Goal: Information Seeking & Learning: Understand process/instructions

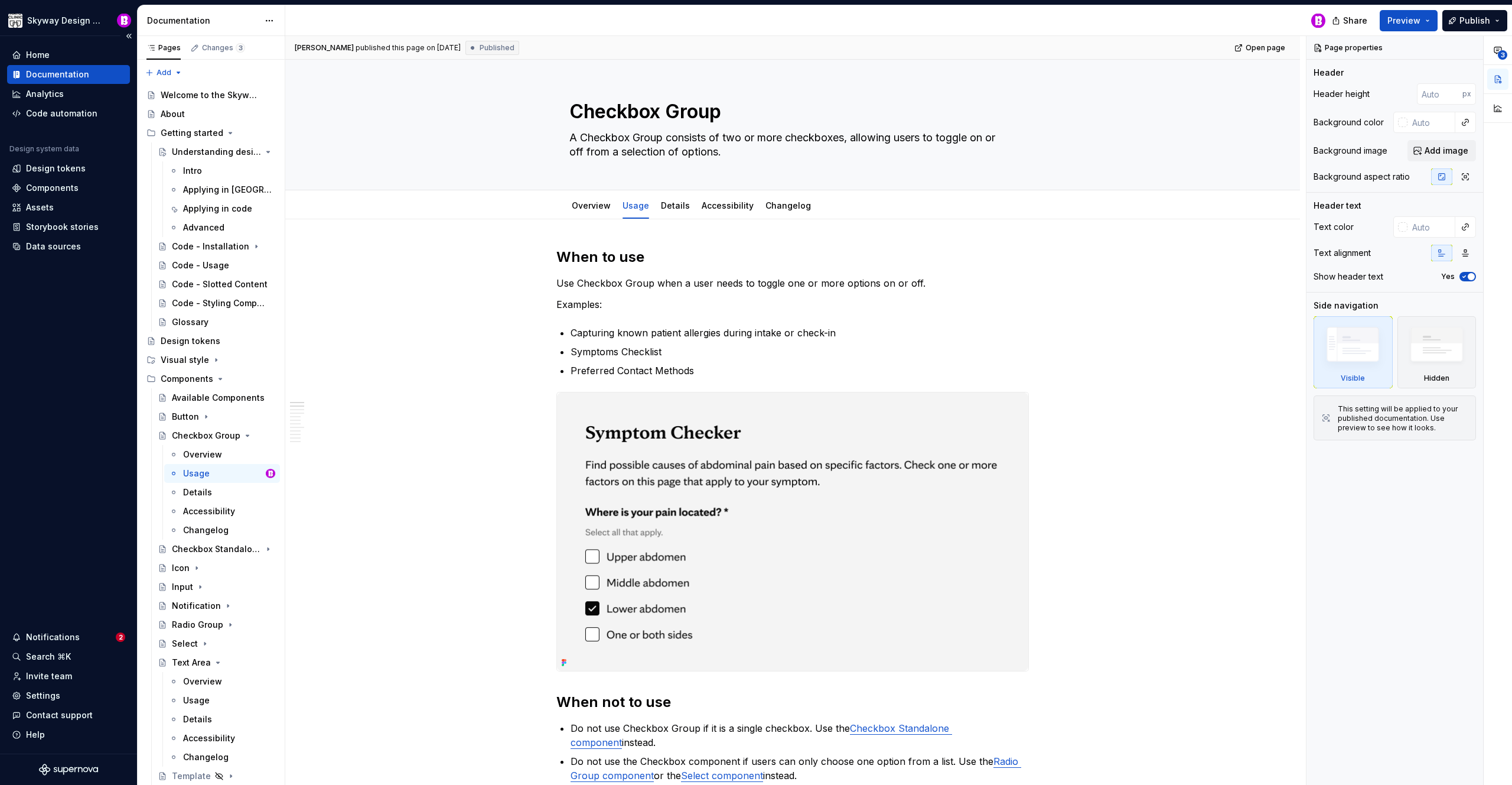
type textarea "*"
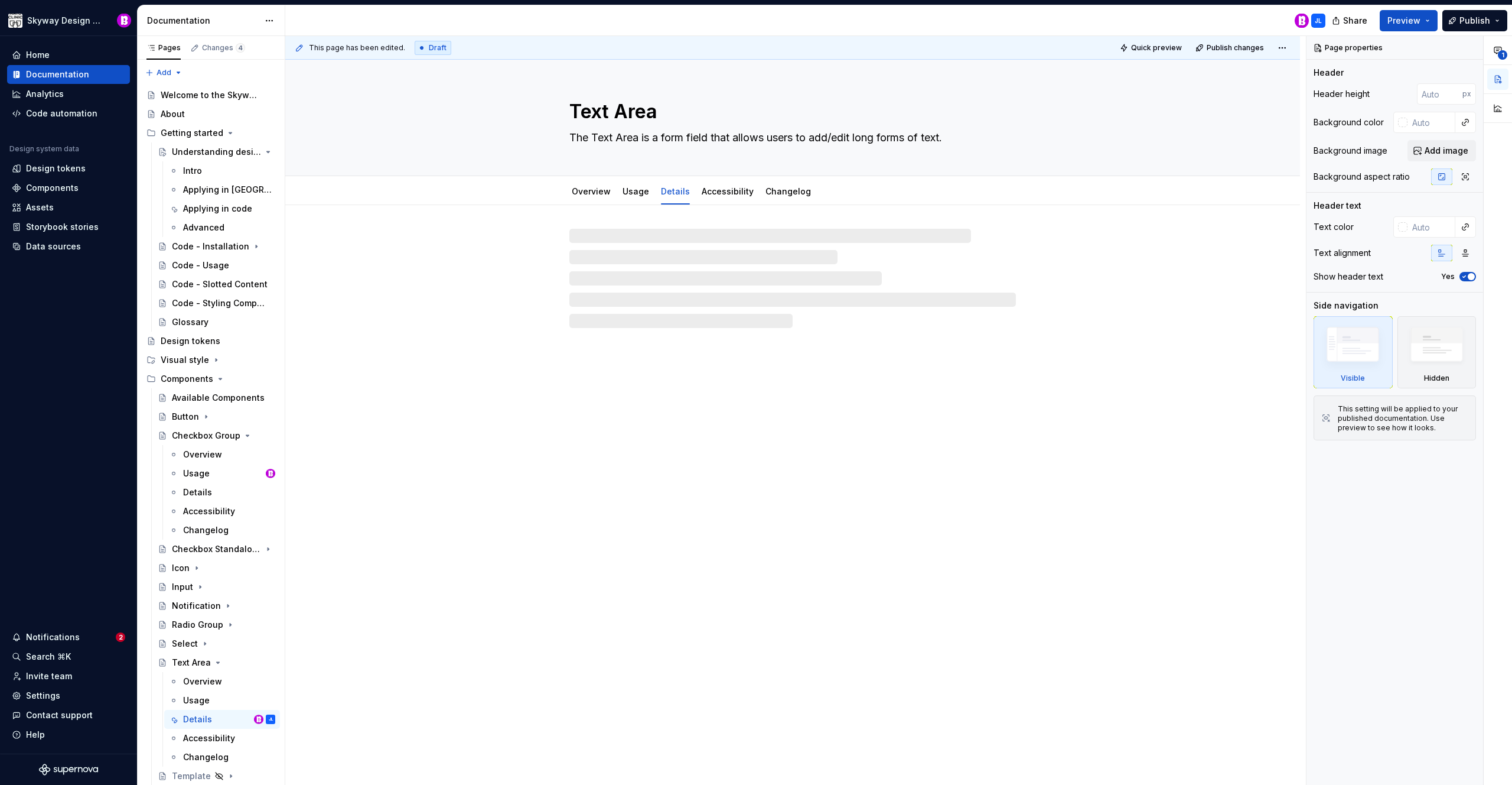
type textarea "*"
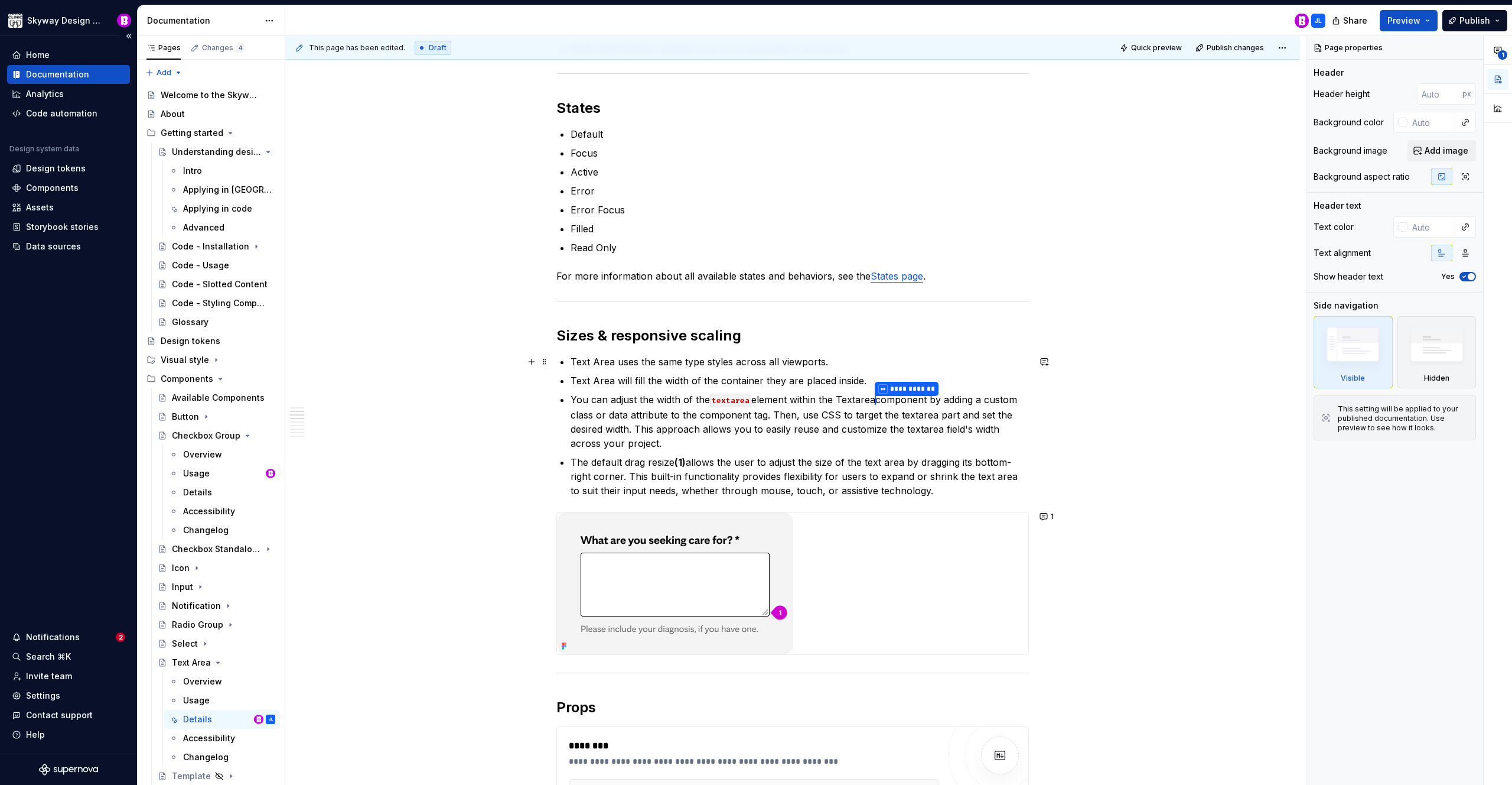
scroll to position [549, 0]
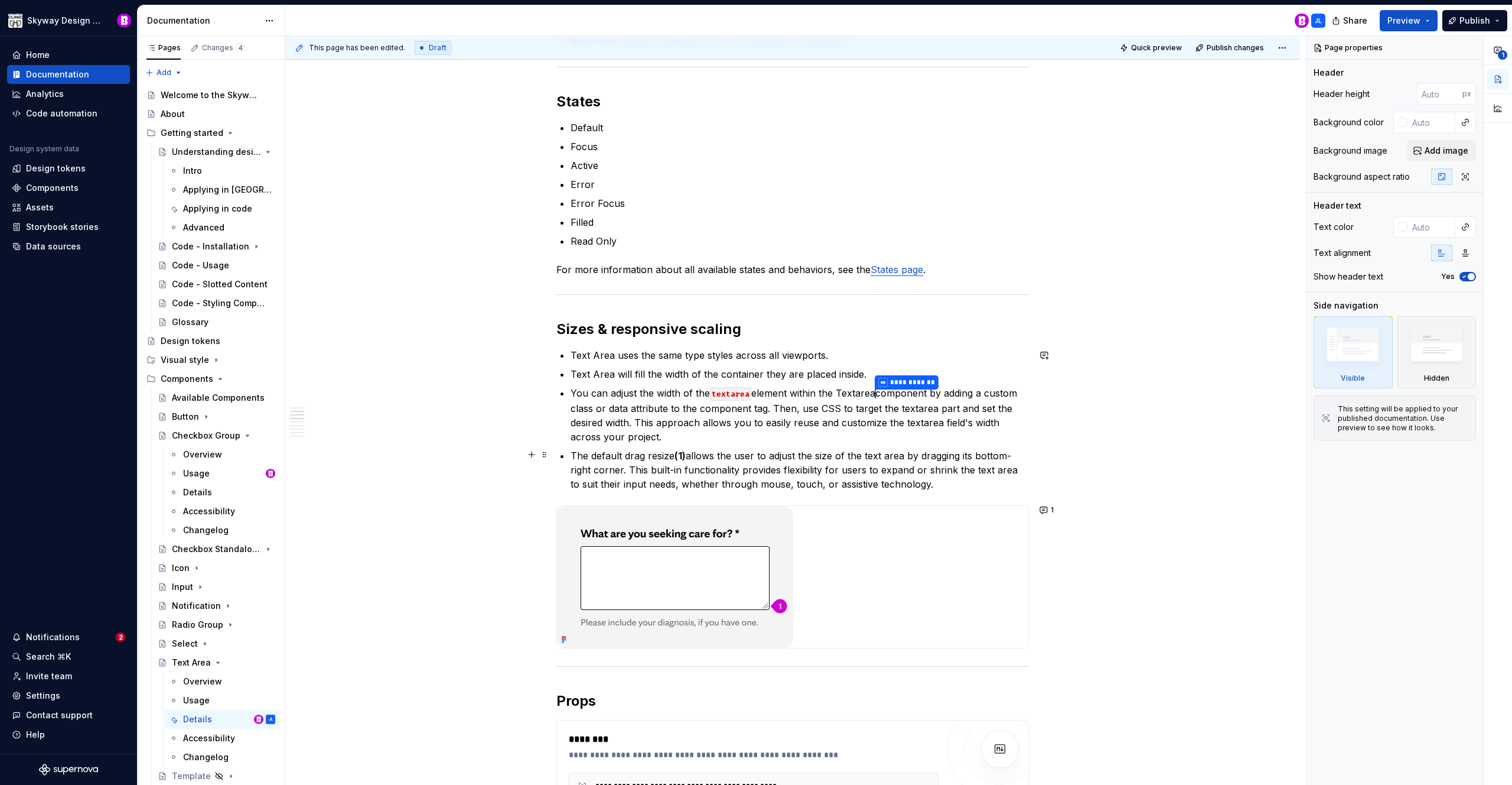
click at [932, 483] on p "The default drag resize (1) allows the user to adjust the size of the text area…" at bounding box center [799, 469] width 458 height 43
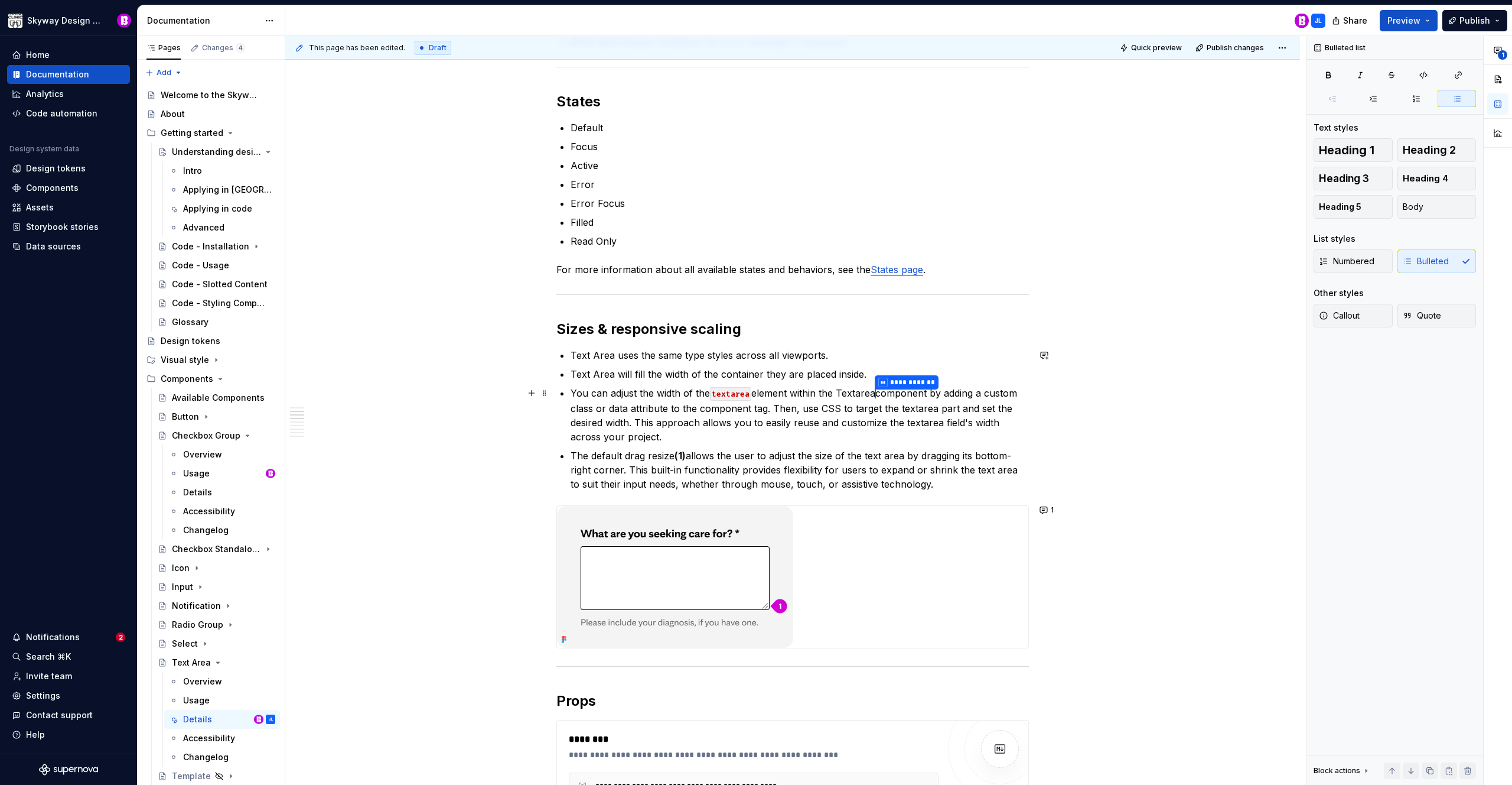
click at [860, 393] on p "**********" at bounding box center [799, 414] width 458 height 58
click at [941, 484] on p "The default drag resize (1) allows the user to adjust the size of the text area…" at bounding box center [799, 469] width 458 height 43
drag, startPoint x: 932, startPoint y: 407, endPoint x: 898, endPoint y: 406, distance: 34.0
click at [898, 406] on p "**********" at bounding box center [799, 414] width 458 height 58
click at [1175, 382] on button "button" at bounding box center [1172, 386] width 16 height 16
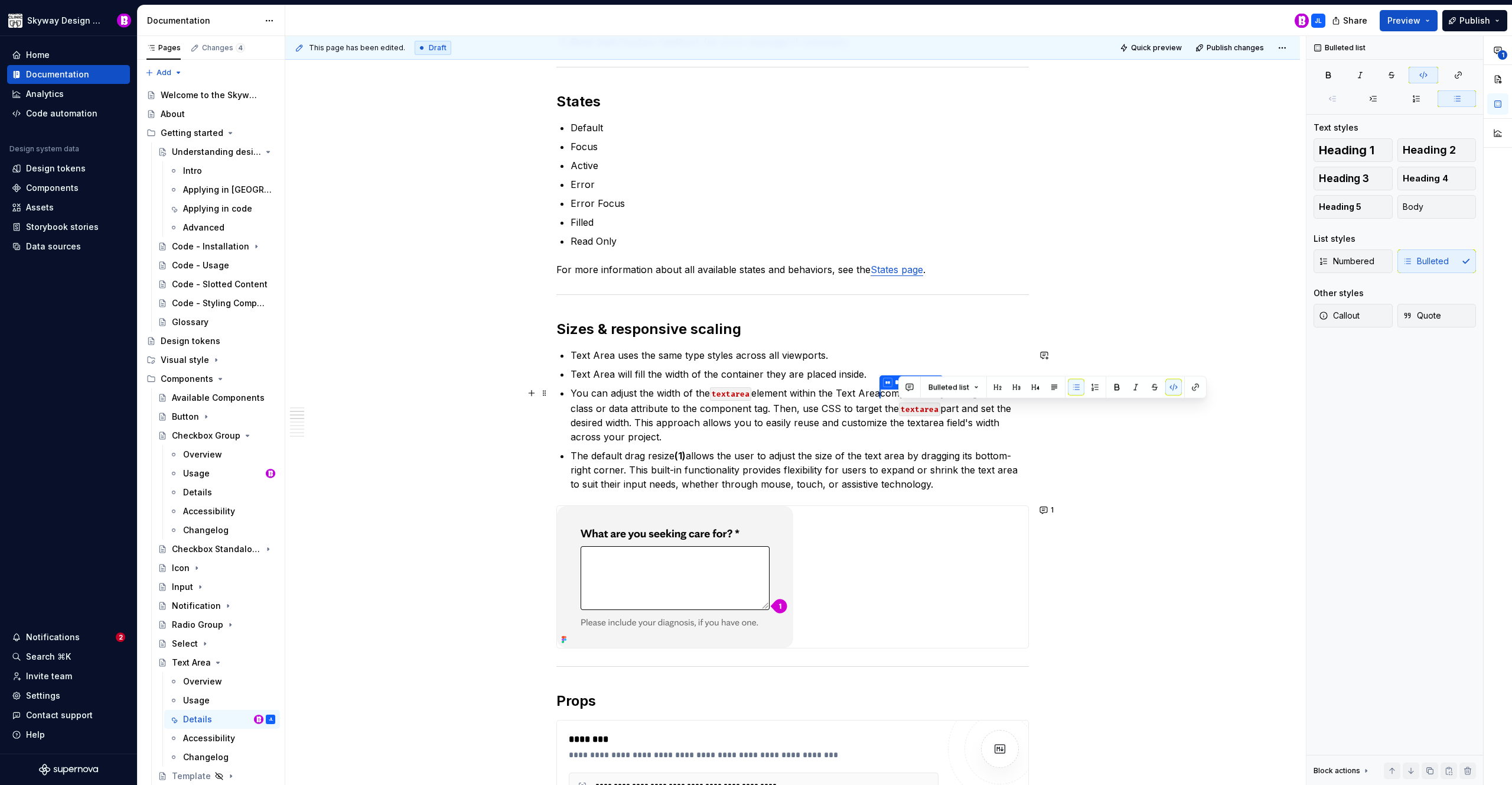
click at [940, 423] on p "**********" at bounding box center [799, 414] width 458 height 58
drag, startPoint x: 941, startPoint y: 423, endPoint x: 905, endPoint y: 422, distance: 36.0
click at [905, 422] on p "**********" at bounding box center [799, 414] width 458 height 58
click at [1178, 403] on button "button" at bounding box center [1180, 399] width 16 height 16
click at [813, 423] on p "**********" at bounding box center [799, 414] width 458 height 58
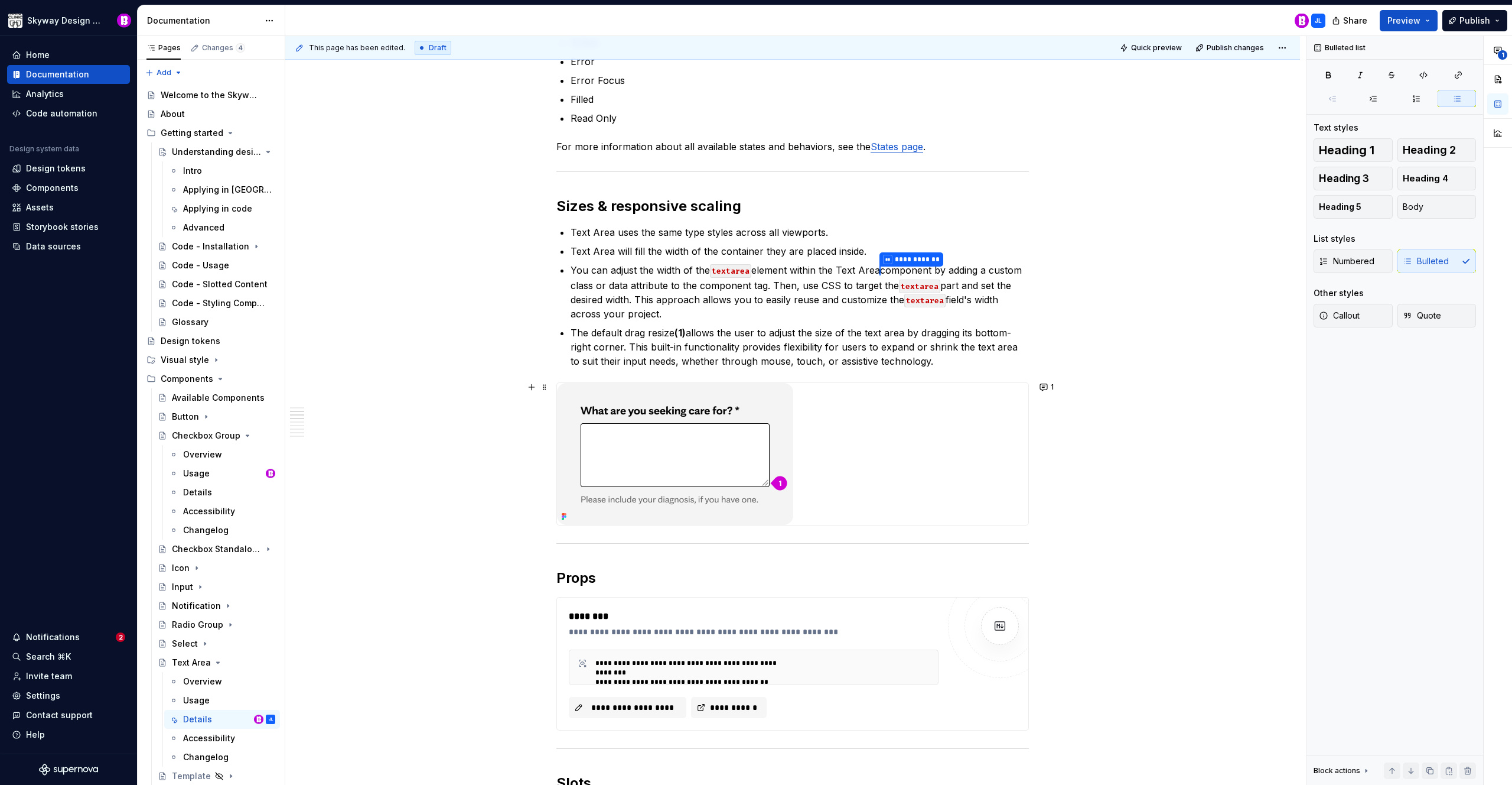
scroll to position [676, 0]
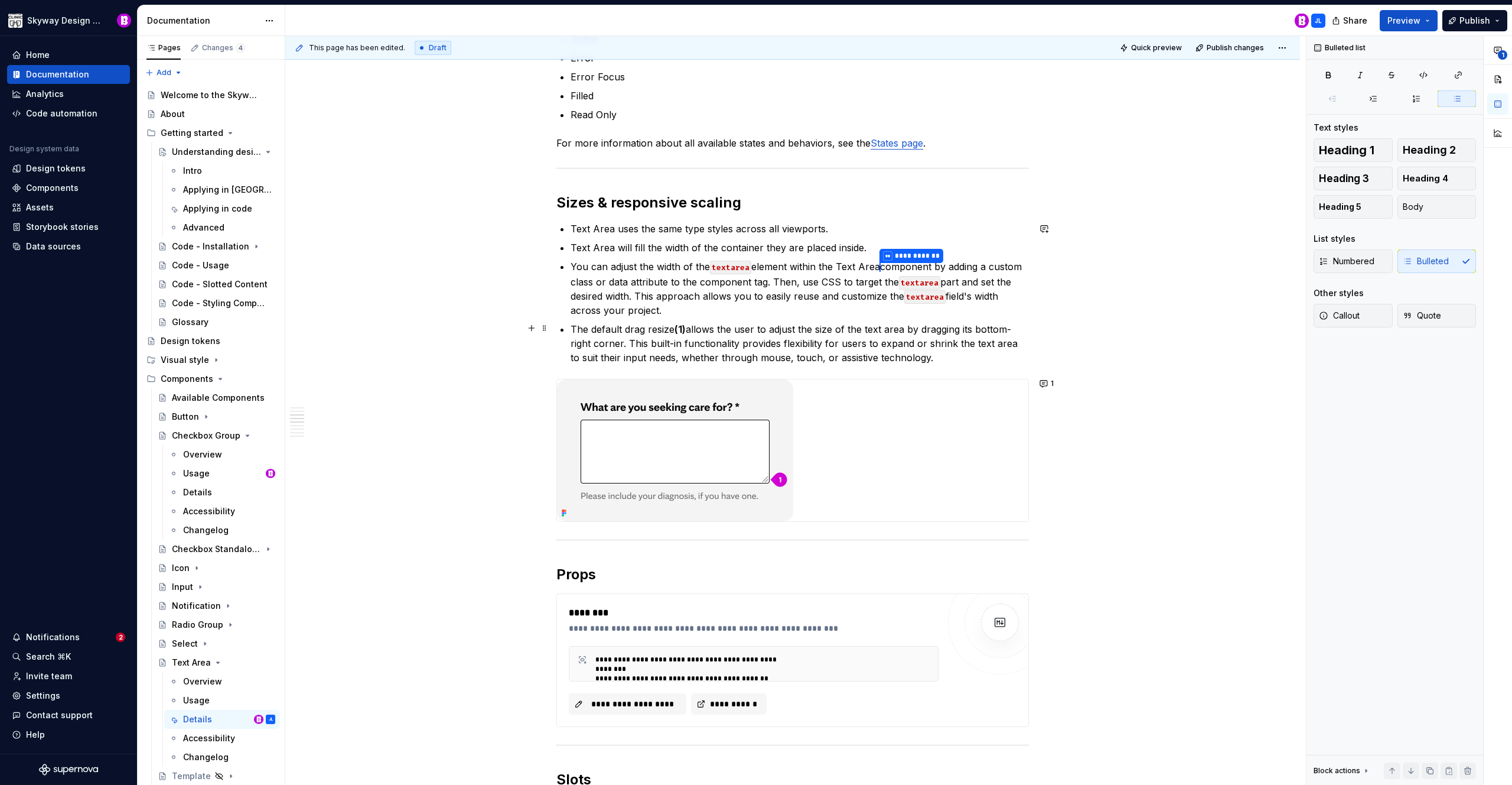
click at [870, 325] on p "The default drag resize (1) allows the user to adjust the size of the text area…" at bounding box center [799, 343] width 458 height 43
click at [983, 361] on p "The default drag resize (1) allows the user to adjust the size of the Text Area…" at bounding box center [799, 343] width 458 height 43
drag, startPoint x: 576, startPoint y: 355, endPoint x: 588, endPoint y: 361, distance: 13.4
click at [576, 355] on p "The default drag resize (1) allows the user to adjust the size of the Text Area…" at bounding box center [799, 343] width 458 height 43
click at [982, 355] on p "The default drag resize (1) allows the user to adjust the size of the Text Area…" at bounding box center [799, 343] width 458 height 43
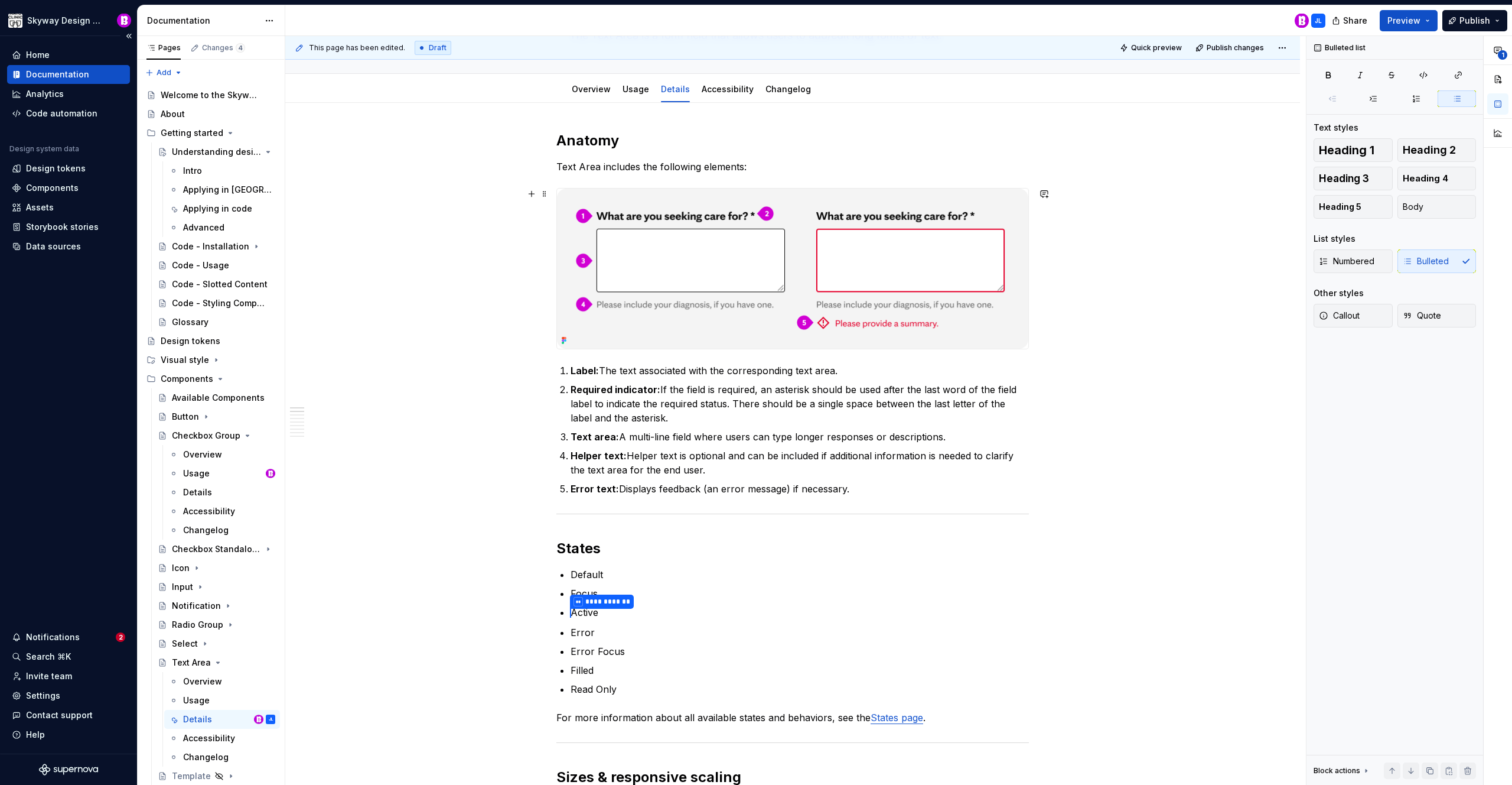
scroll to position [138, 0]
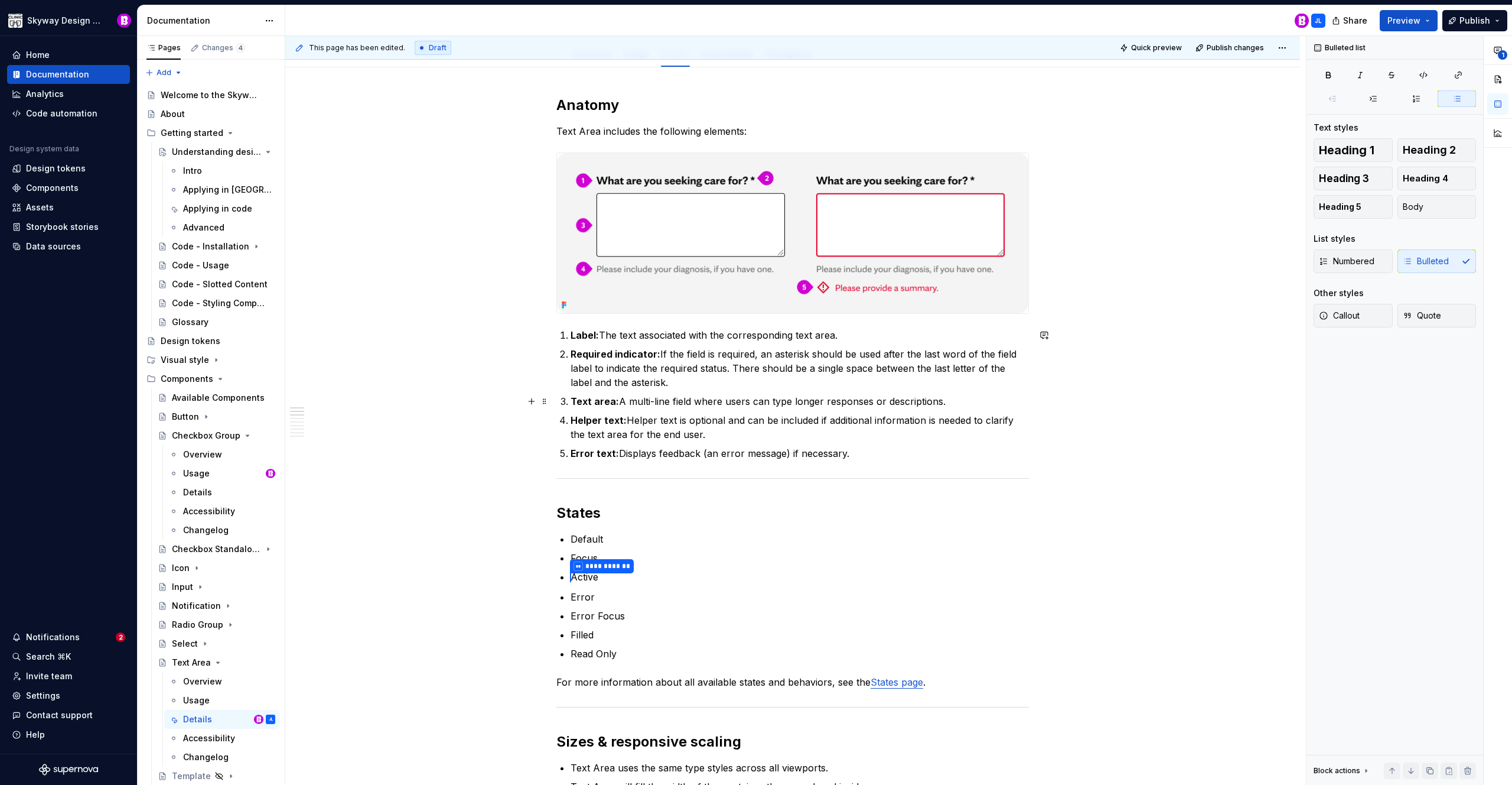
click at [599, 403] on strong "Text area:" at bounding box center [594, 401] width 49 height 12
click at [894, 455] on p "Error text: Displays feedback (an error message) if necessary." at bounding box center [799, 453] width 458 height 14
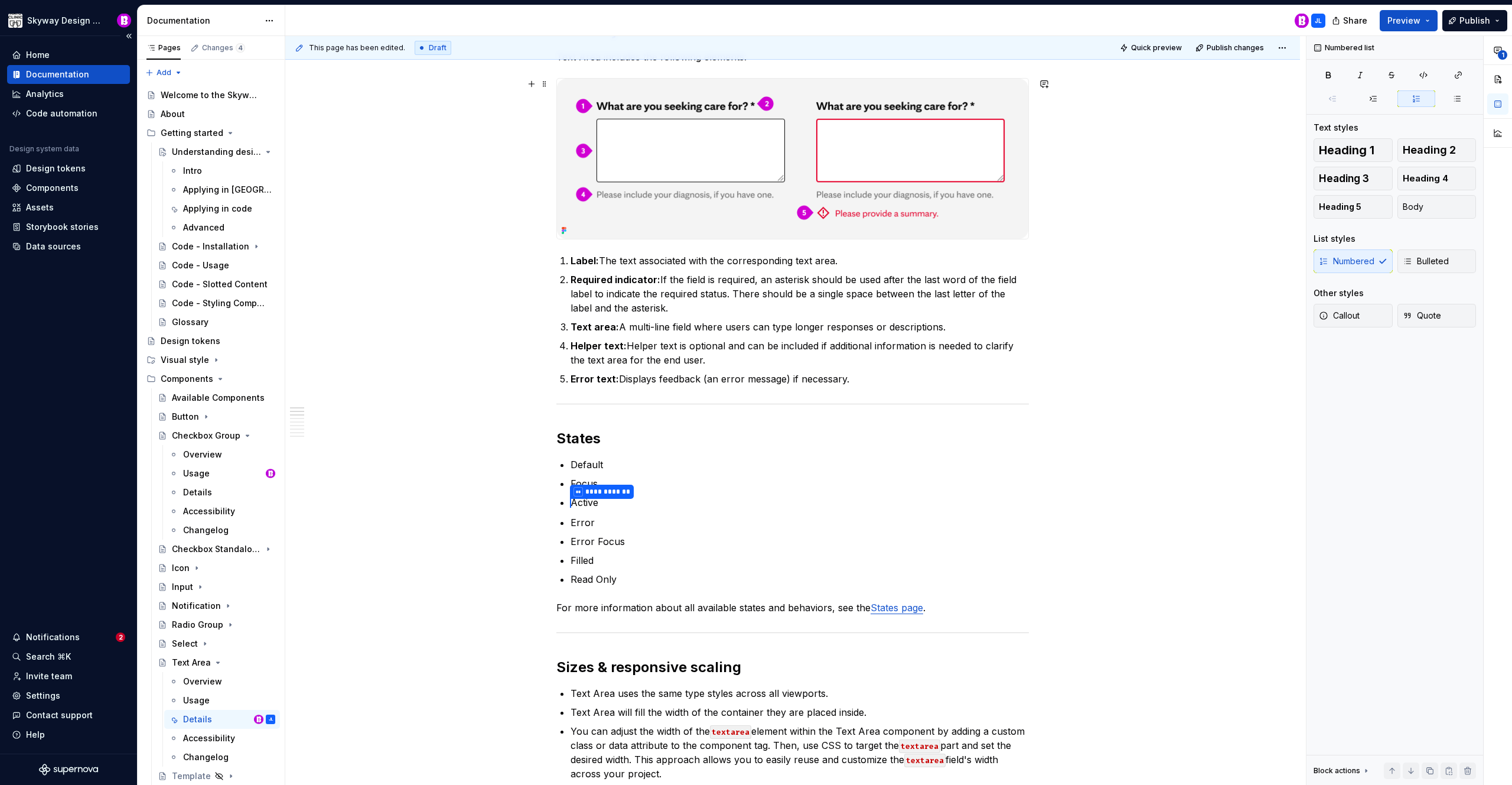
scroll to position [213, 0]
click at [601, 578] on p "Read Only" at bounding box center [799, 578] width 458 height 14
click at [600, 540] on p "Error Focus" at bounding box center [799, 540] width 458 height 14
click at [640, 556] on p "Filled" at bounding box center [799, 560] width 458 height 14
click at [651, 577] on p "Read only" at bounding box center [799, 578] width 458 height 14
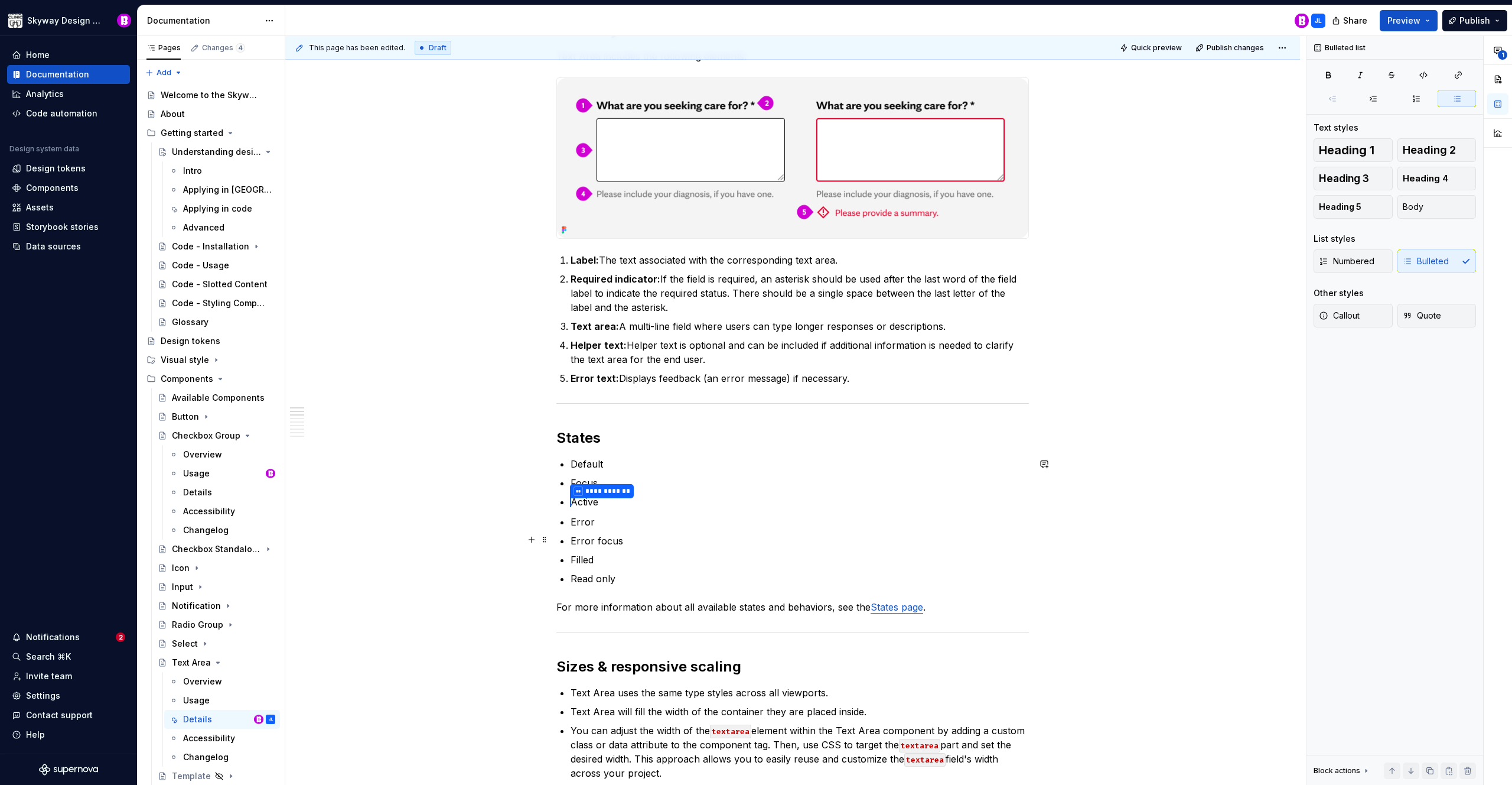
click at [655, 541] on p "Error focus" at bounding box center [799, 540] width 458 height 14
click at [672, 526] on p "Error" at bounding box center [799, 522] width 458 height 14
click at [685, 497] on p "**********" at bounding box center [799, 502] width 458 height 15
click at [686, 488] on p "Focus" at bounding box center [799, 483] width 458 height 14
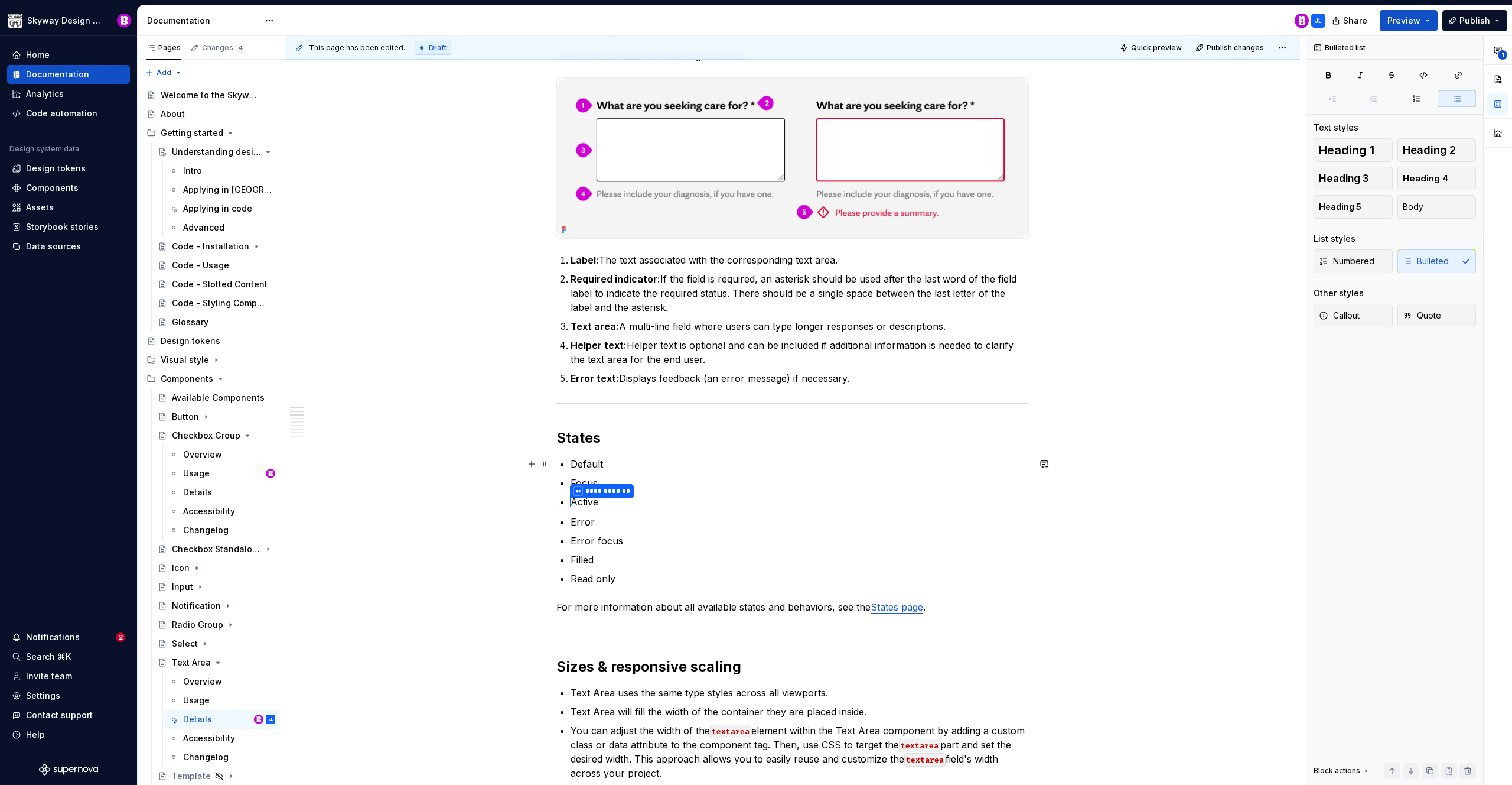
click at [693, 464] on p "Default" at bounding box center [799, 464] width 458 height 14
click at [718, 484] on p "Focus" at bounding box center [799, 483] width 458 height 14
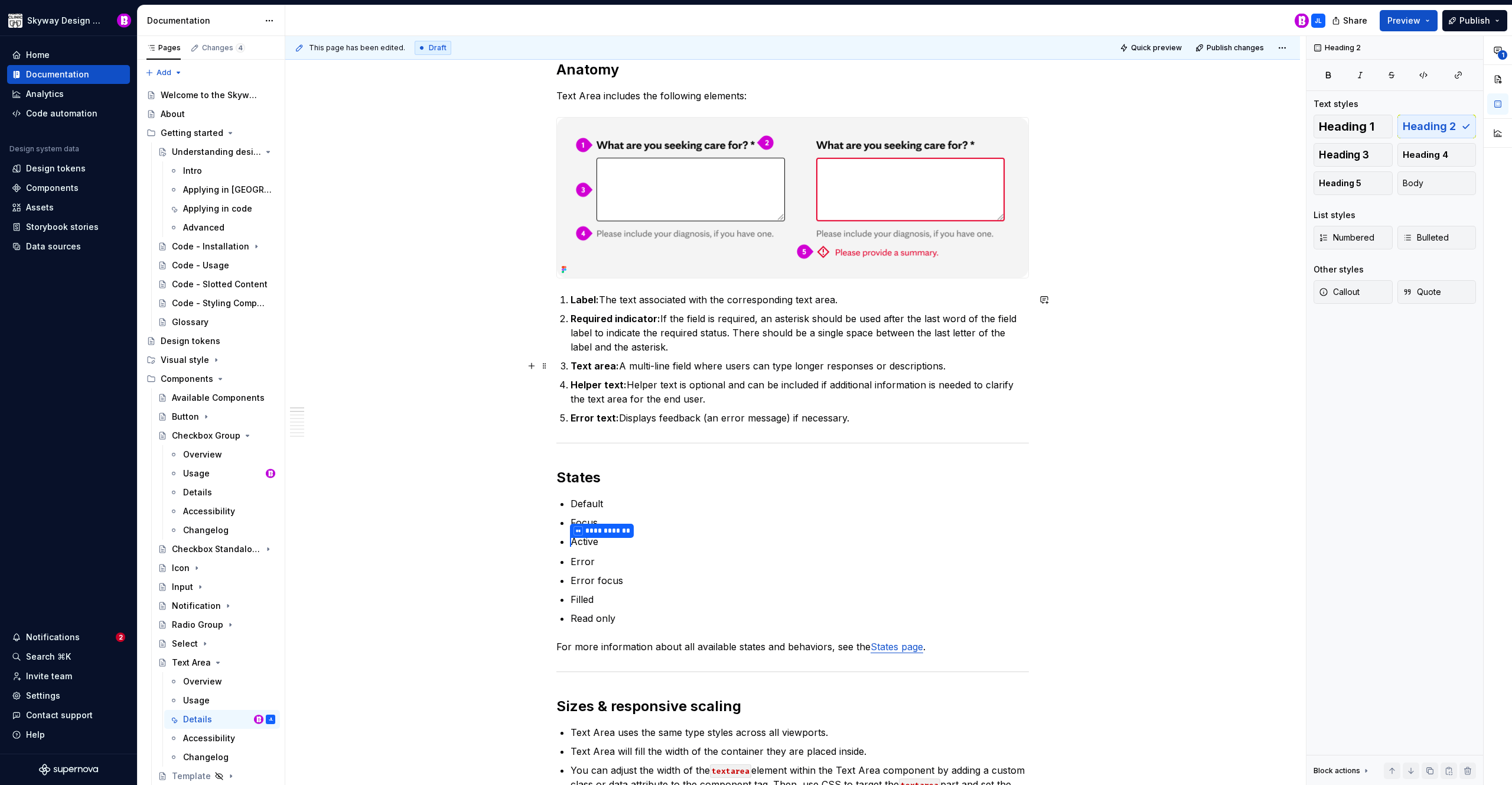
scroll to position [0, 0]
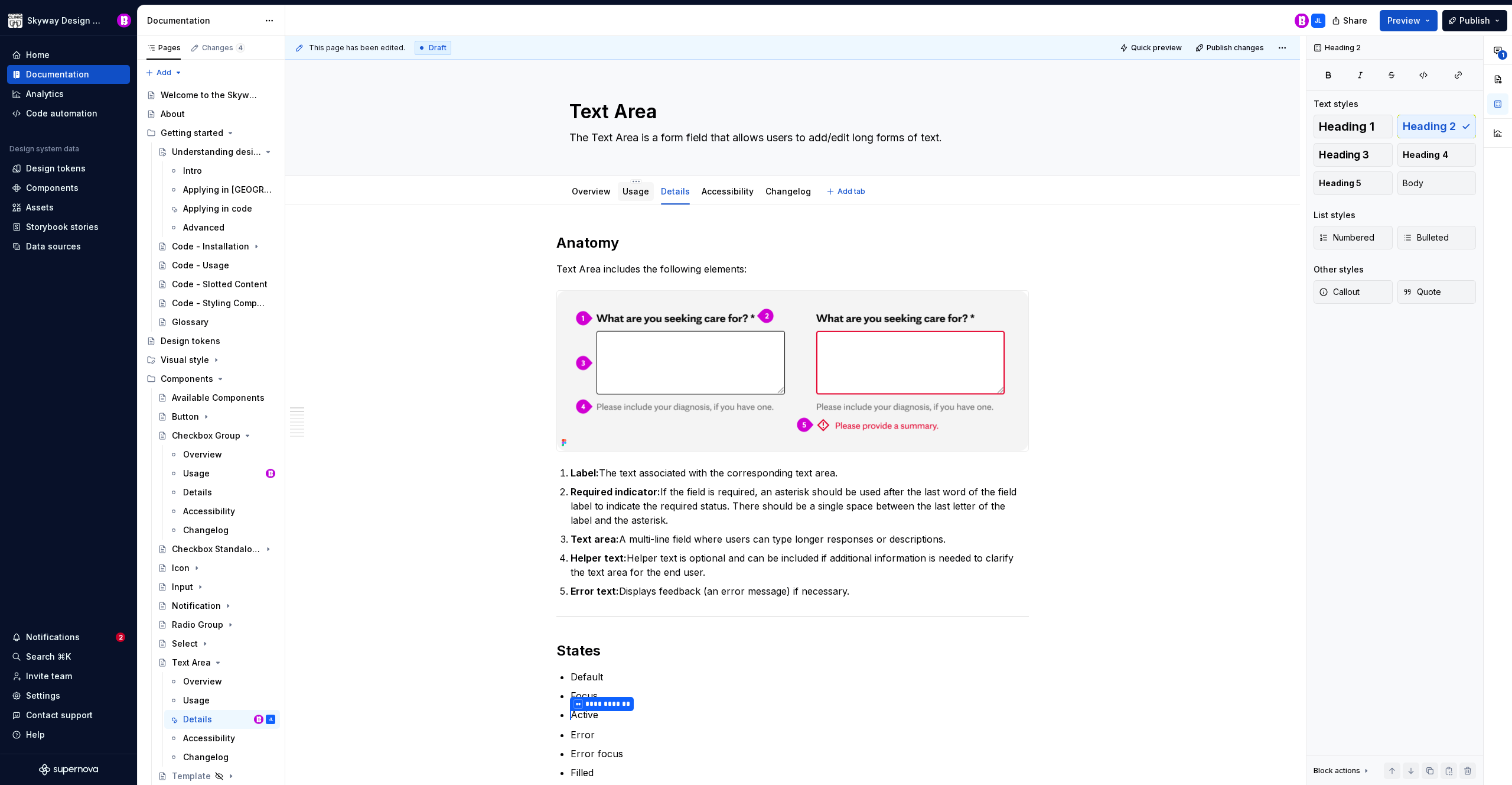
click at [632, 196] on link "Usage" at bounding box center [636, 190] width 26 height 10
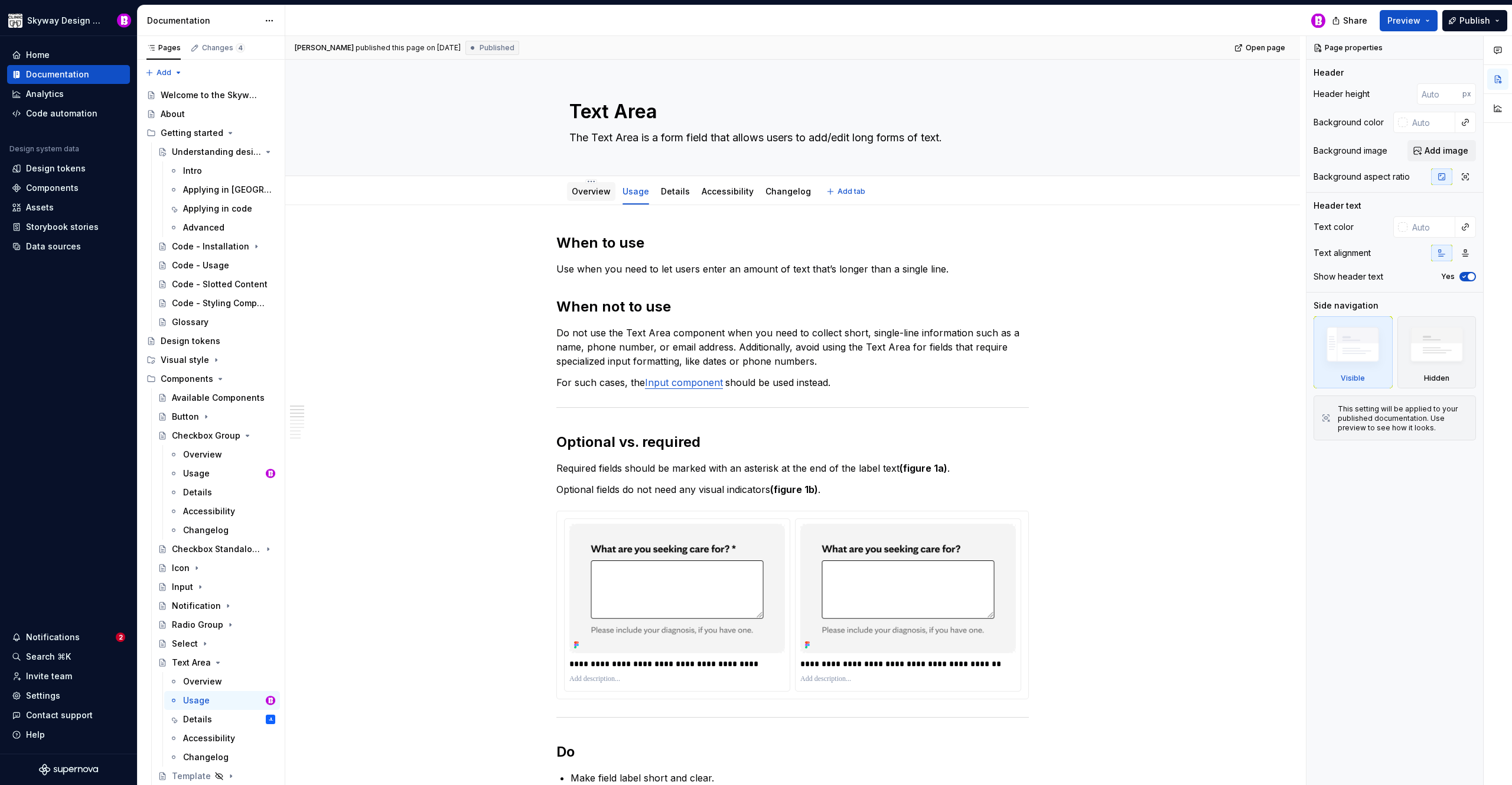
click at [591, 196] on link "Overview" at bounding box center [591, 190] width 39 height 10
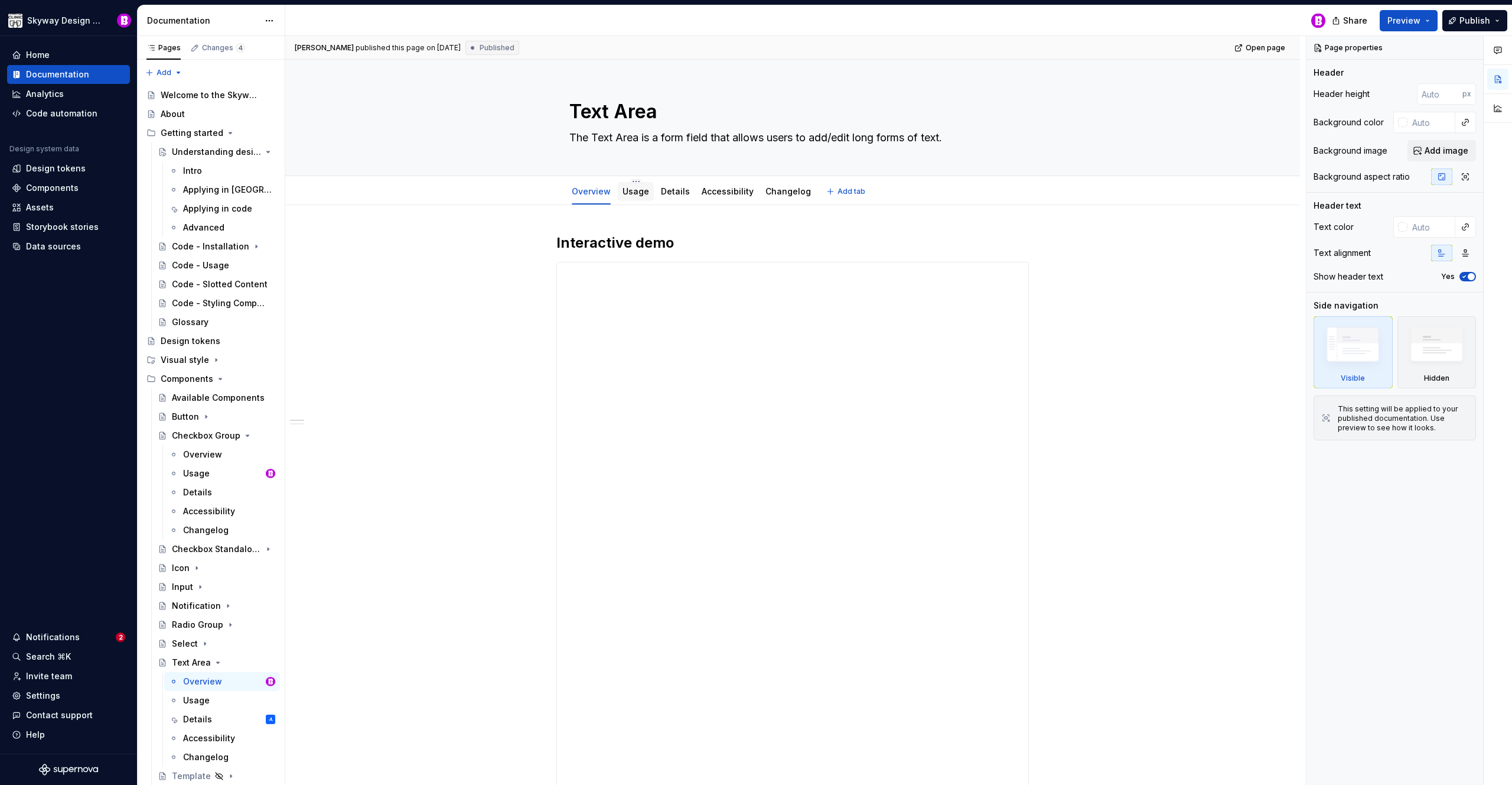
click at [635, 194] on link "Usage" at bounding box center [636, 190] width 26 height 10
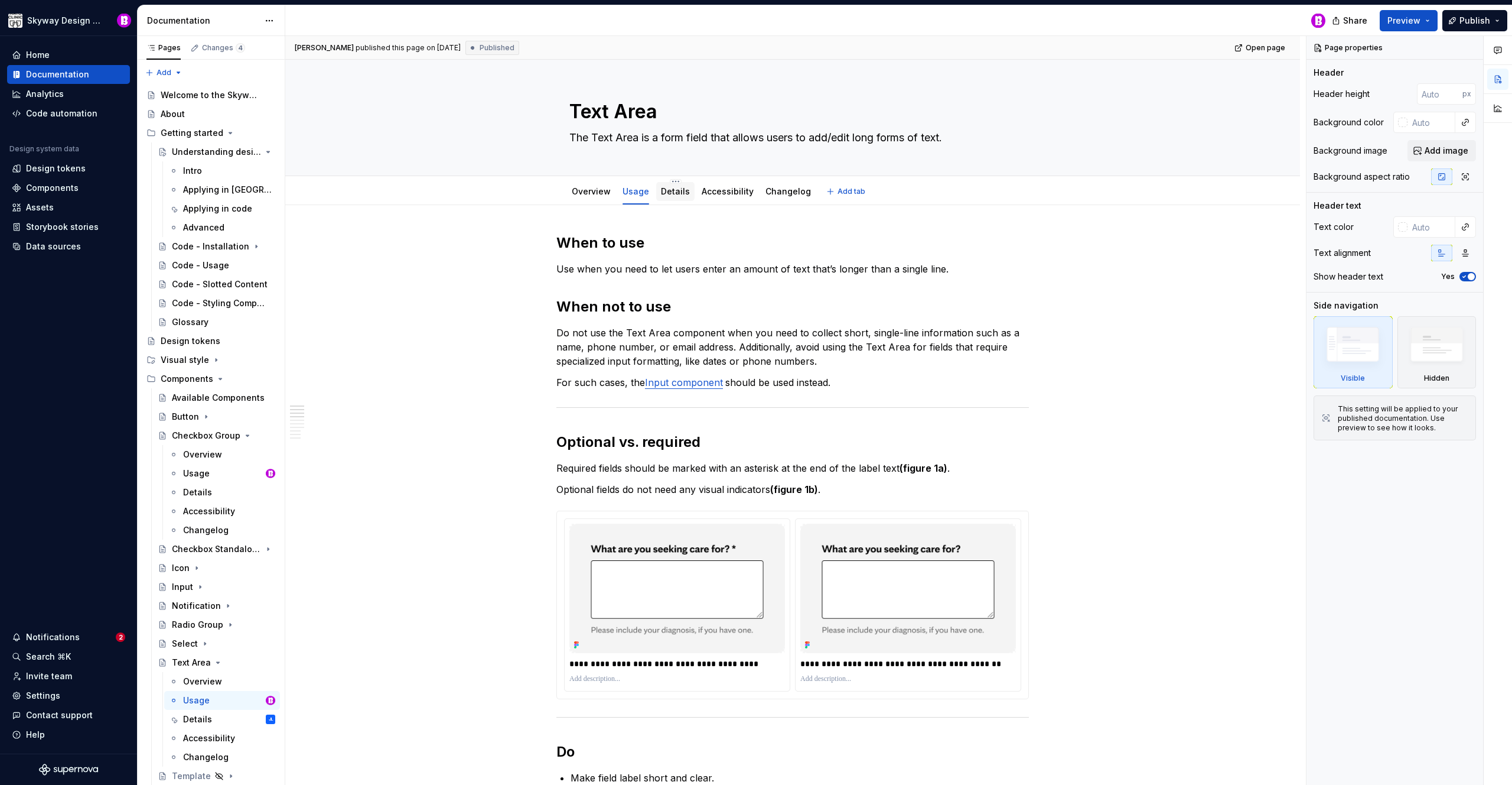
click at [672, 194] on link "Details" at bounding box center [675, 190] width 29 height 10
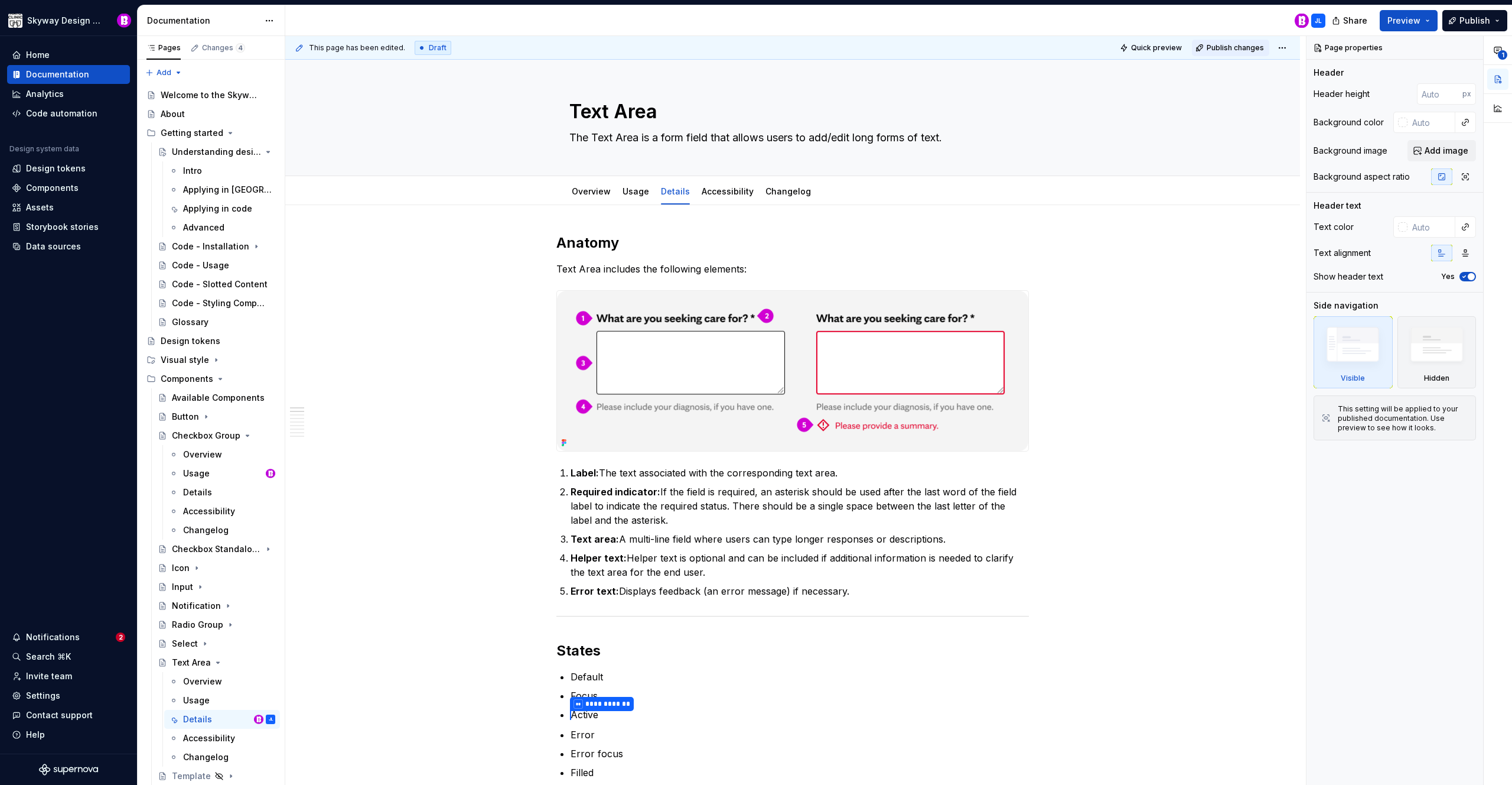
click at [1247, 53] on button "Publish changes" at bounding box center [1230, 47] width 77 height 16
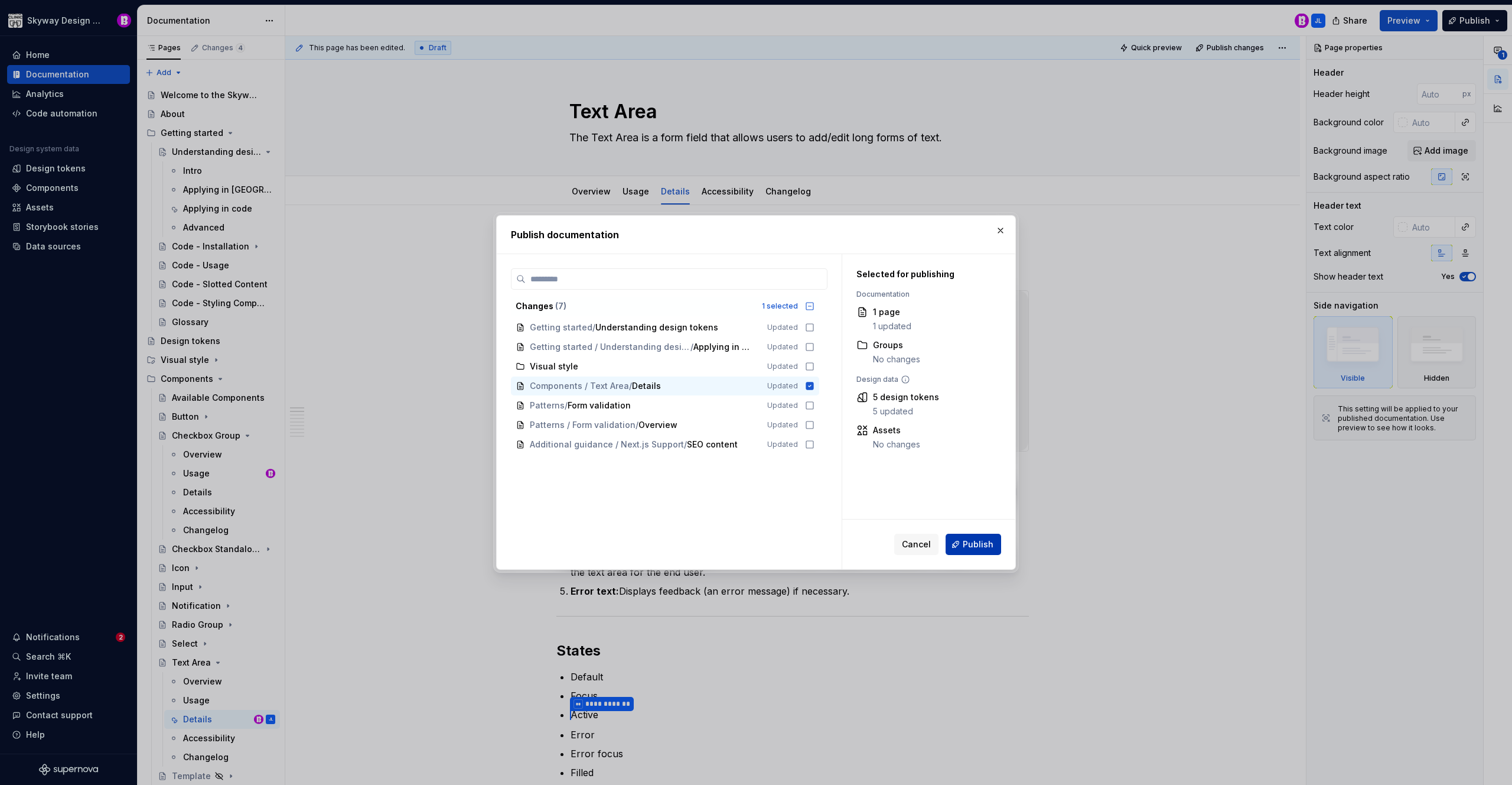
click at [982, 544] on span "Publish" at bounding box center [978, 543] width 31 height 12
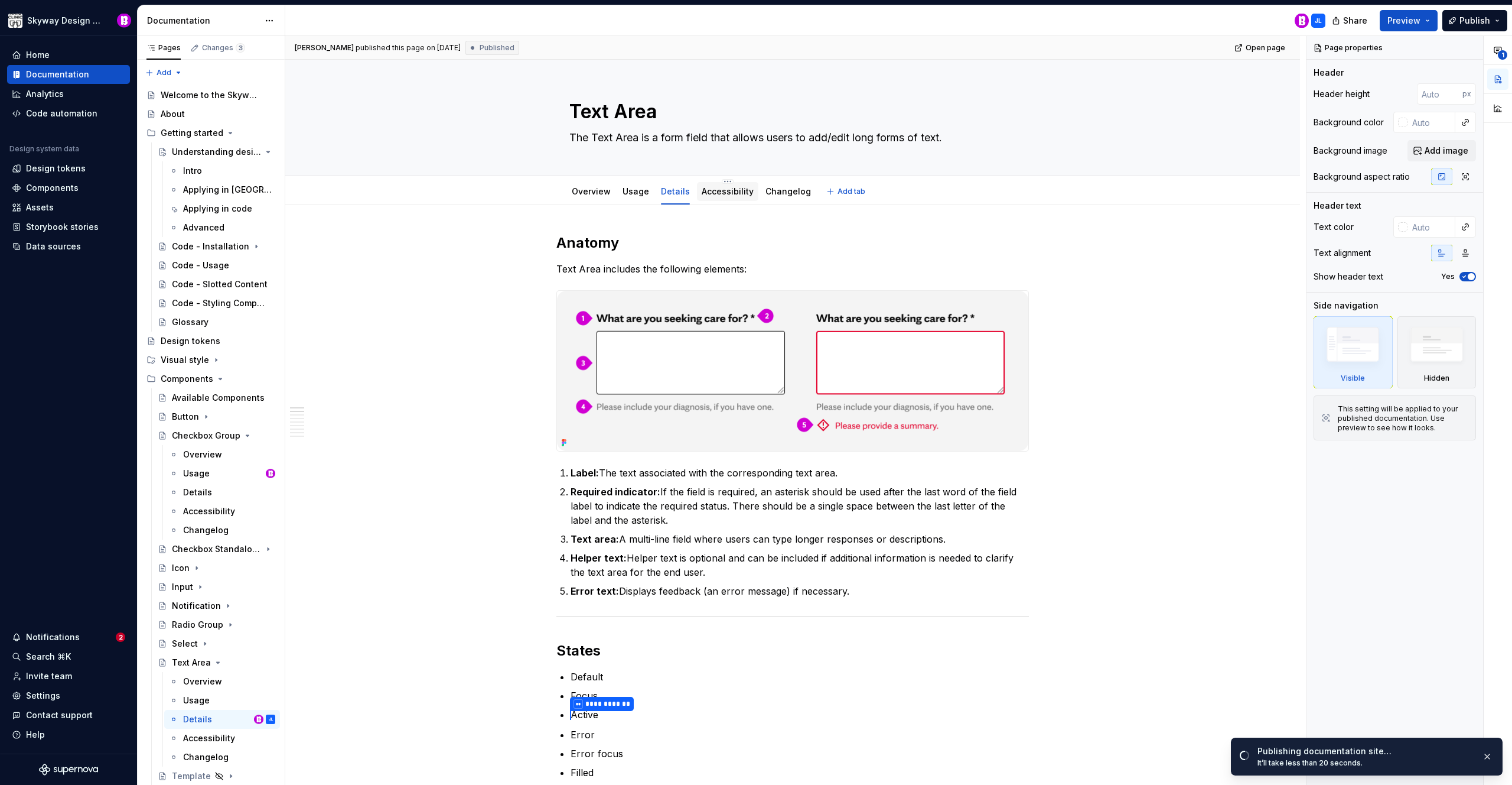
click at [734, 201] on div "Accessibility" at bounding box center [727, 191] width 61 height 19
click at [734, 198] on div "Accessibility" at bounding box center [727, 191] width 61 height 19
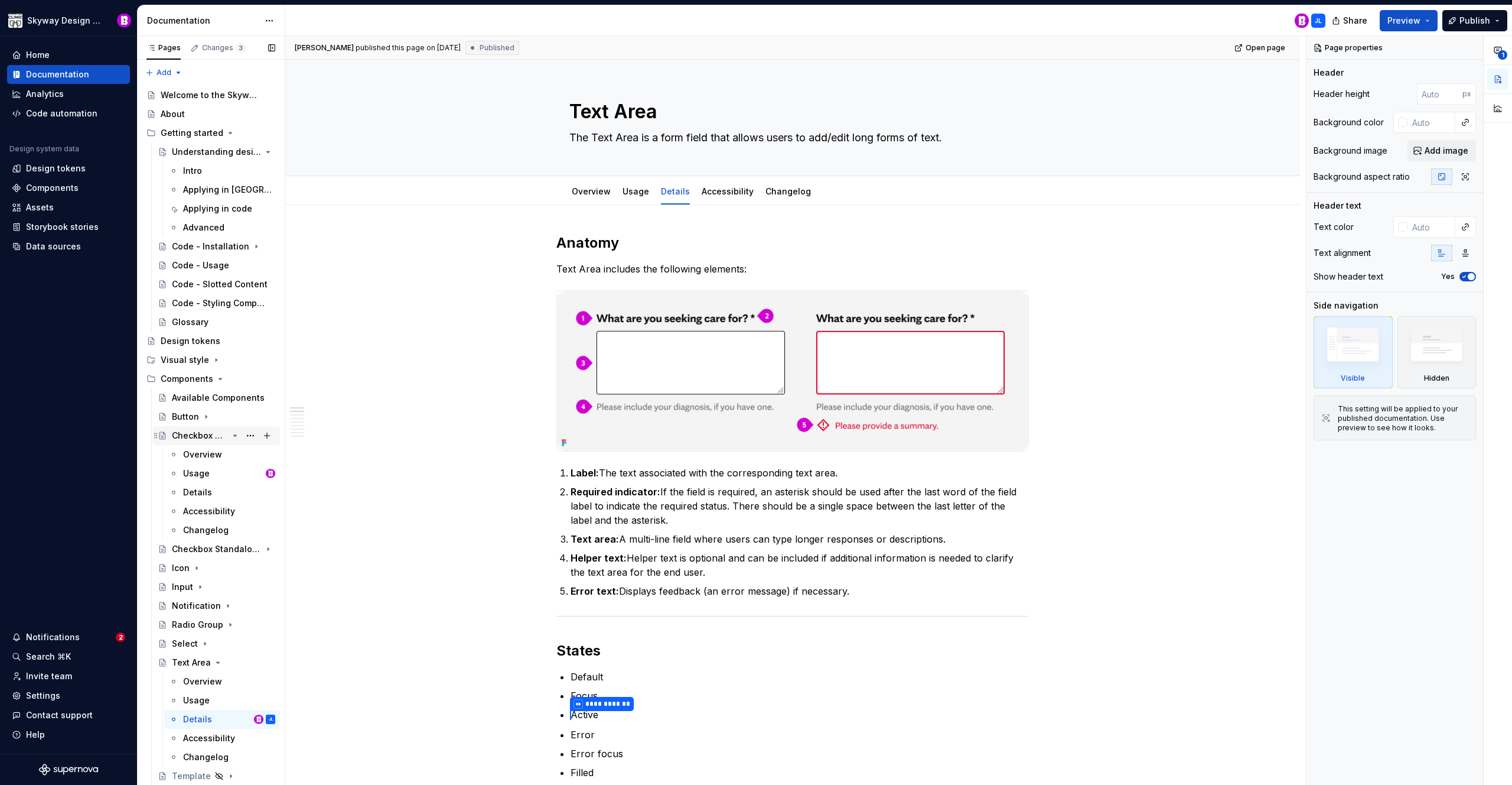
click at [231, 436] on icon "Page tree" at bounding box center [235, 436] width 9 height 9
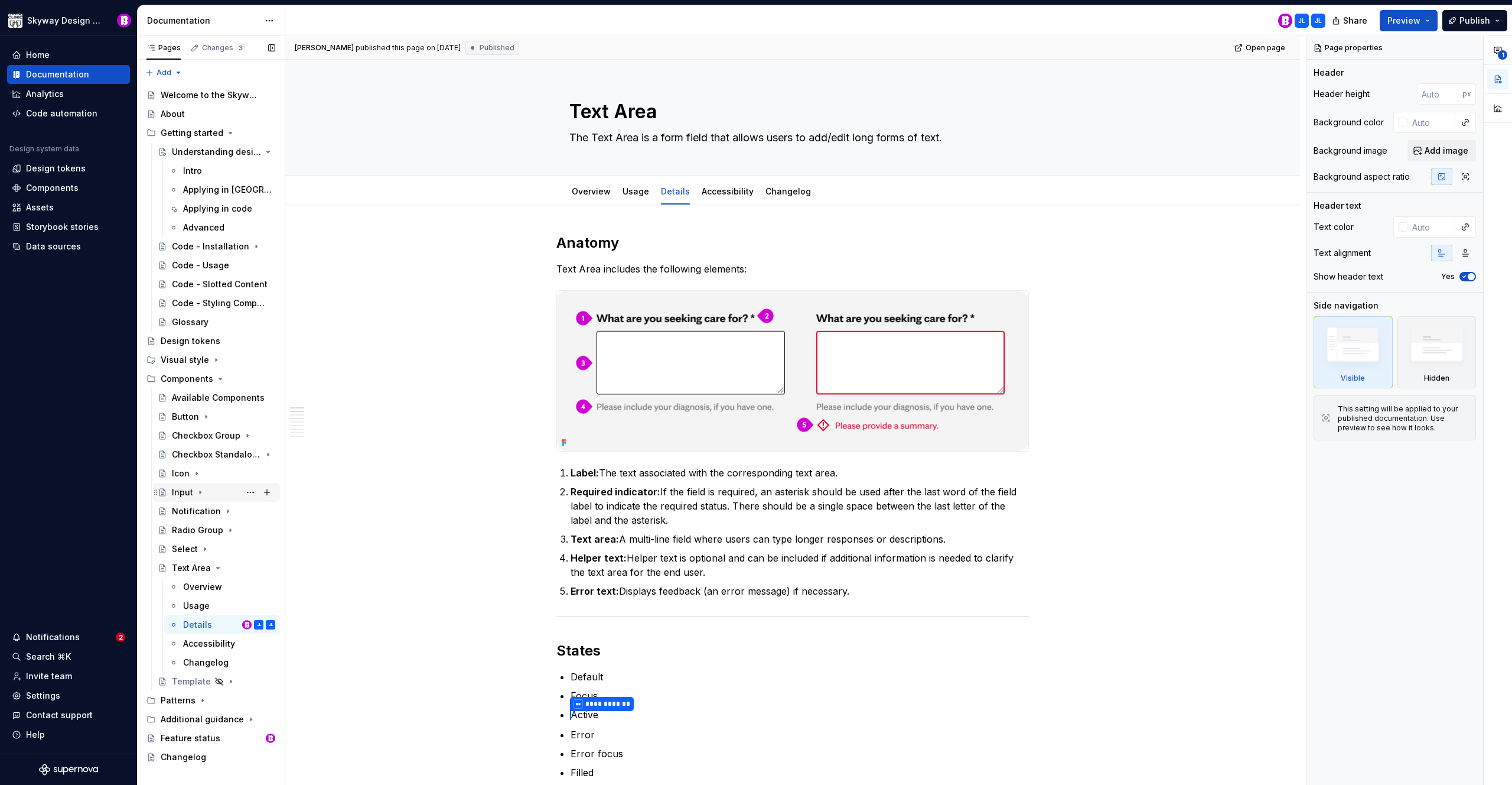
click at [184, 492] on div "Input" at bounding box center [182, 492] width 21 height 12
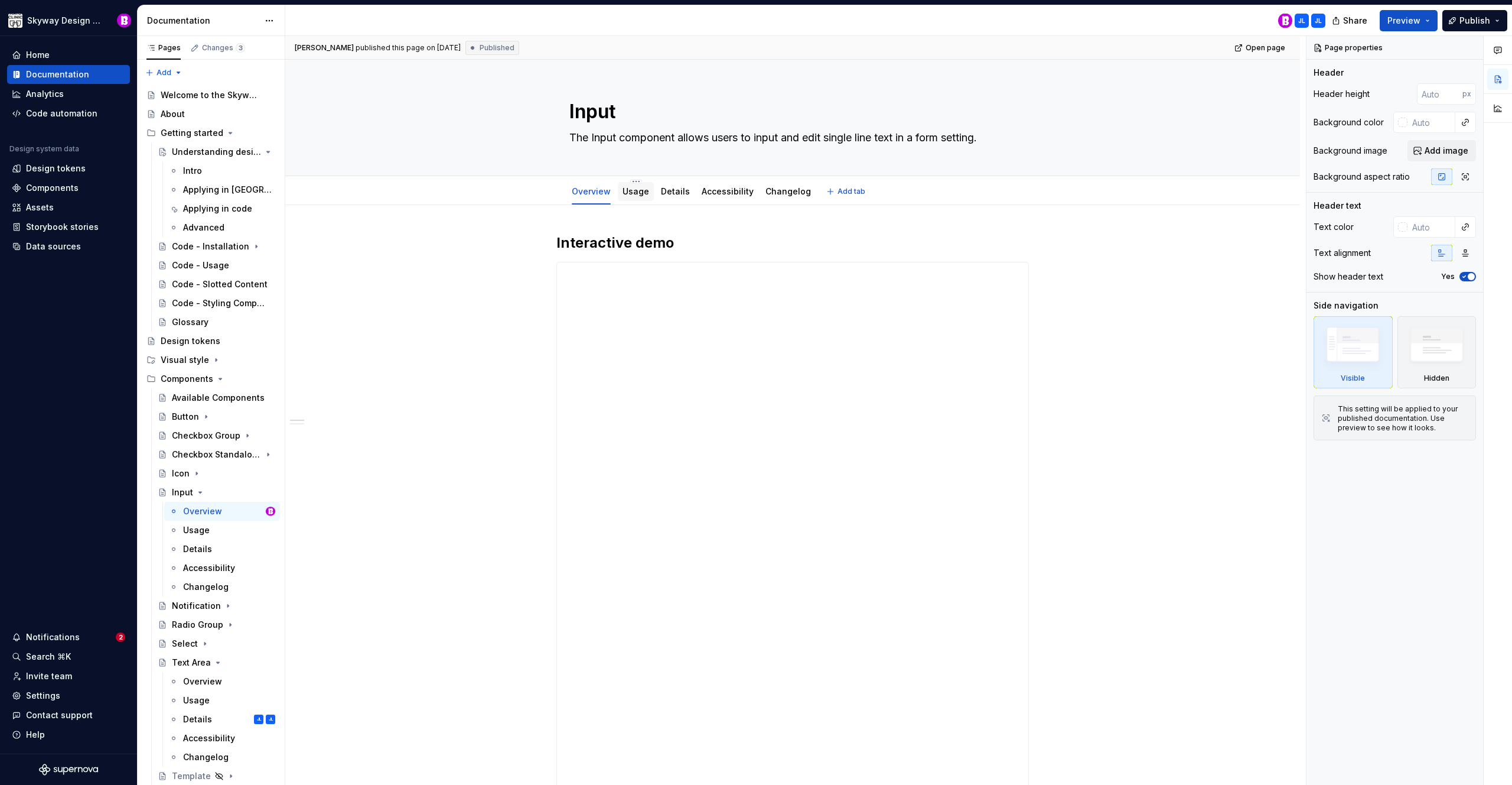
click at [635, 194] on link "Usage" at bounding box center [636, 190] width 26 height 10
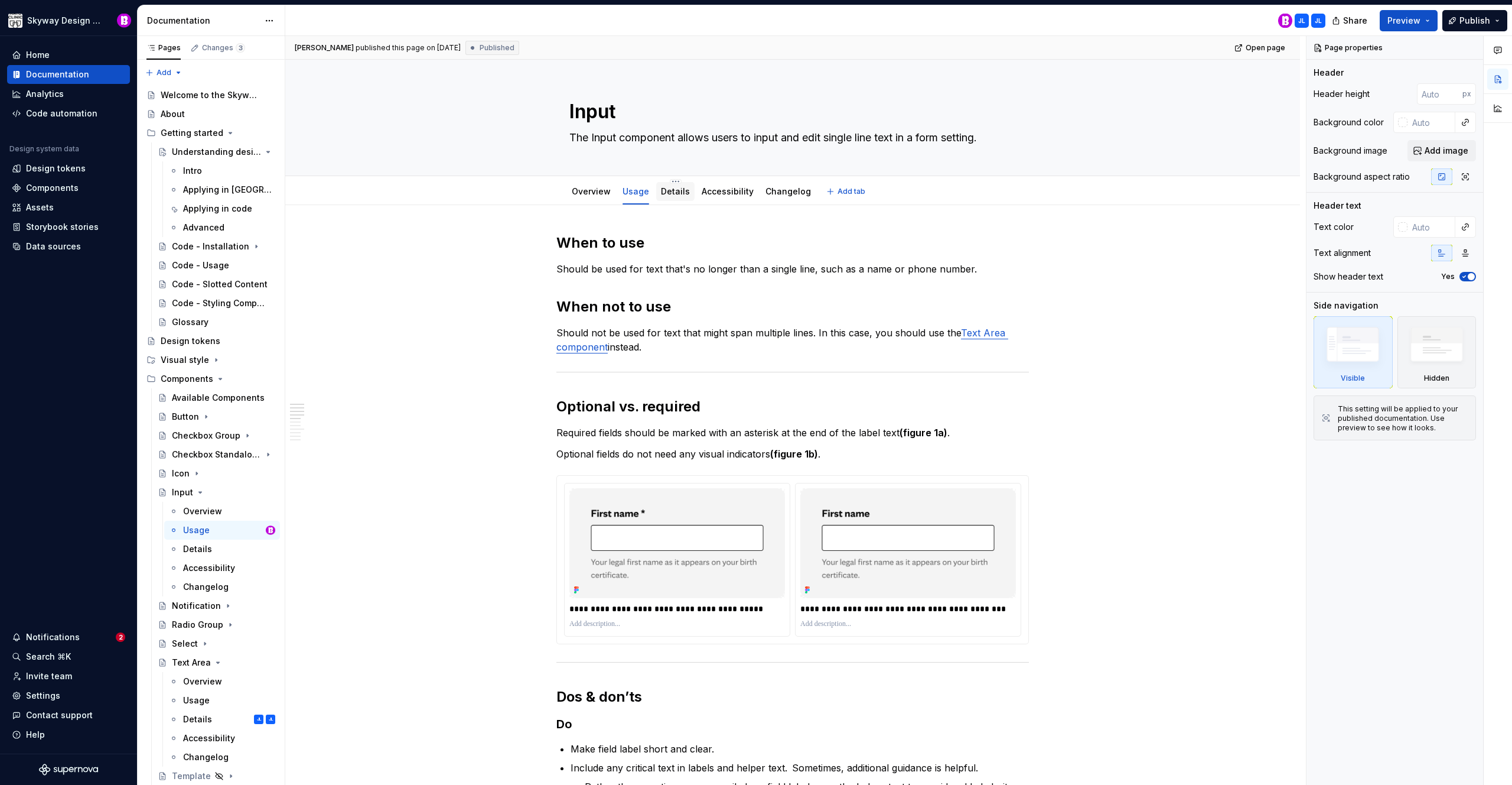
click at [672, 197] on div "Details" at bounding box center [675, 191] width 29 height 12
click at [672, 191] on link "Details" at bounding box center [675, 190] width 29 height 10
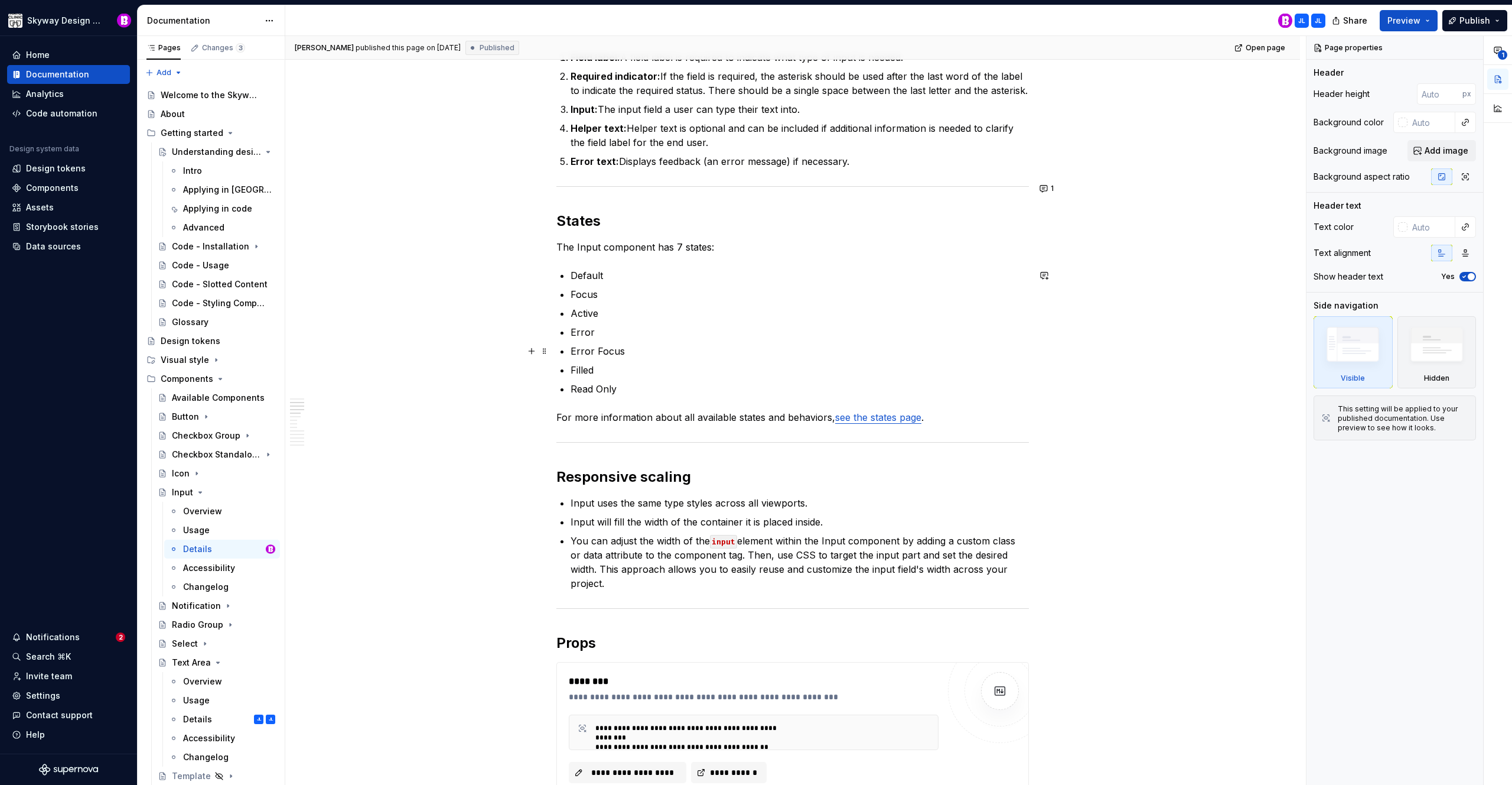
scroll to position [453, 0]
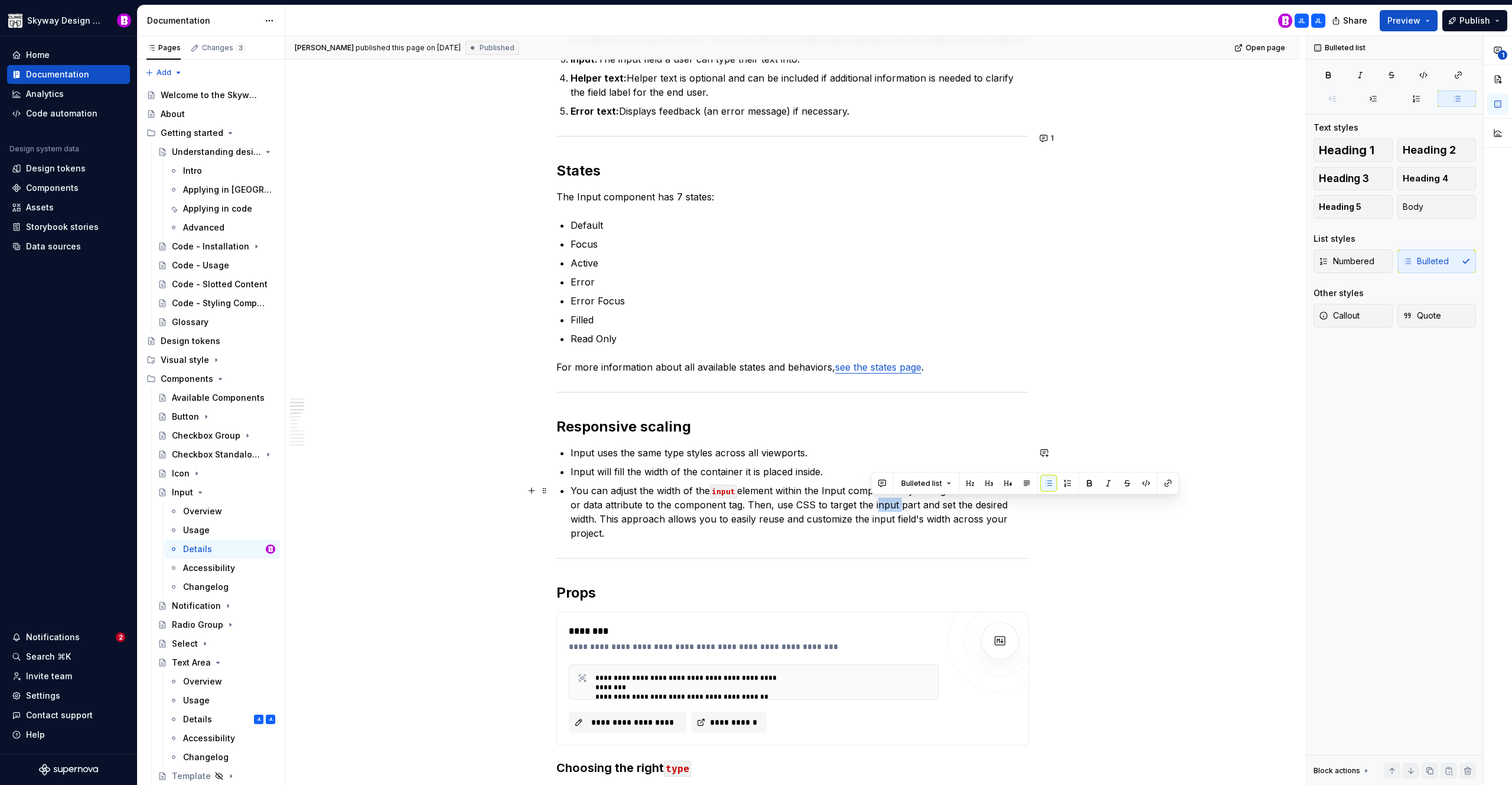
drag, startPoint x: 894, startPoint y: 506, endPoint x: 870, endPoint y: 506, distance: 24.0
click at [870, 506] on p "You can adjust the width of the input element within the Input component by add…" at bounding box center [799, 511] width 458 height 57
click at [1140, 485] on button "button" at bounding box center [1146, 483] width 16 height 16
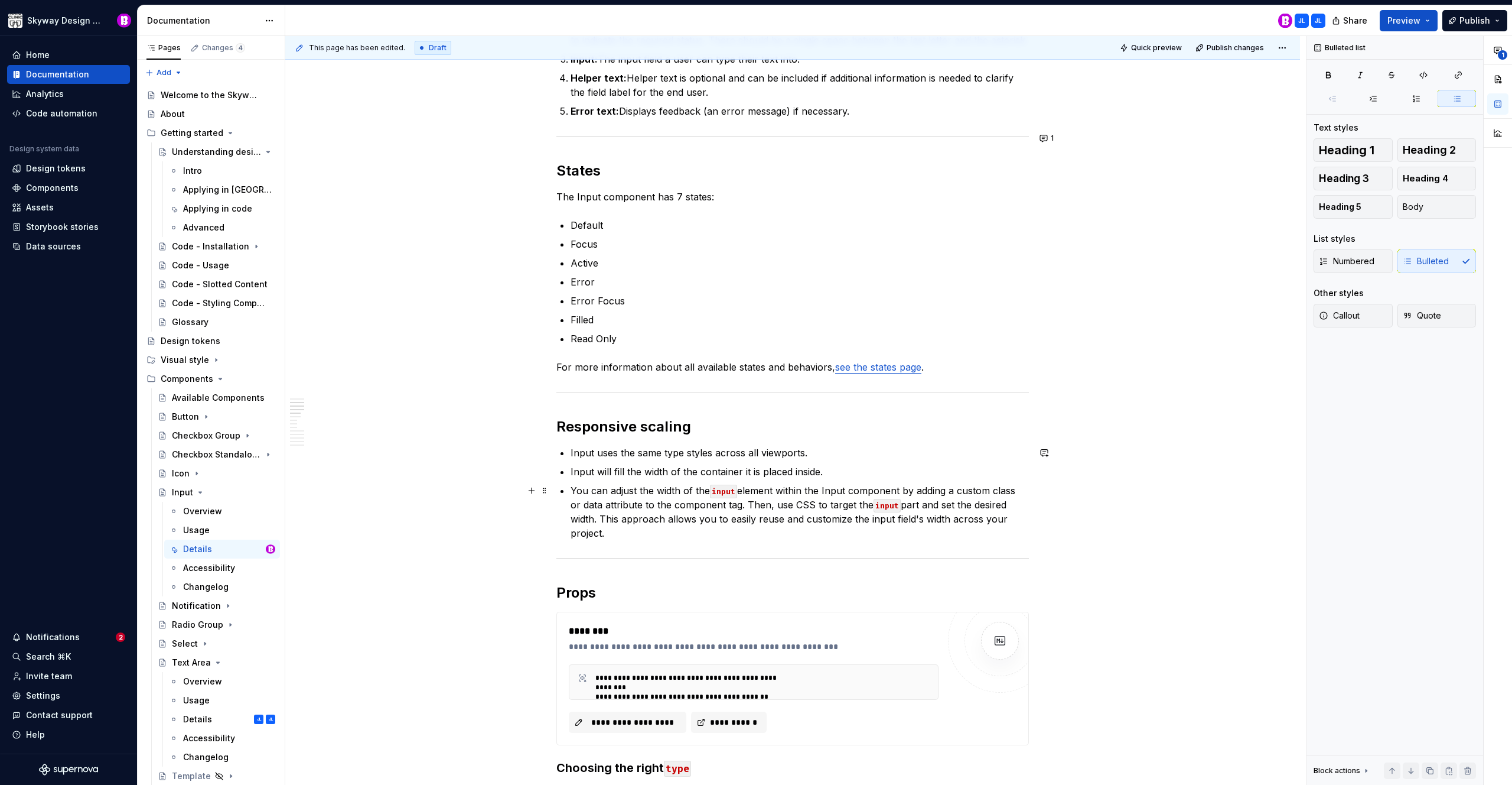
click at [970, 518] on p "You can adjust the width of the input element within the Input component by add…" at bounding box center [799, 511] width 458 height 57
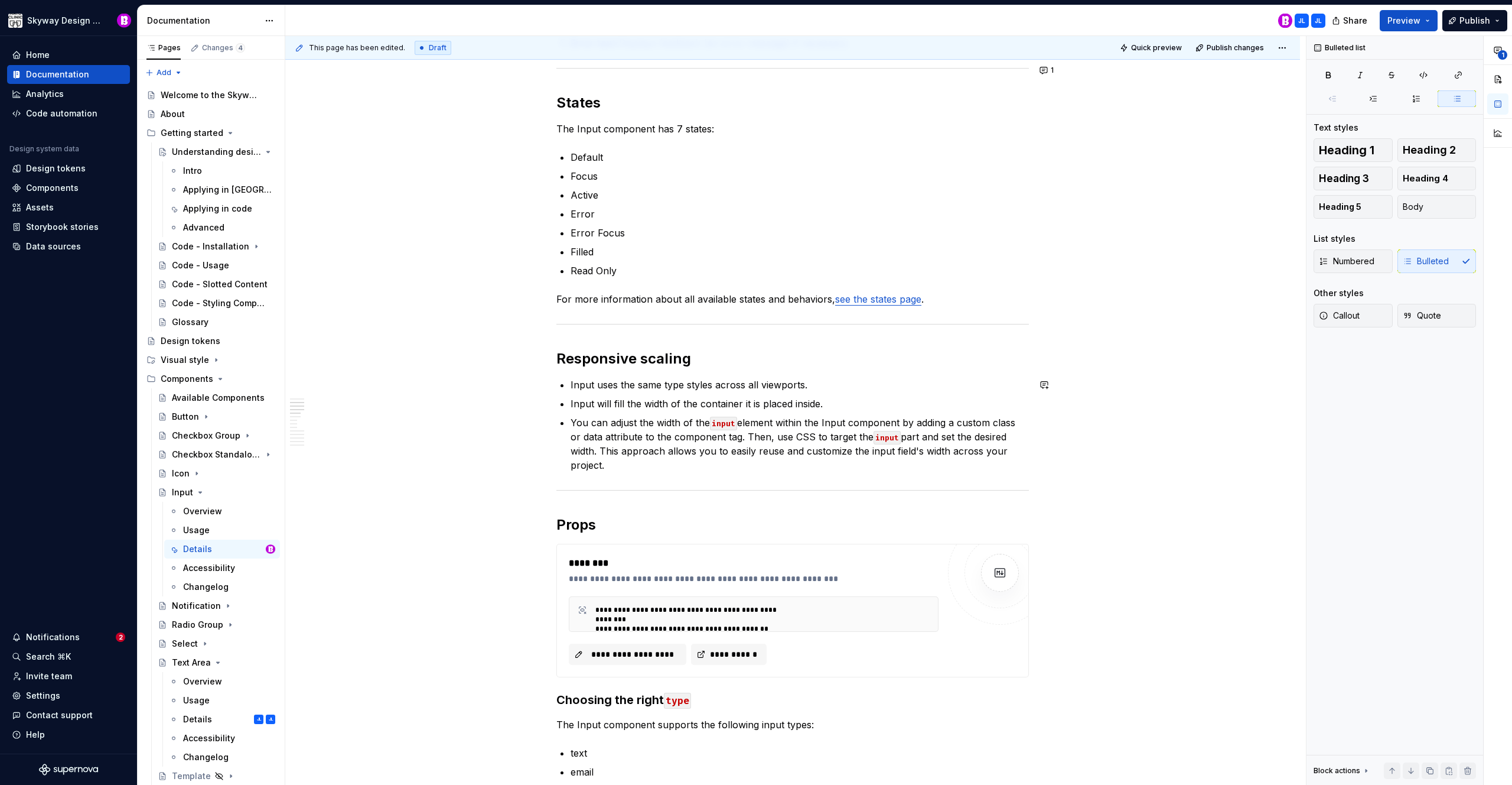
scroll to position [0, 0]
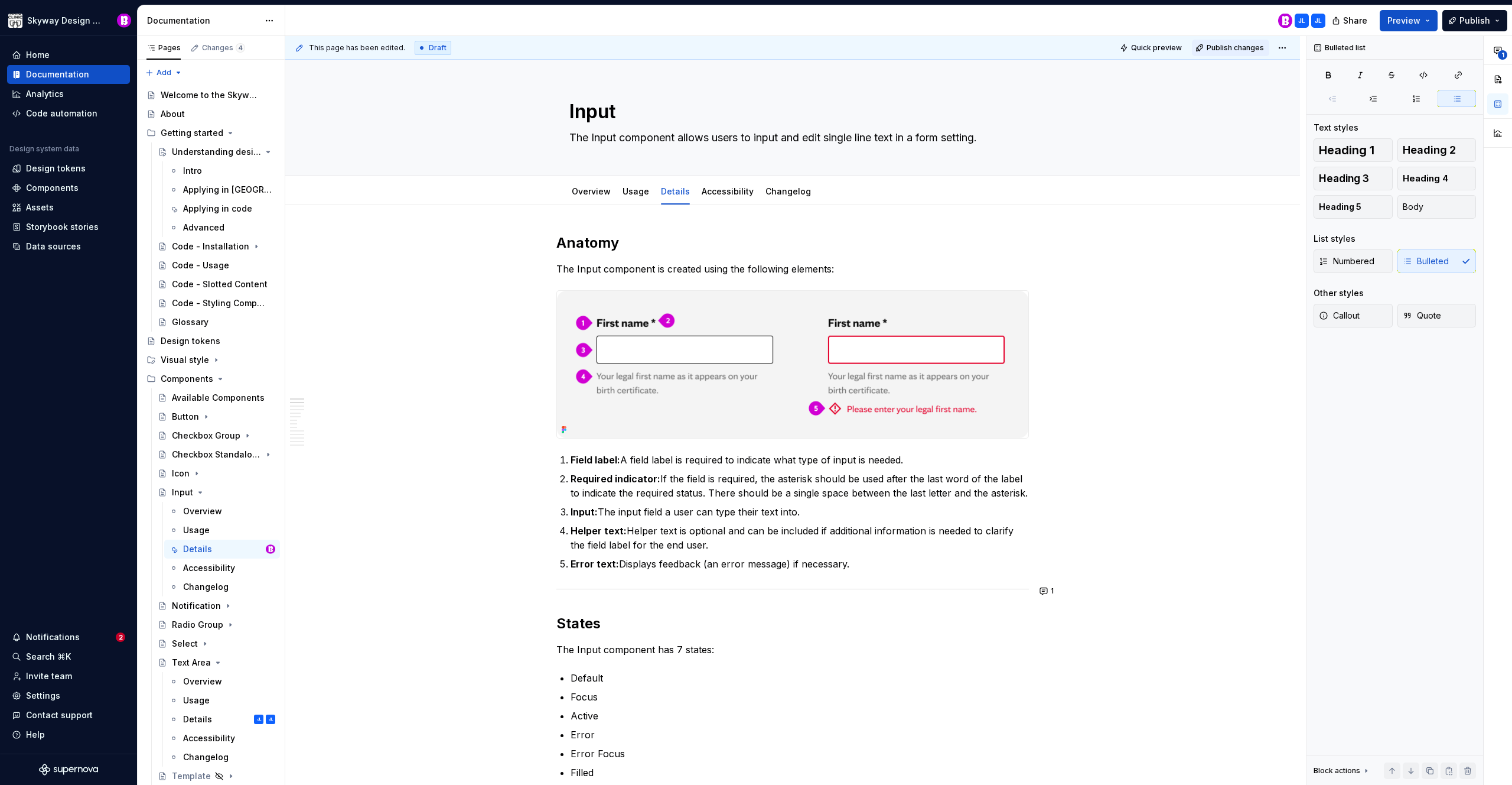
click at [1227, 46] on span "Publish changes" at bounding box center [1236, 48] width 57 height 9
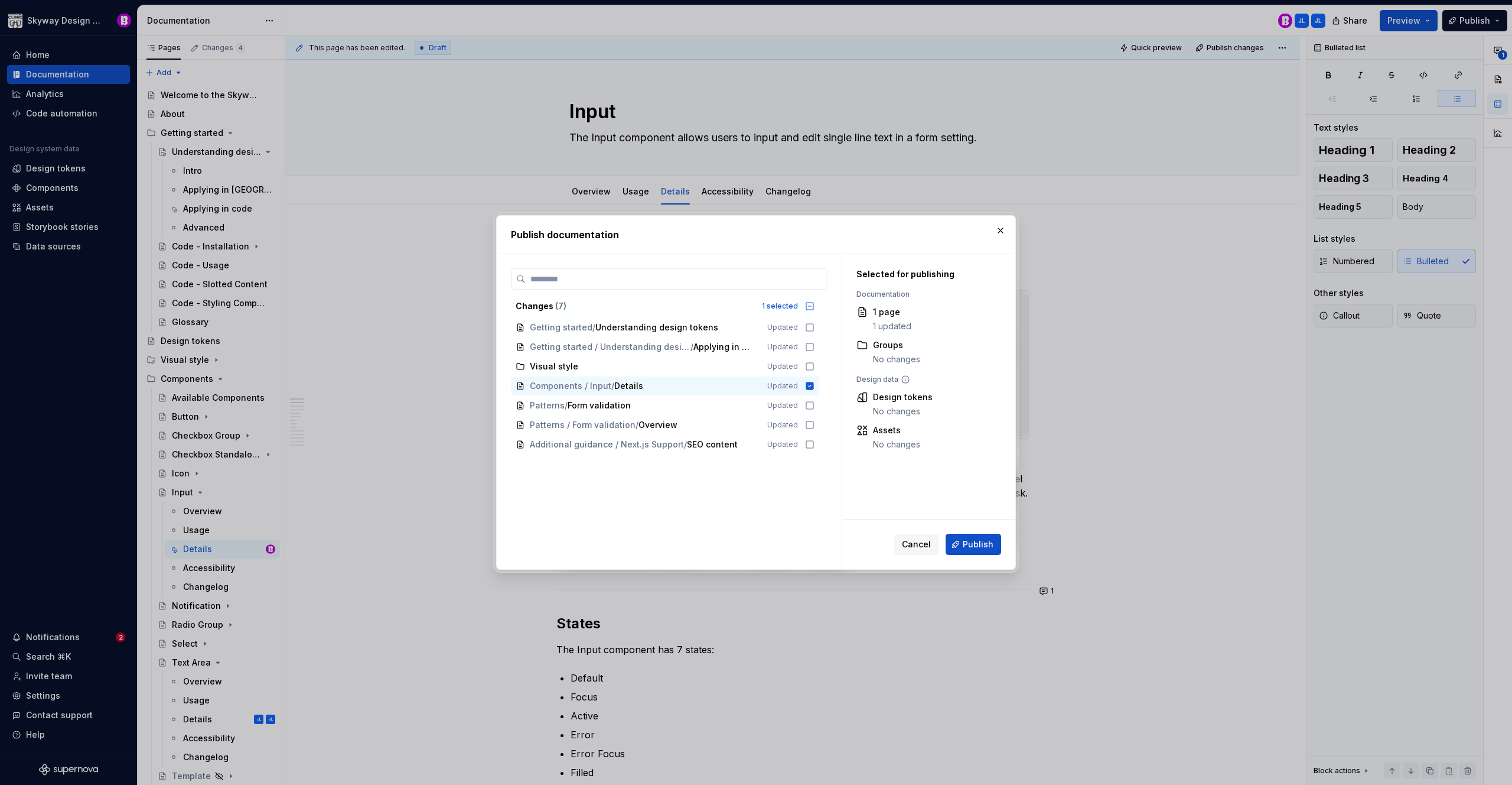
click at [983, 539] on span "Publish" at bounding box center [978, 543] width 31 height 12
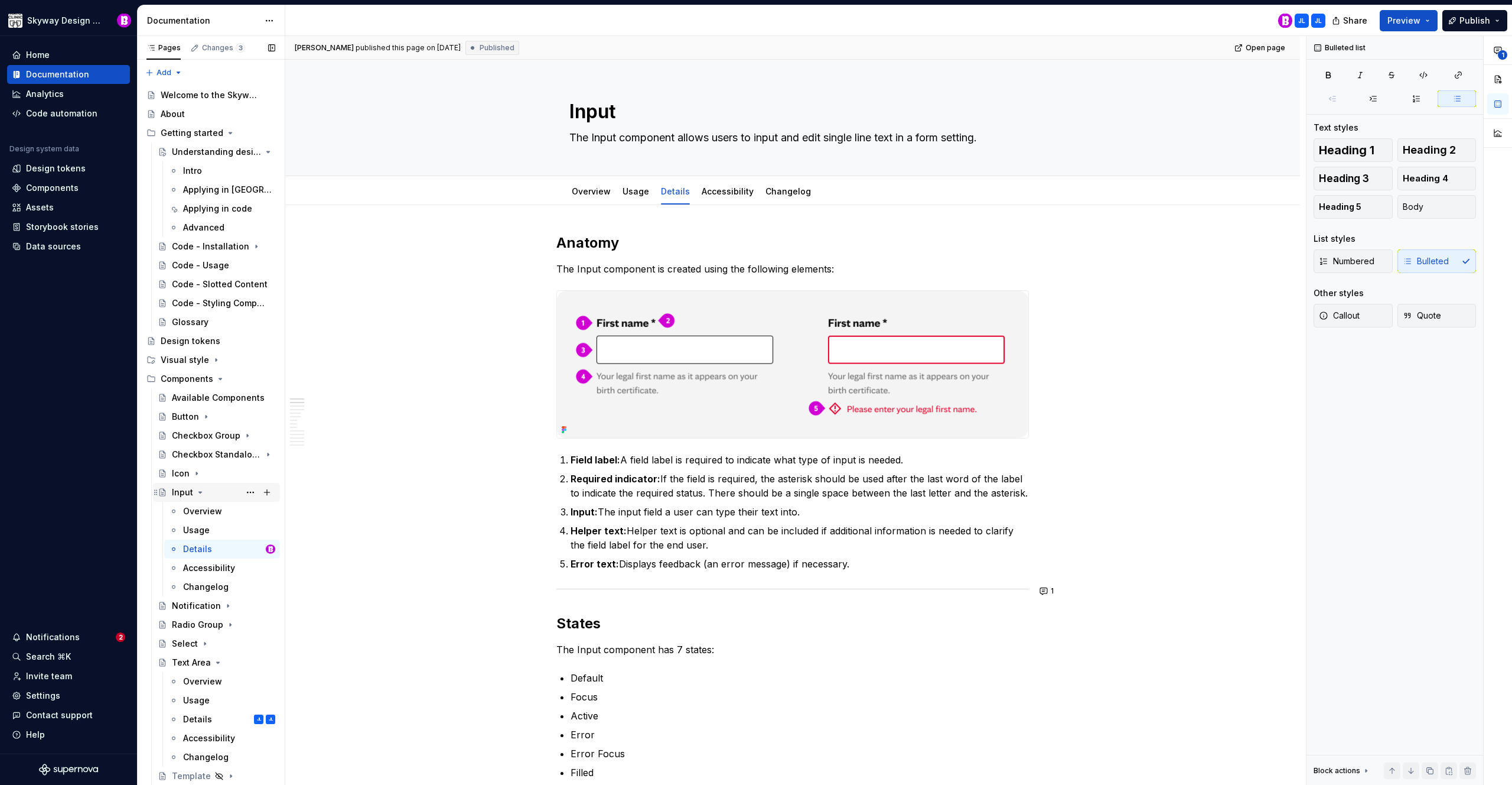
click at [196, 495] on icon "Page tree" at bounding box center [200, 492] width 9 height 9
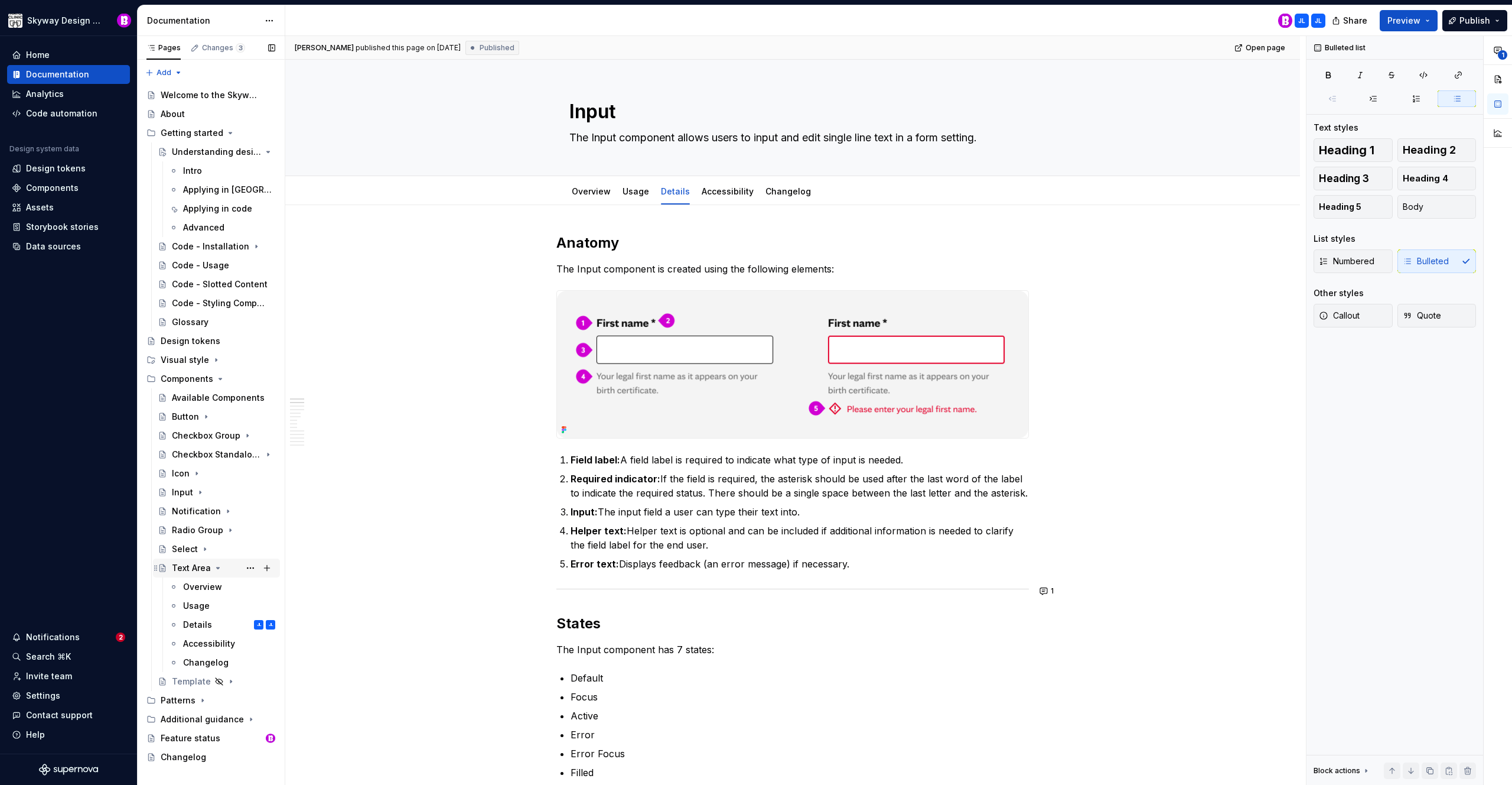
click at [205, 567] on div "Text Area" at bounding box center [191, 567] width 39 height 12
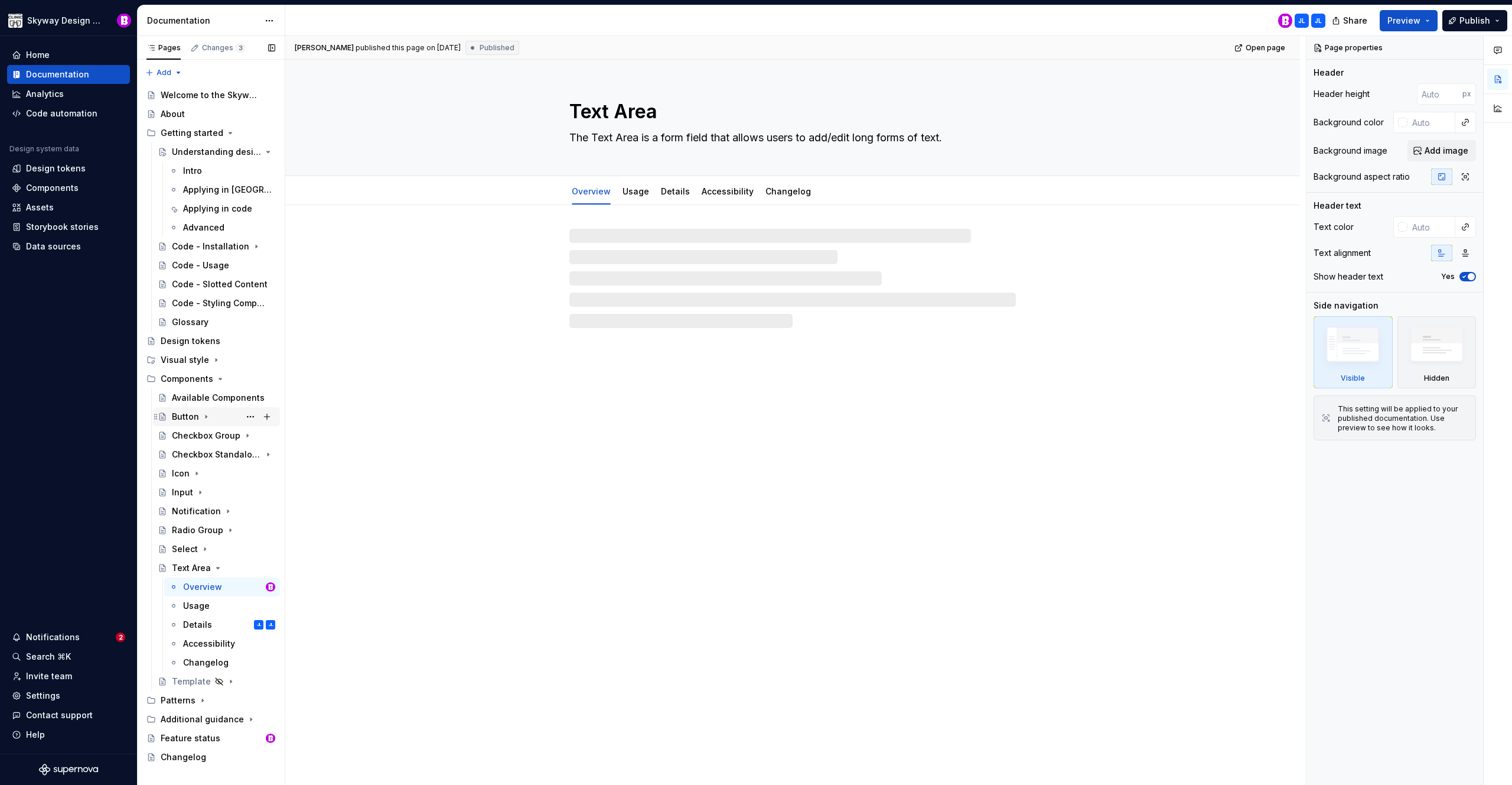
click at [201, 416] on icon "Page tree" at bounding box center [206, 416] width 9 height 9
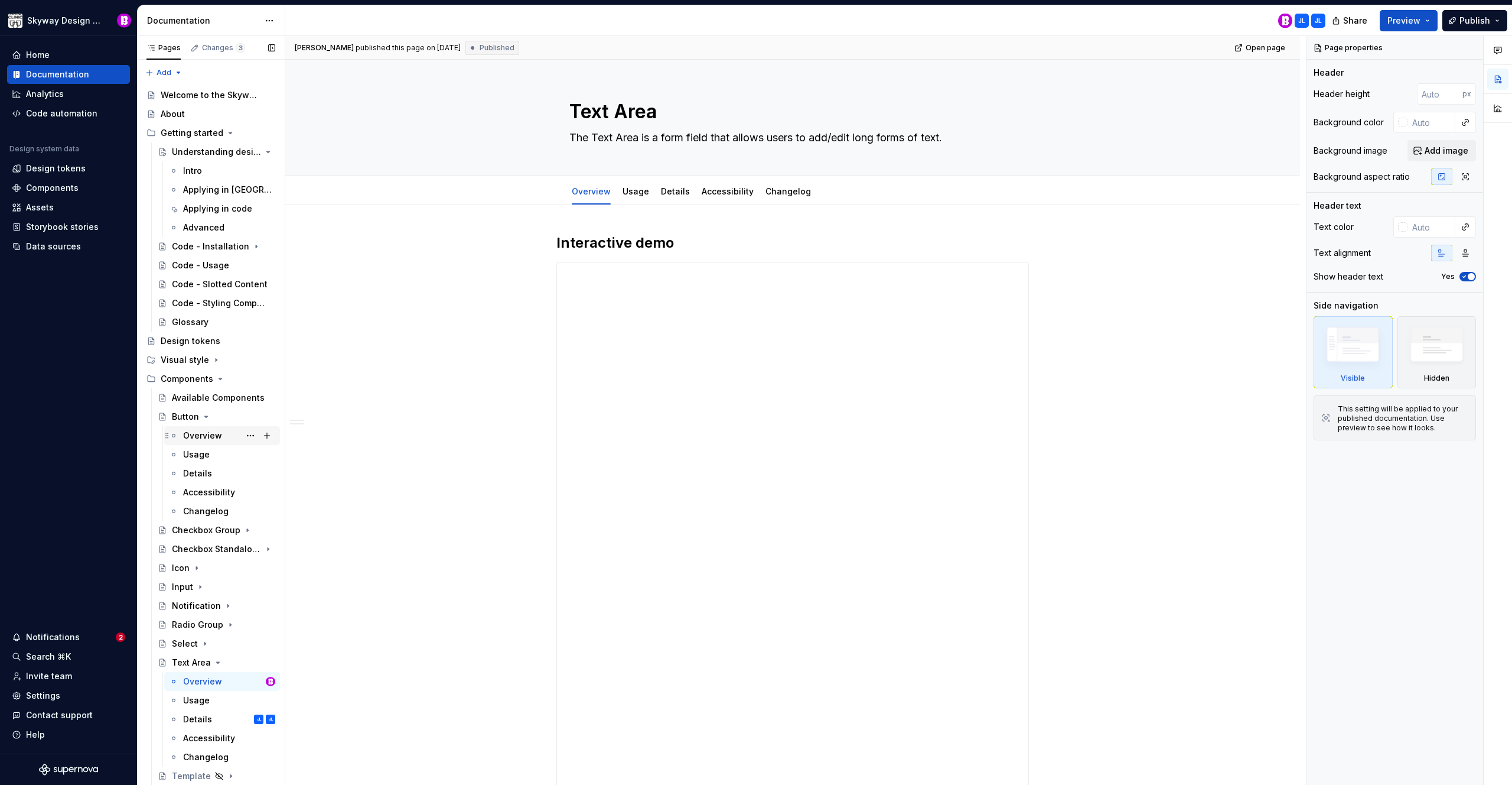
click at [204, 437] on div "Overview" at bounding box center [203, 435] width 39 height 12
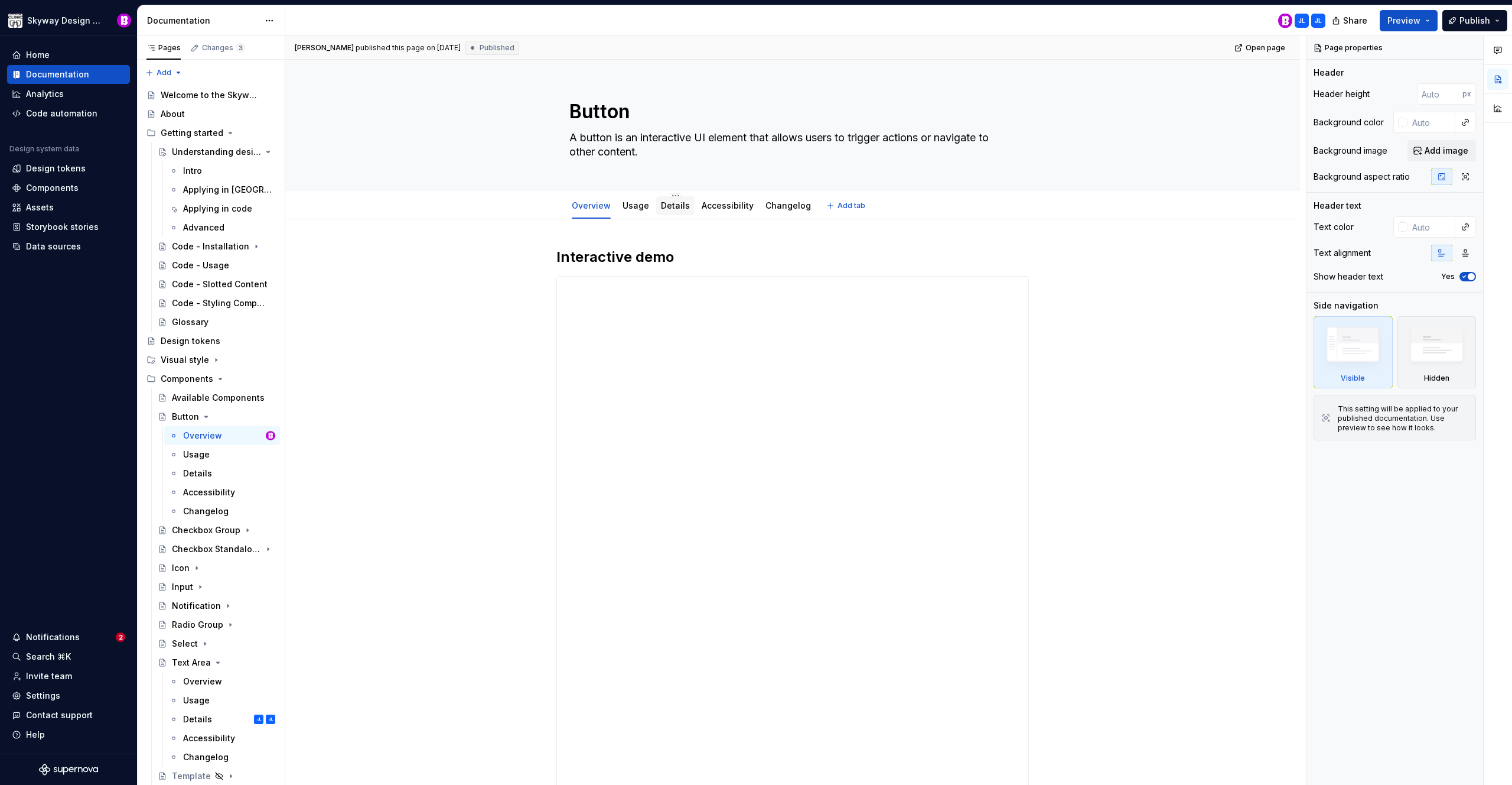
click at [673, 212] on div "Details" at bounding box center [675, 205] width 29 height 14
click at [199, 474] on div "Details" at bounding box center [197, 473] width 29 height 12
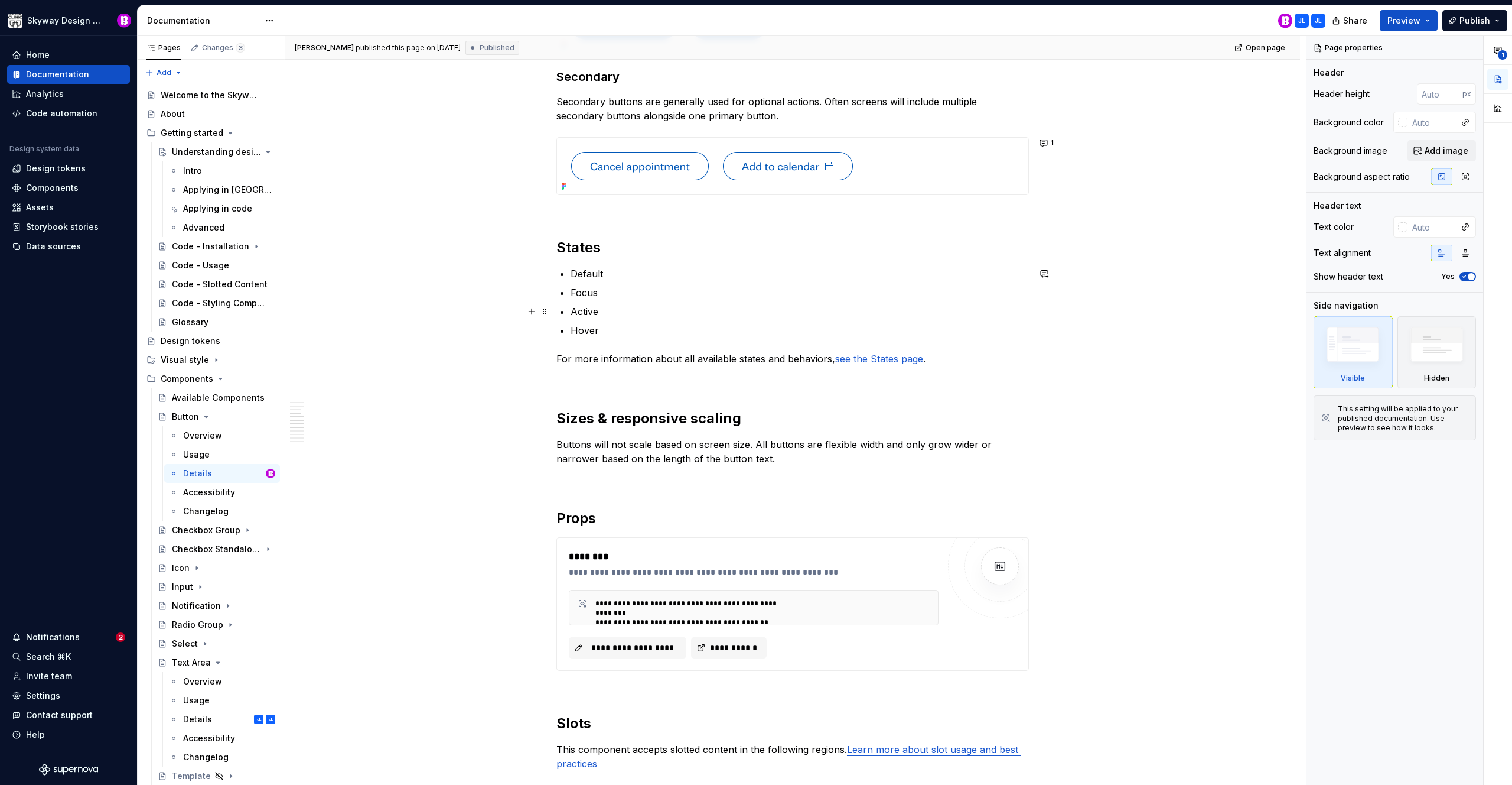
scroll to position [723, 0]
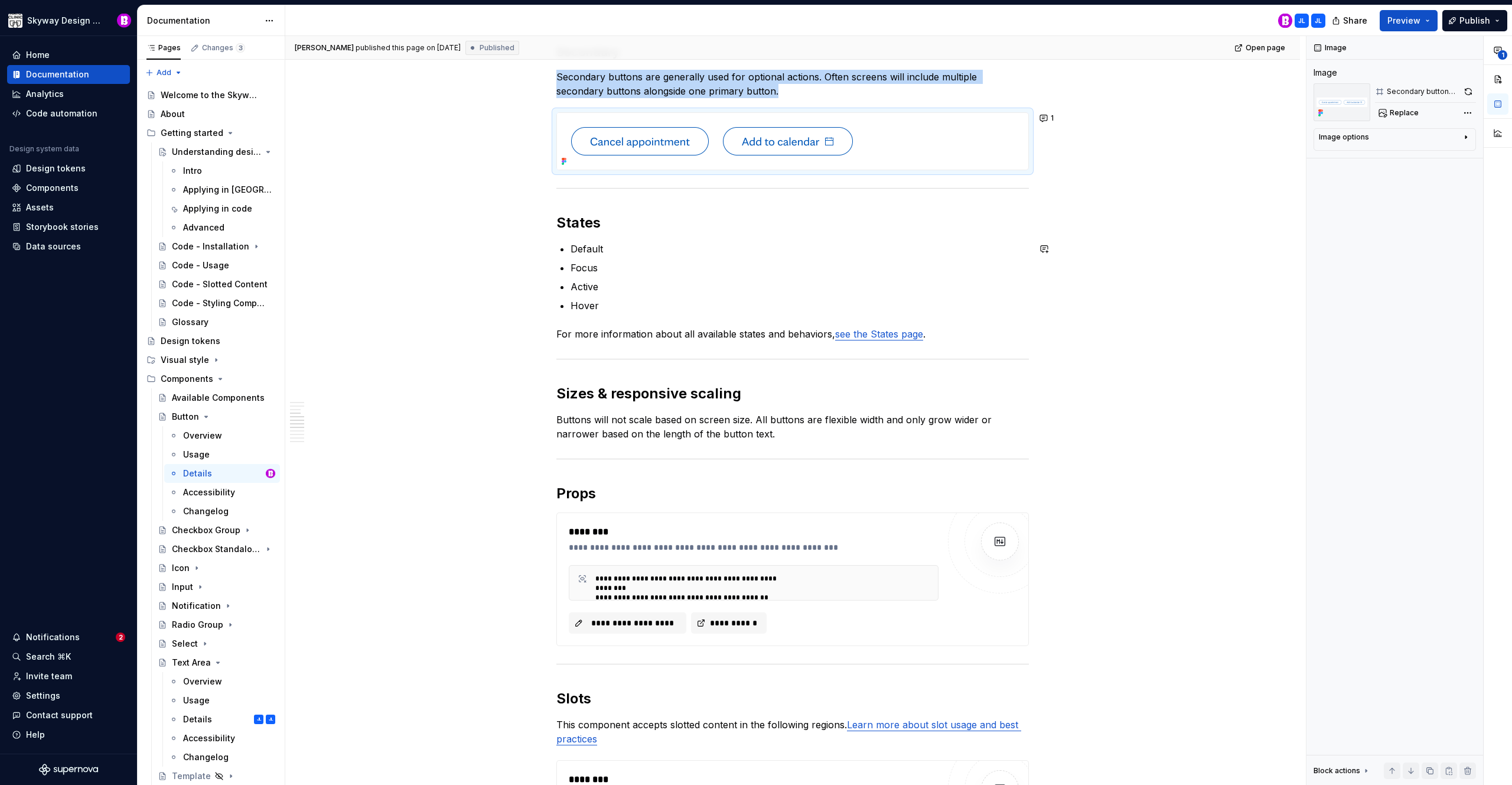
click at [489, 314] on div "Anatomy Button consists of the following elements: Button label: the button lab…" at bounding box center [792, 734] width 1014 height 2476
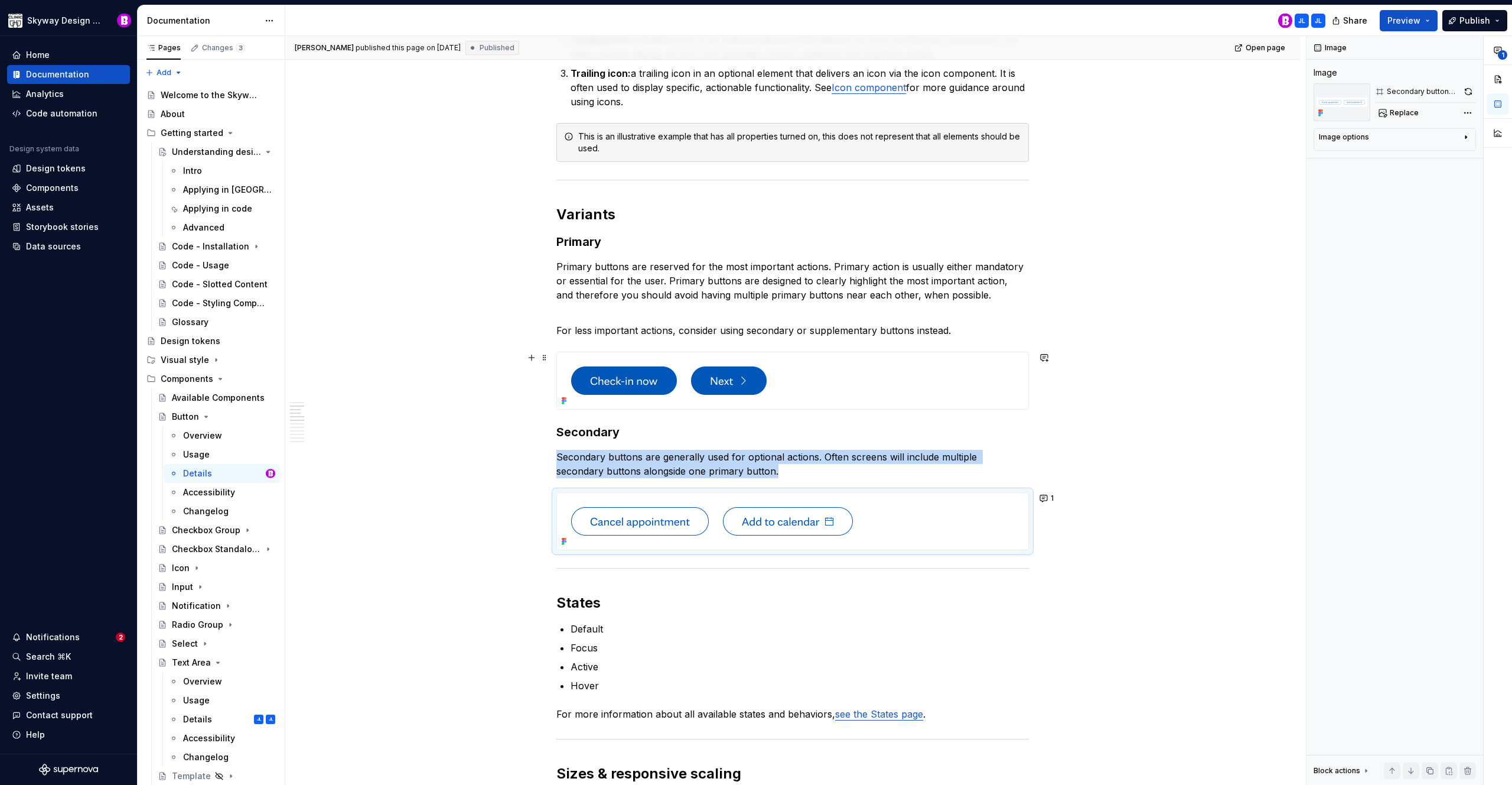
scroll to position [343, 0]
click at [1047, 501] on button "1" at bounding box center [1048, 499] width 23 height 16
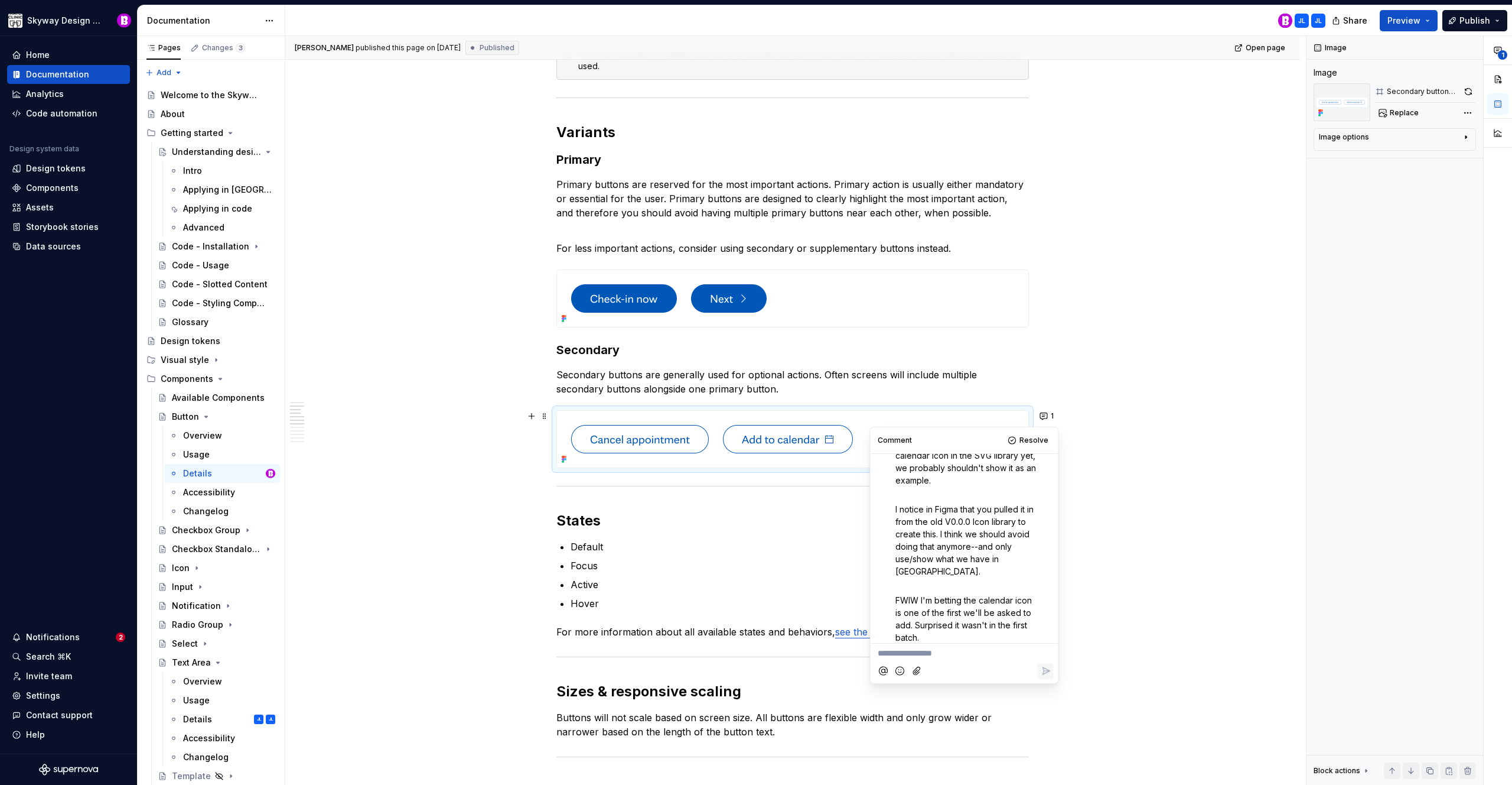
scroll to position [57, 0]
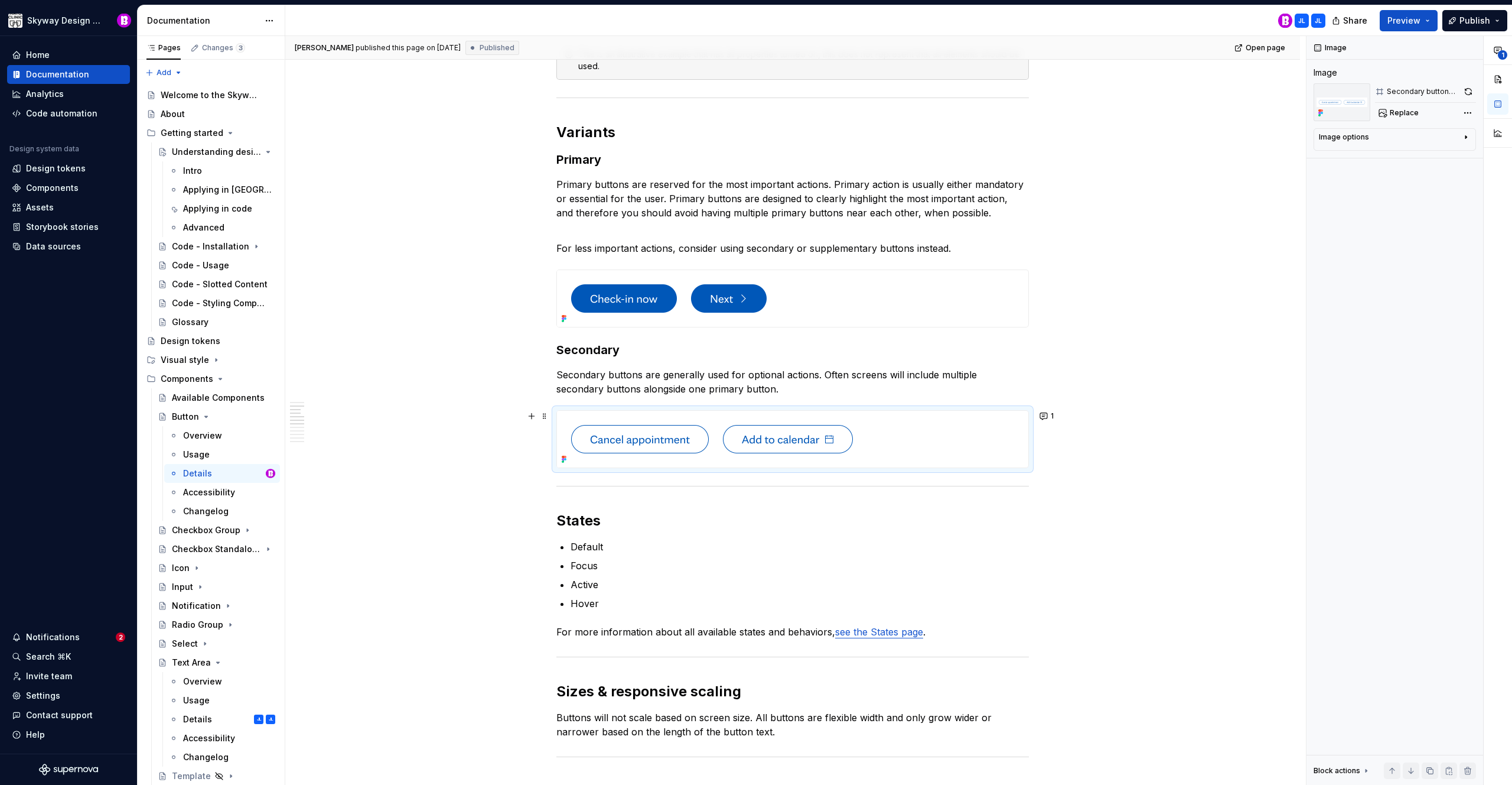
click at [1045, 415] on button "1" at bounding box center [1048, 416] width 23 height 16
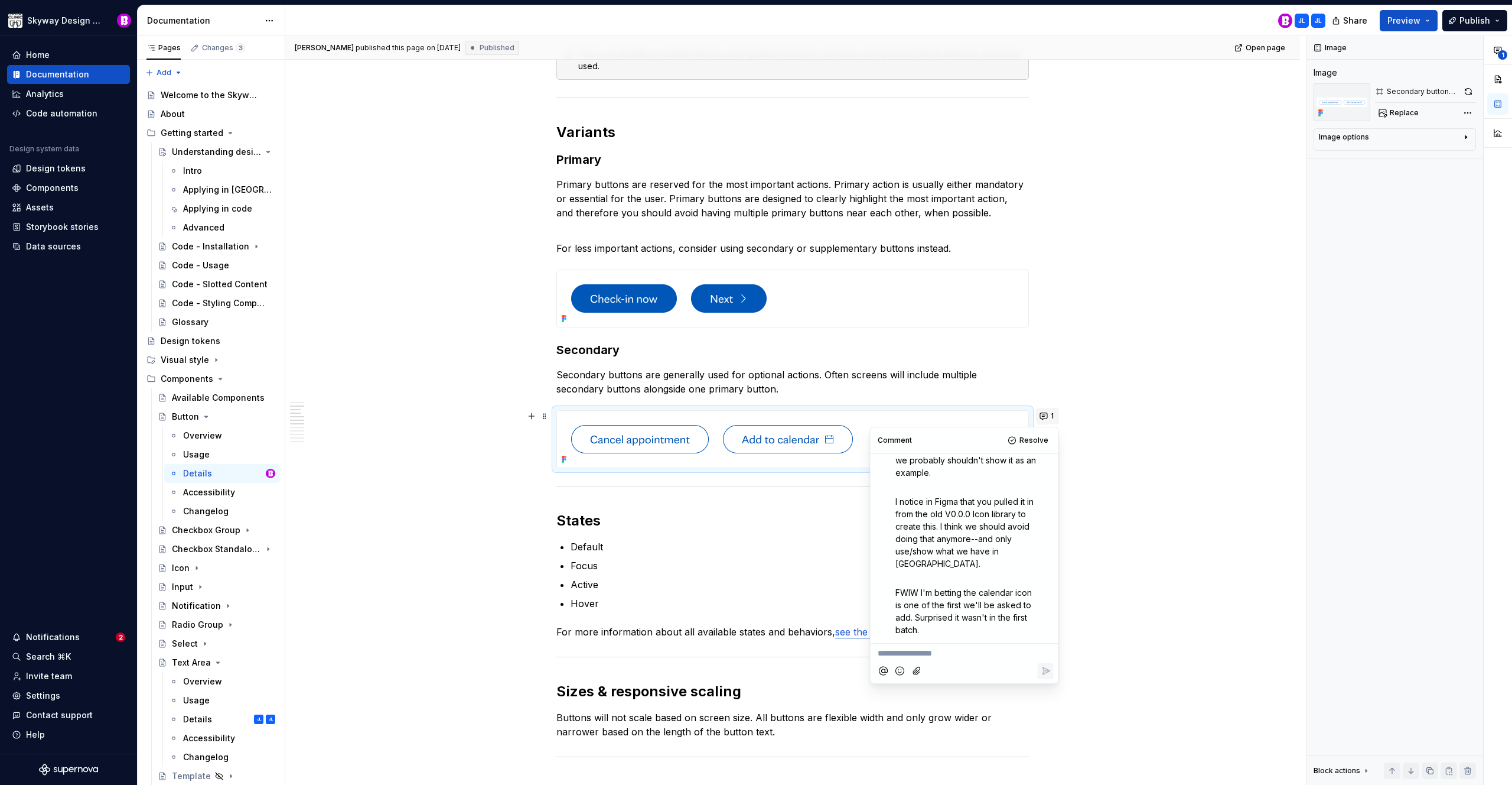
click at [1045, 415] on button "1" at bounding box center [1048, 416] width 23 height 16
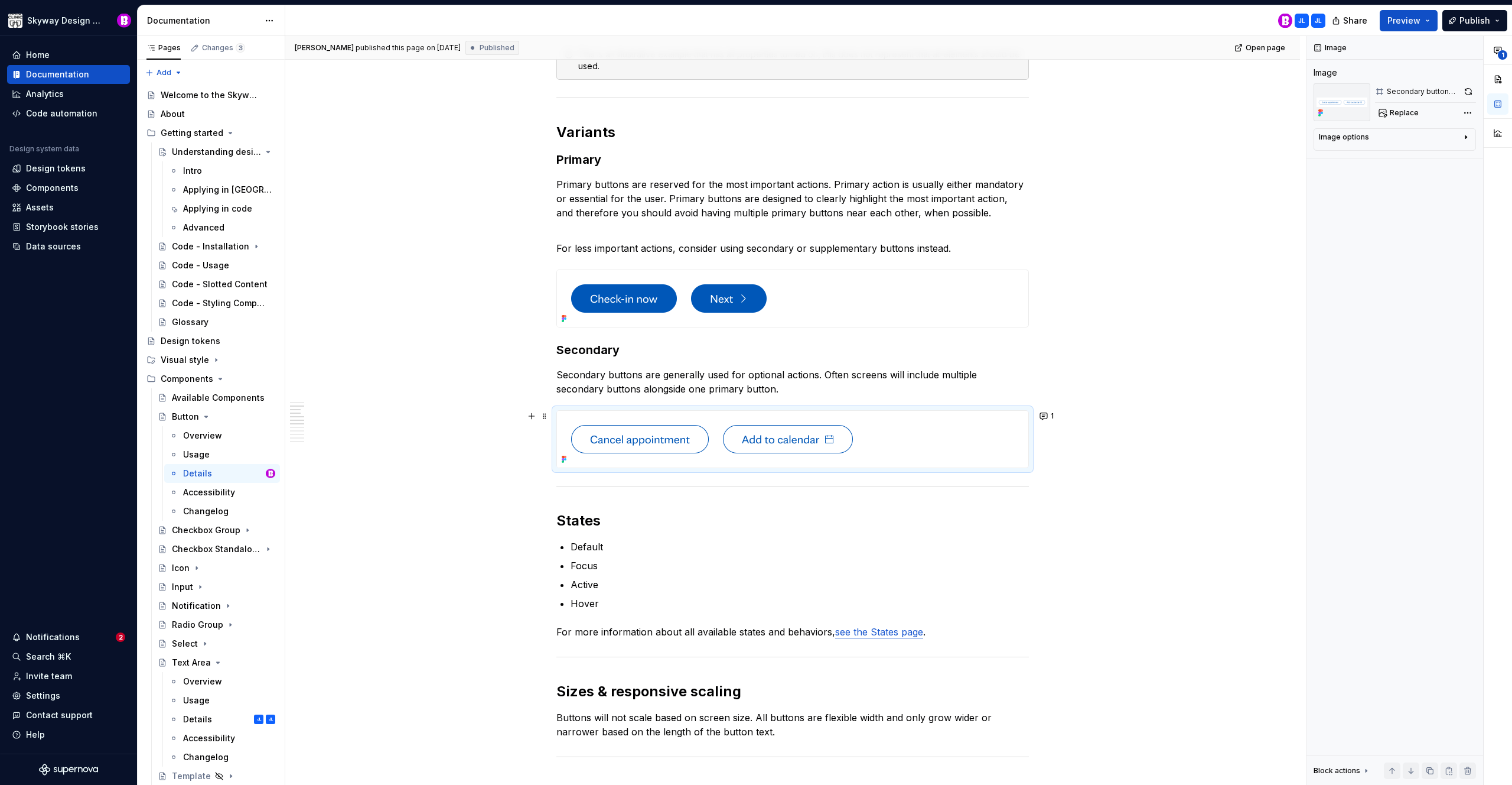
click at [898, 451] on div at bounding box center [792, 439] width 471 height 57
click at [782, 435] on img at bounding box center [712, 439] width 310 height 57
click at [826, 440] on img at bounding box center [712, 439] width 310 height 57
click at [544, 416] on span at bounding box center [545, 416] width 9 height 16
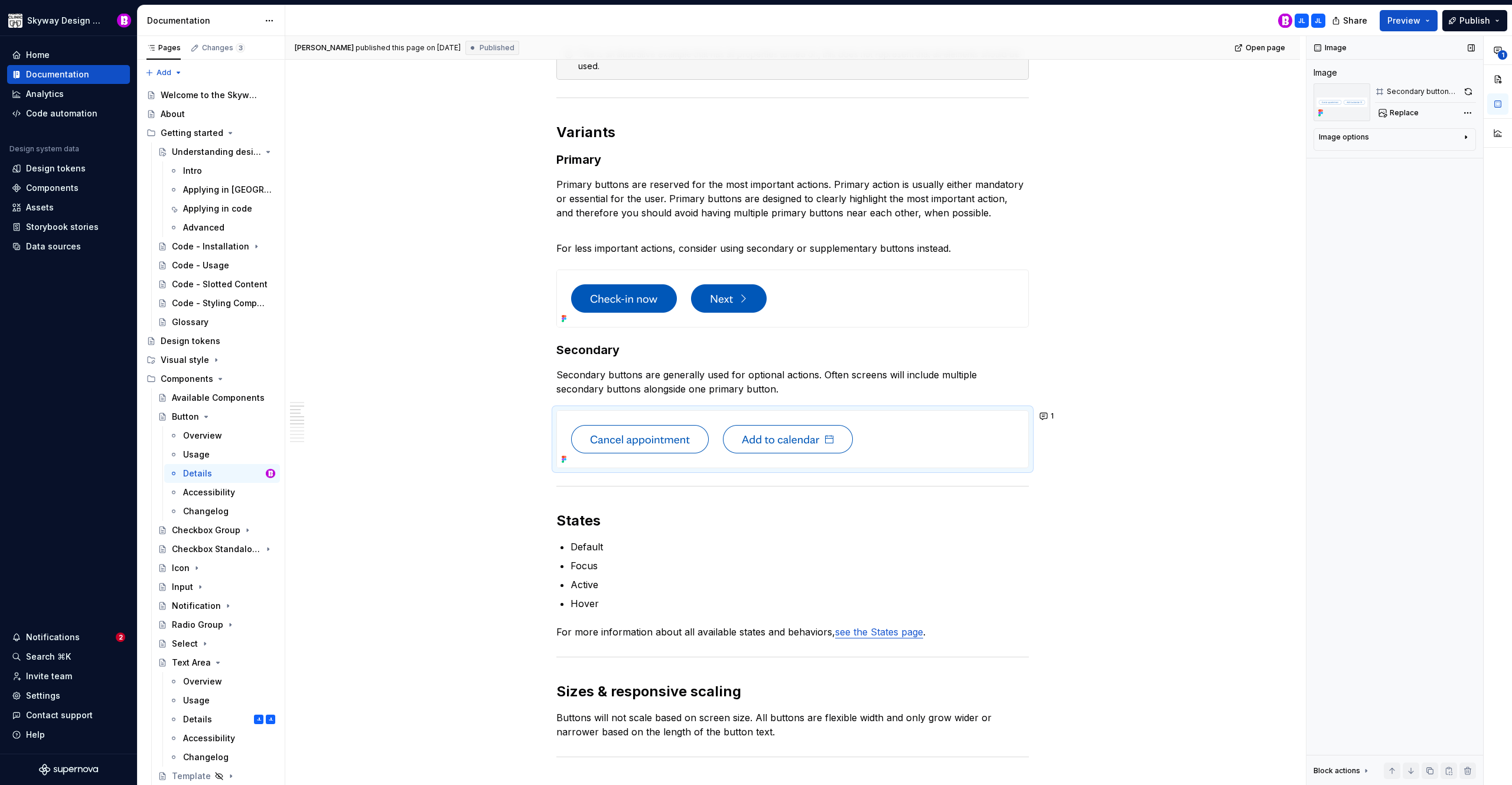
click at [1422, 91] on div "Secondary button-img" at bounding box center [1422, 91] width 71 height 9
click at [1381, 89] on icon at bounding box center [1380, 91] width 9 height 9
click at [780, 293] on img at bounding box center [669, 298] width 224 height 57
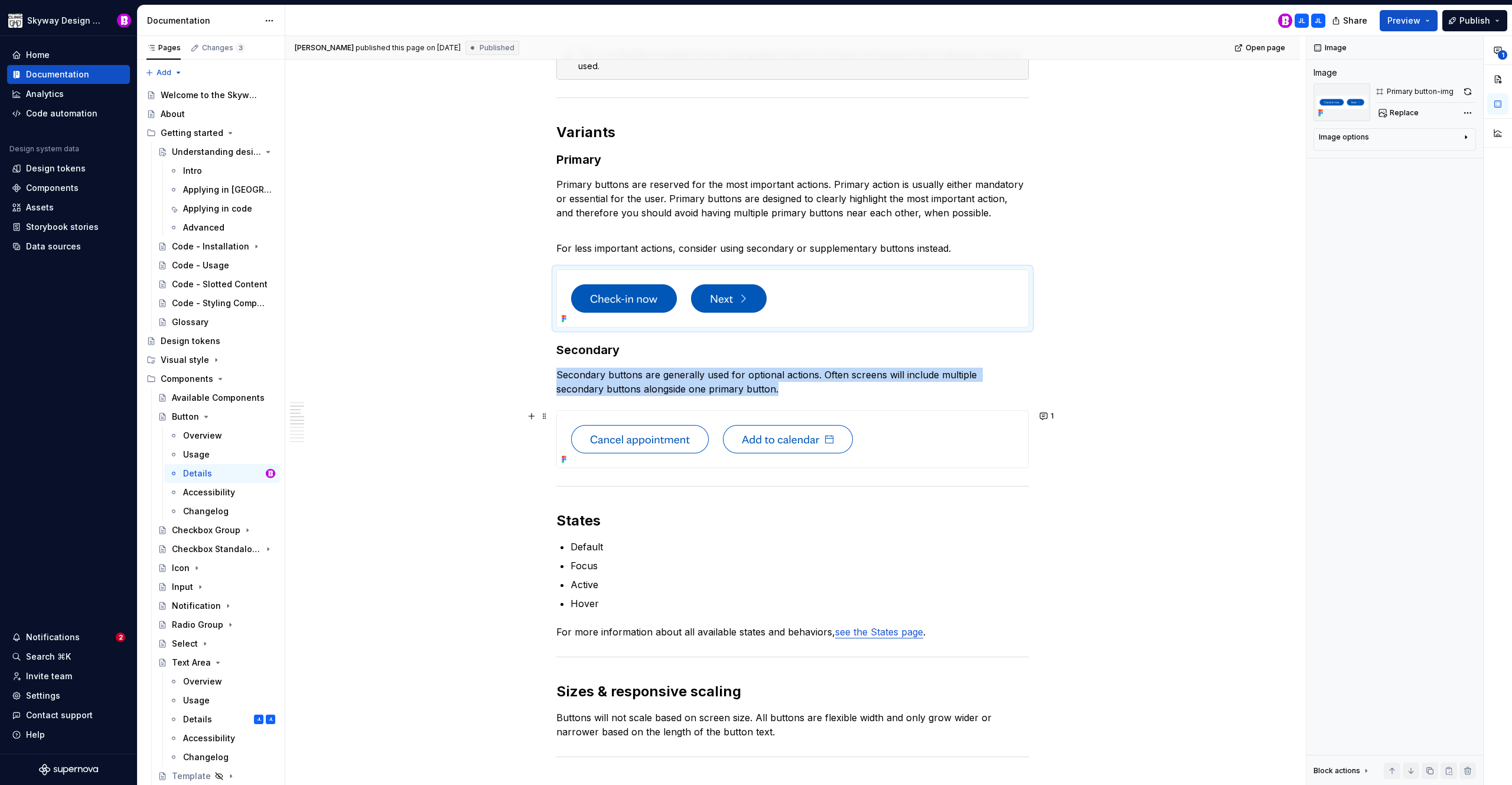
click at [808, 434] on img at bounding box center [712, 439] width 310 height 57
click at [547, 413] on span at bounding box center [545, 416] width 9 height 16
click at [1469, 91] on button "button" at bounding box center [1469, 91] width 15 height 16
click at [1048, 420] on button "1" at bounding box center [1048, 416] width 23 height 16
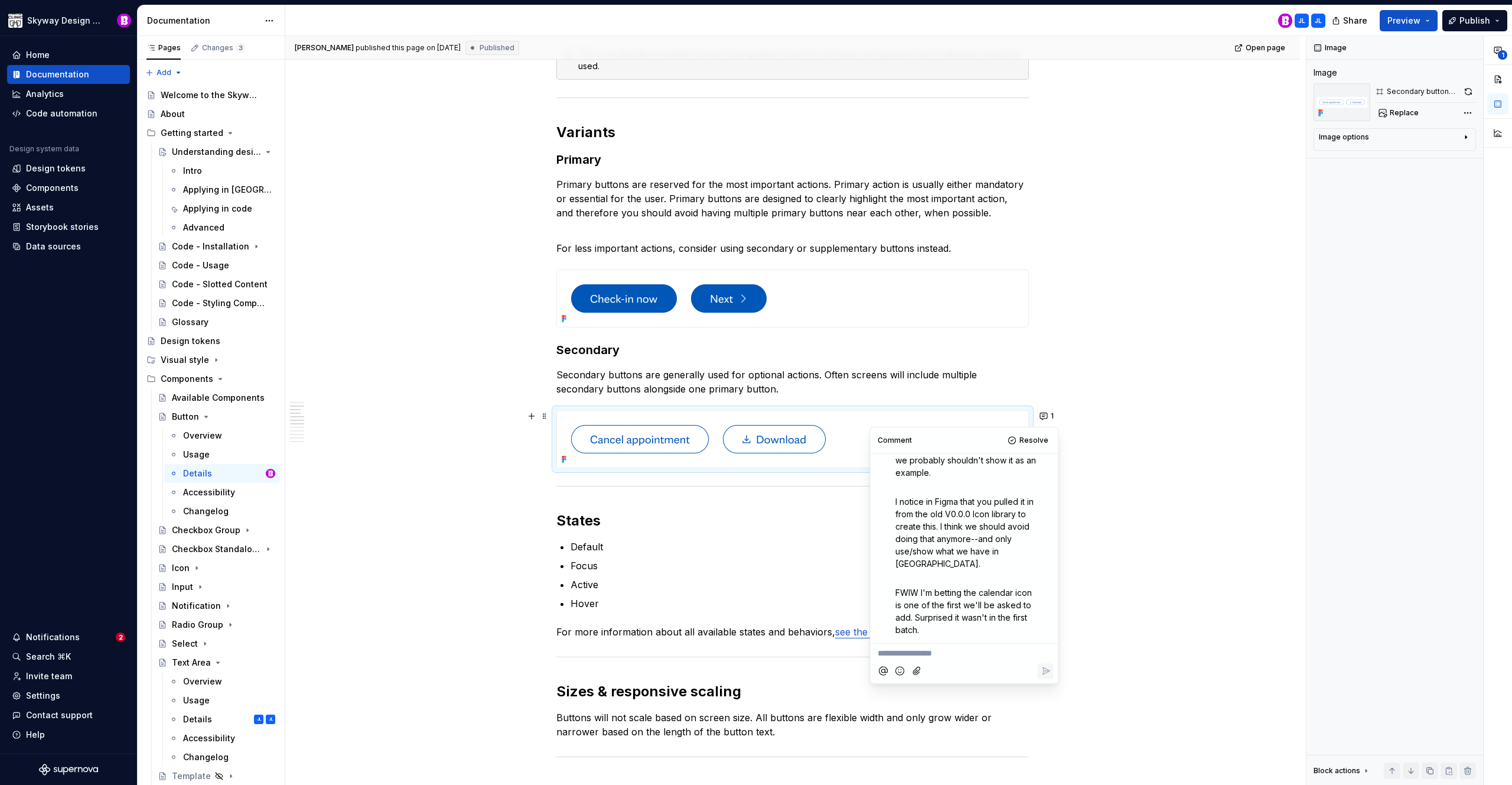
drag, startPoint x: 1026, startPoint y: 444, endPoint x: 1131, endPoint y: 410, distance: 110.4
click at [1026, 444] on span "Resolve" at bounding box center [1034, 440] width 29 height 9
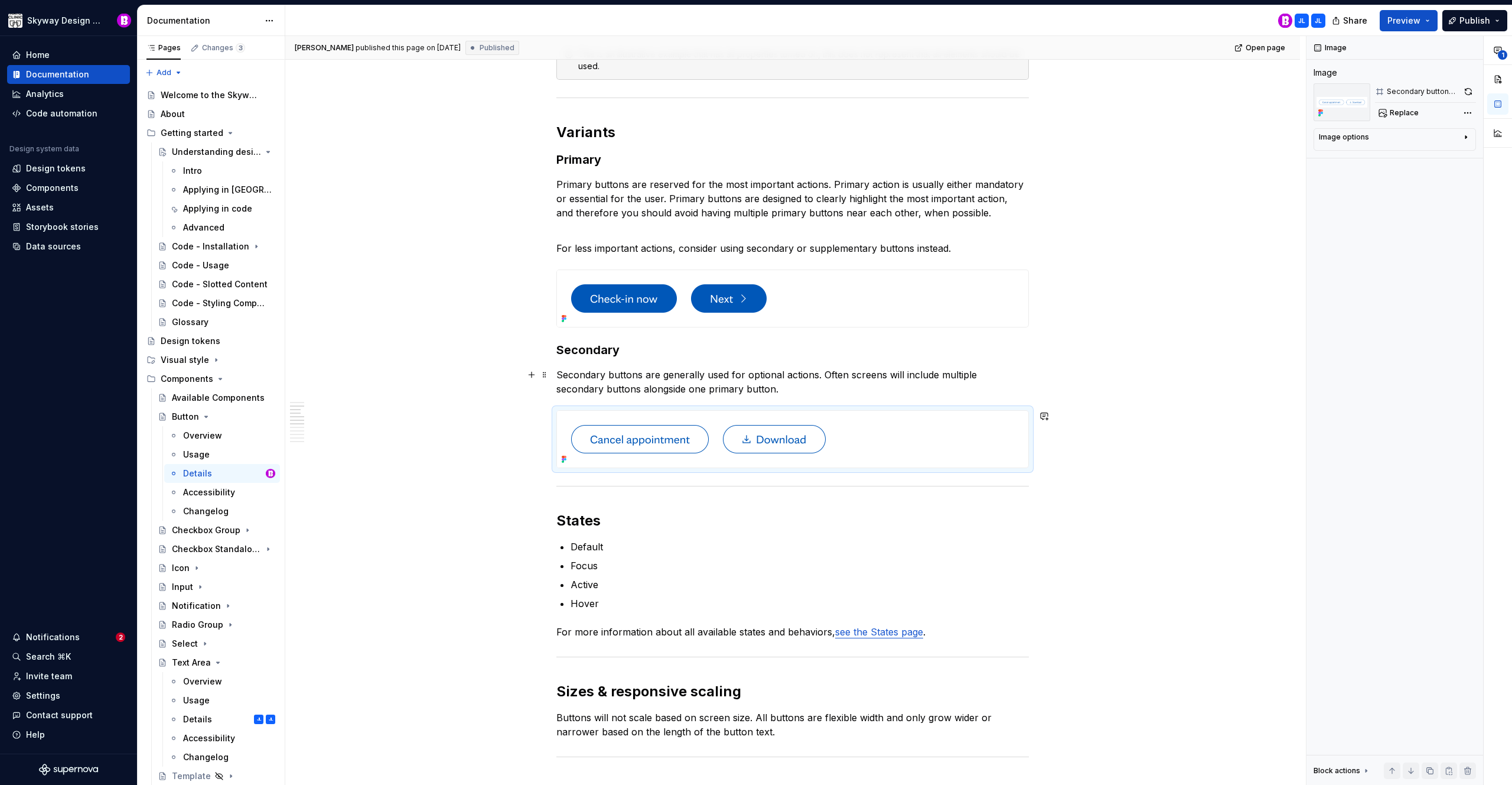
type textarea "*"
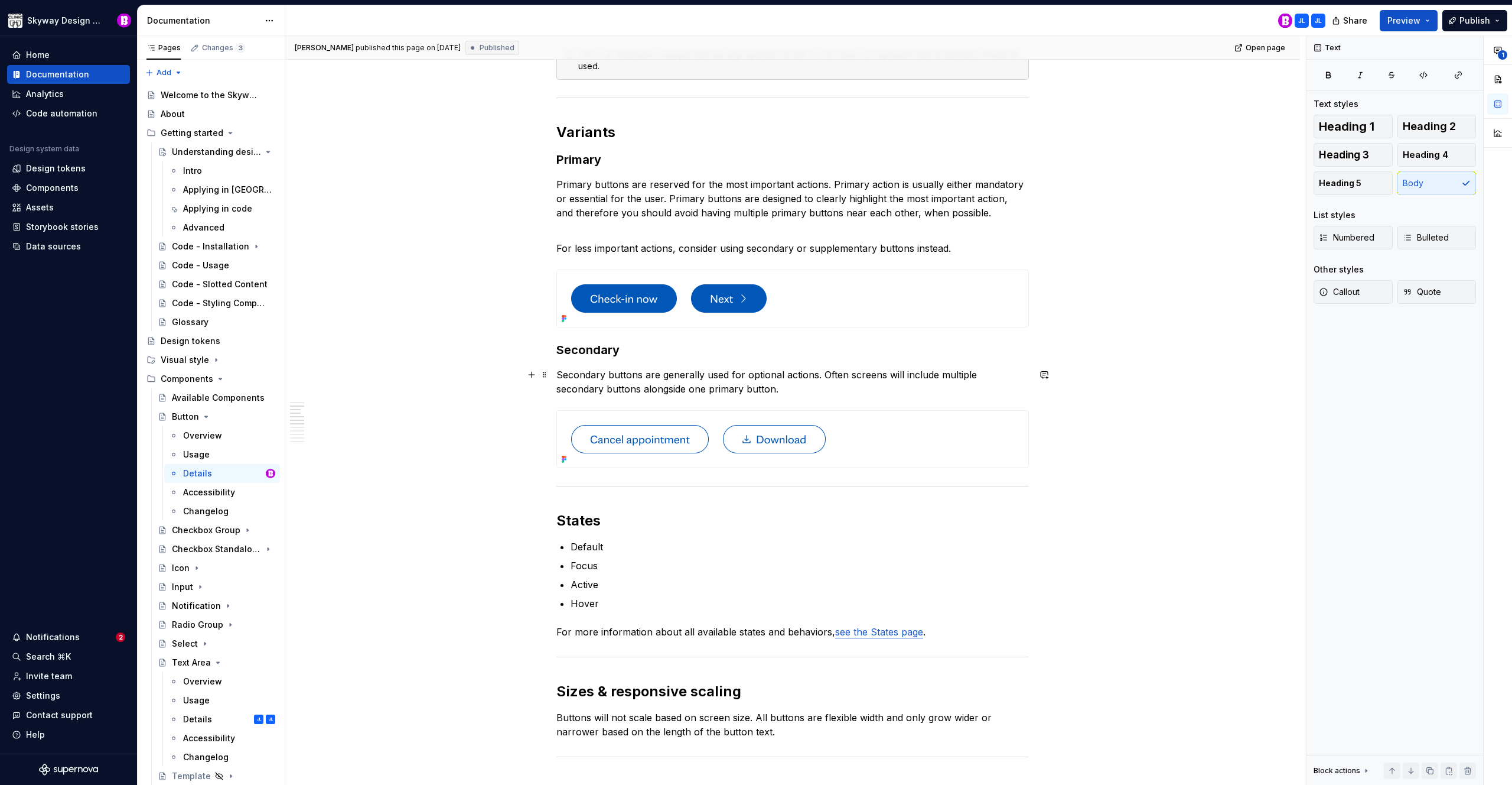
click at [793, 394] on p "Secondary buttons are generally used for optional actions. Often screens will i…" at bounding box center [792, 382] width 473 height 29
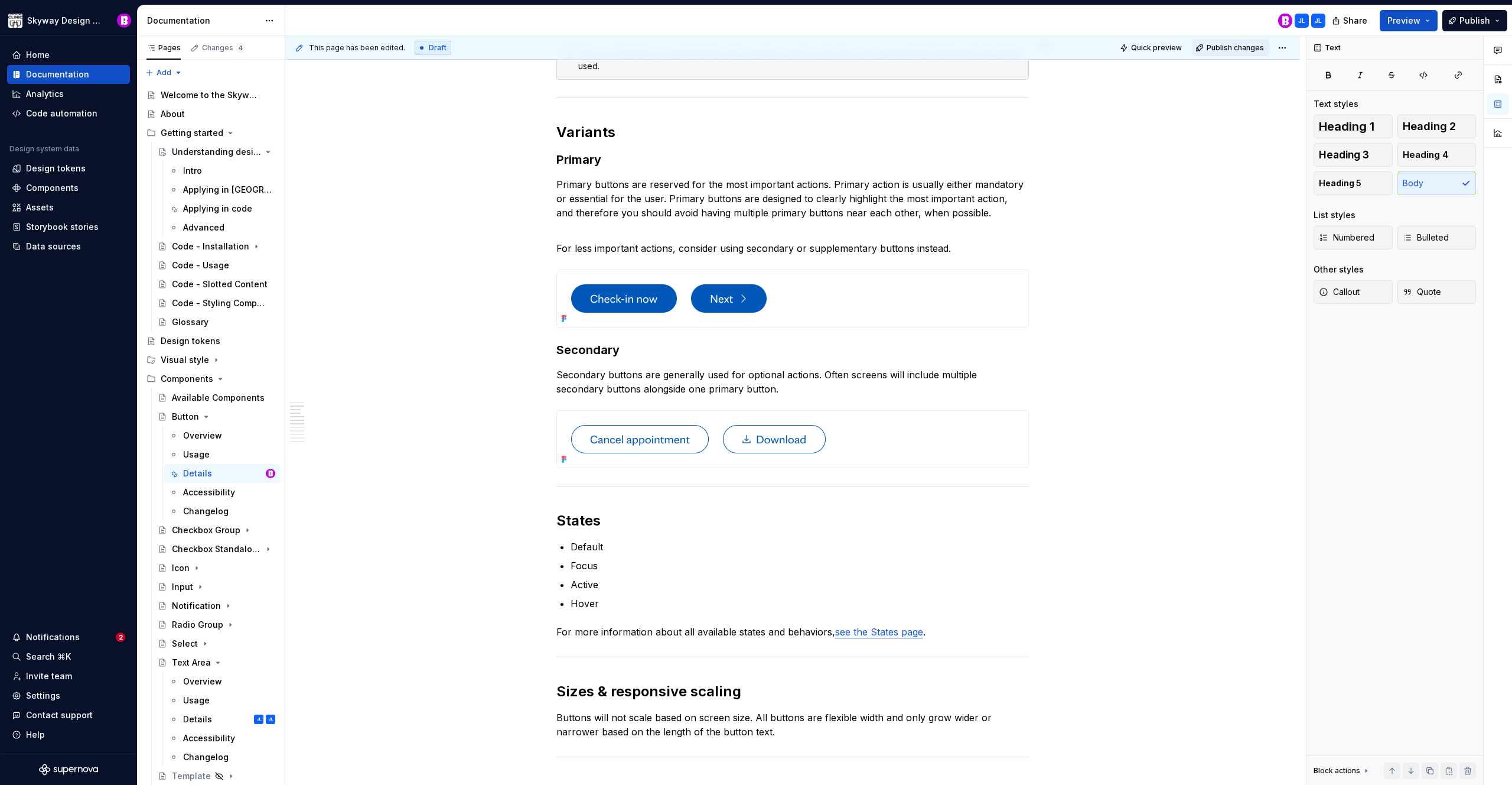
click at [1226, 47] on span "Publish changes" at bounding box center [1236, 48] width 57 height 9
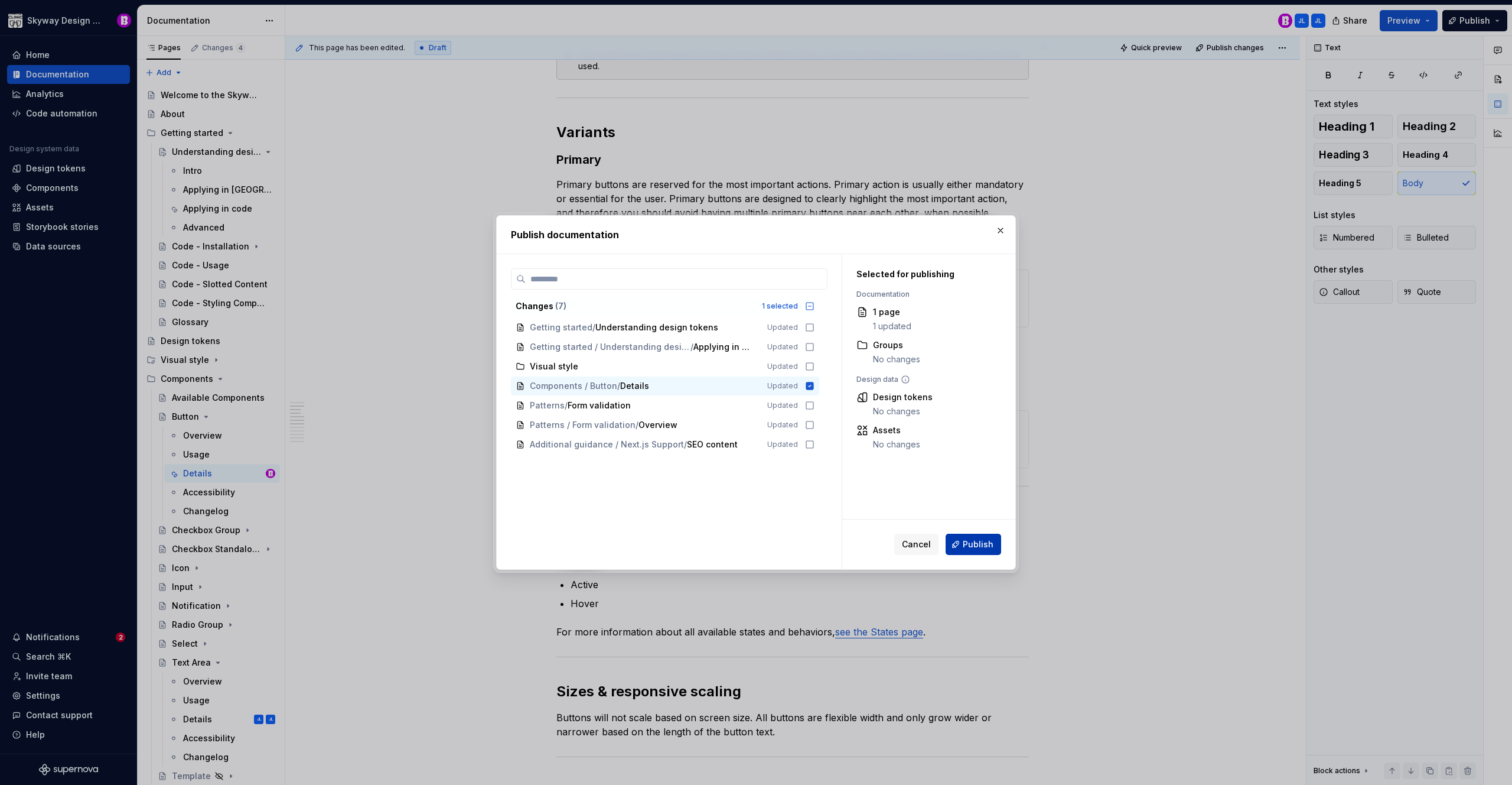
click at [975, 547] on span "Publish" at bounding box center [978, 543] width 31 height 12
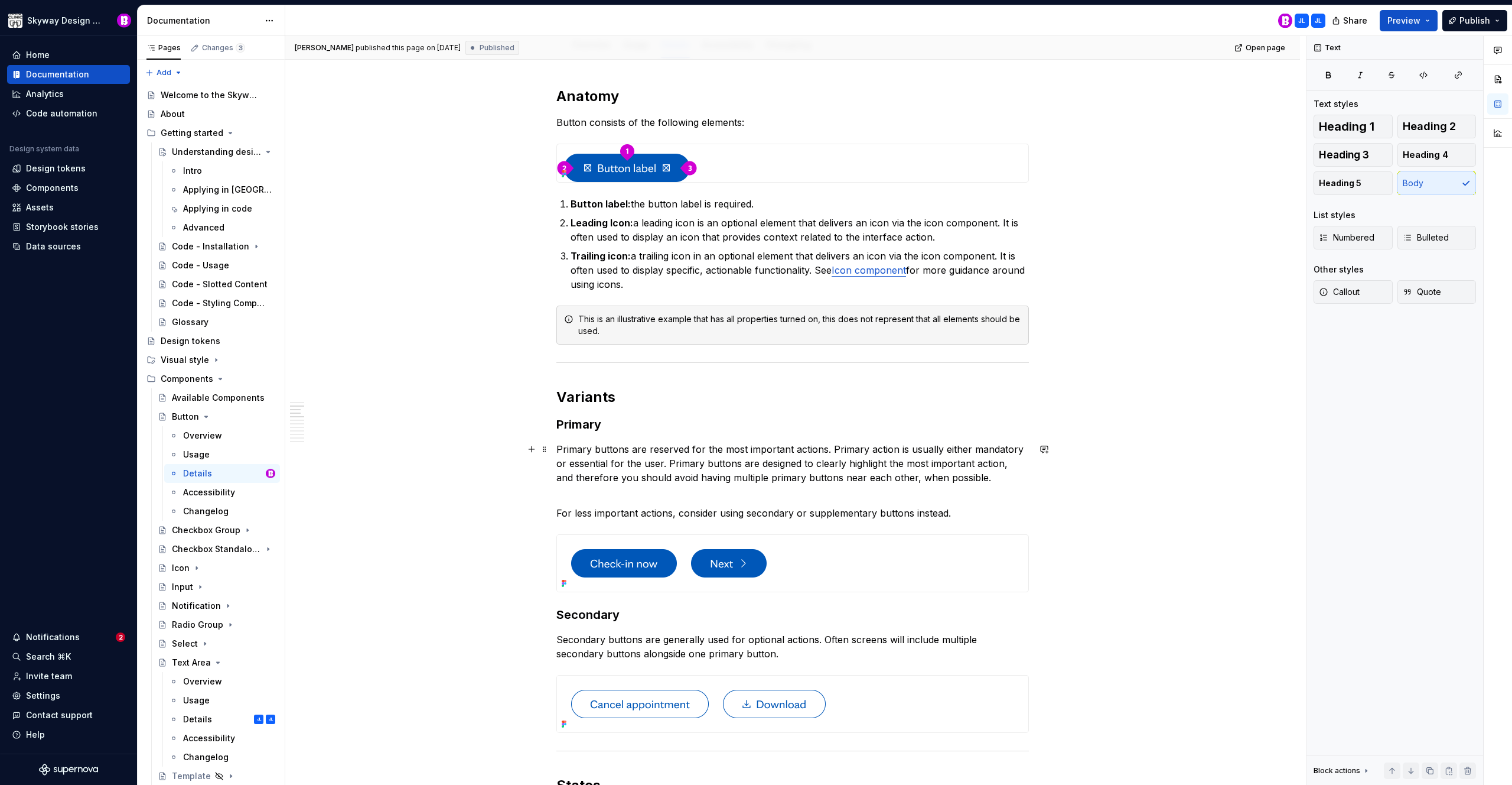
scroll to position [0, 0]
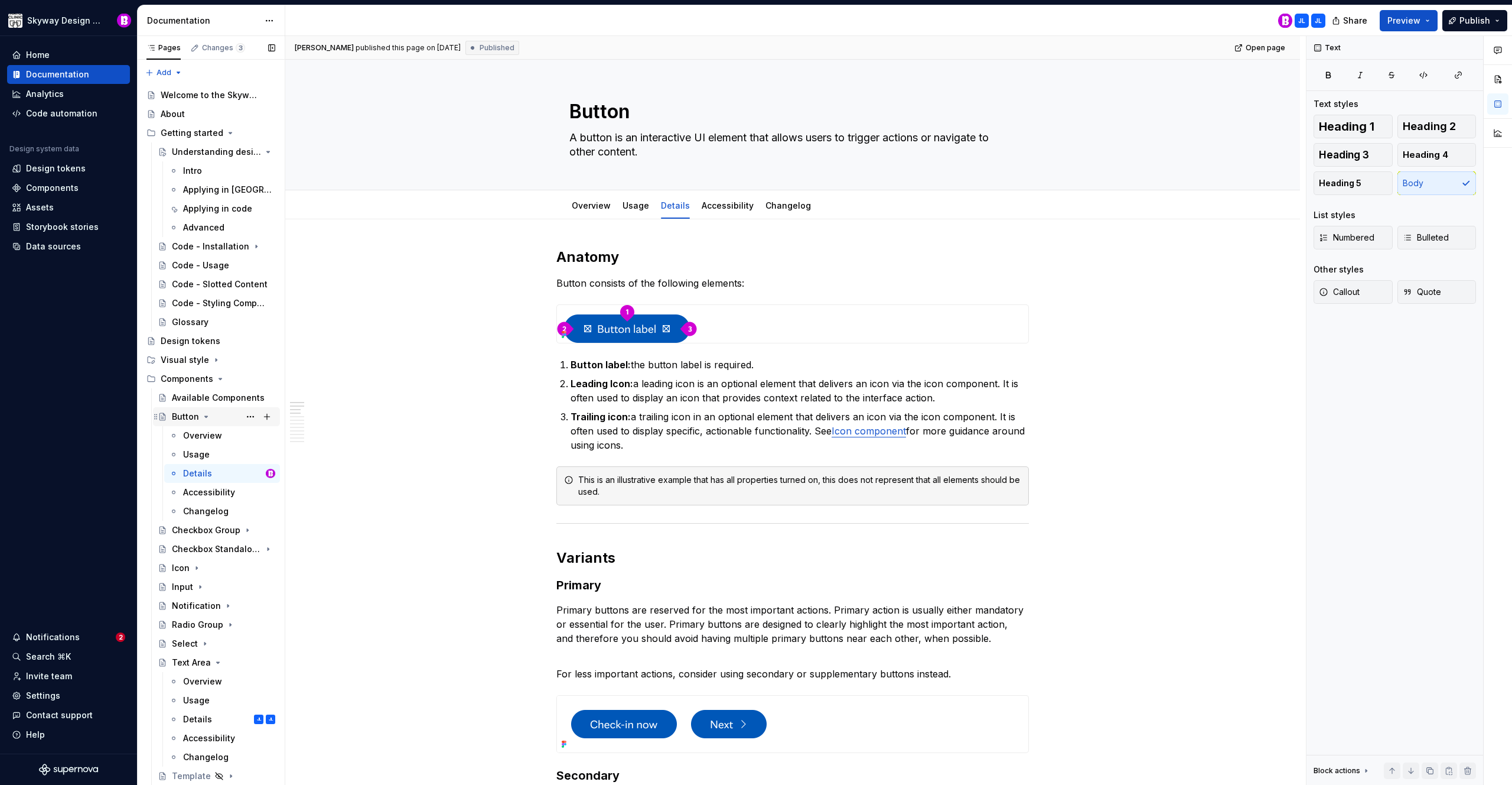
click at [203, 416] on icon "Page tree" at bounding box center [206, 416] width 9 height 9
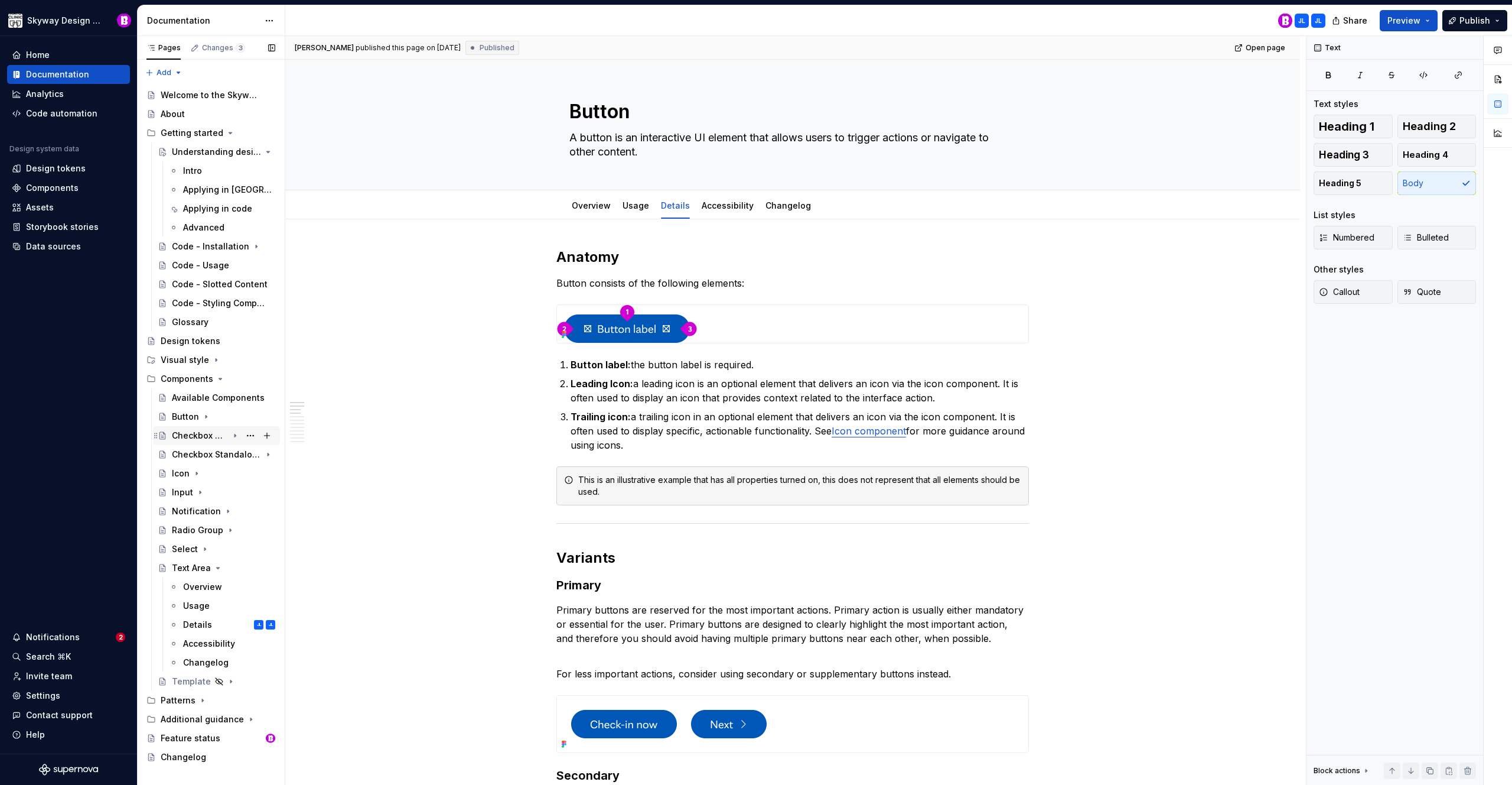
click at [234, 436] on icon "Page tree" at bounding box center [235, 436] width 9 height 9
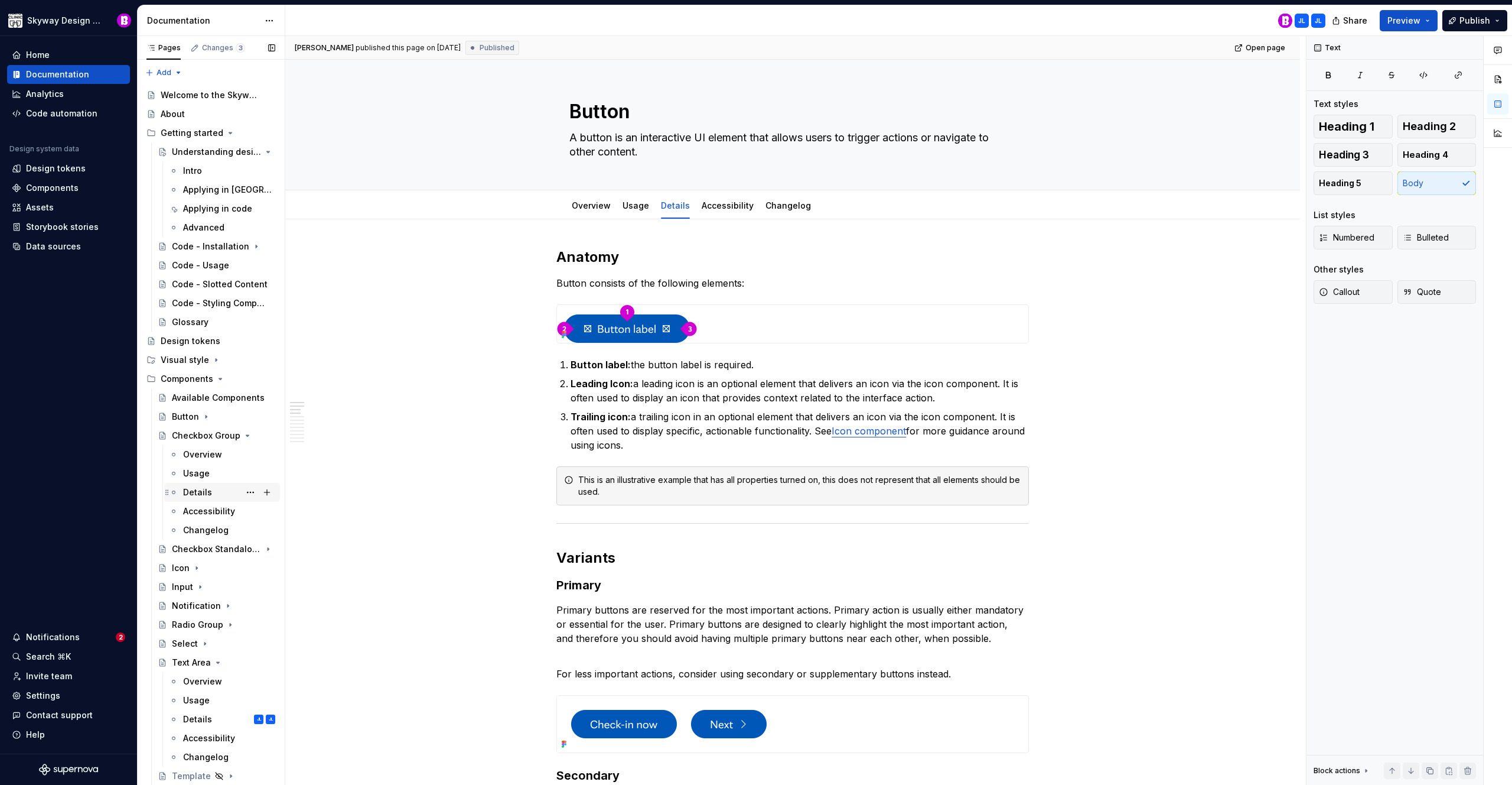
click at [197, 489] on div "Details" at bounding box center [197, 492] width 29 height 12
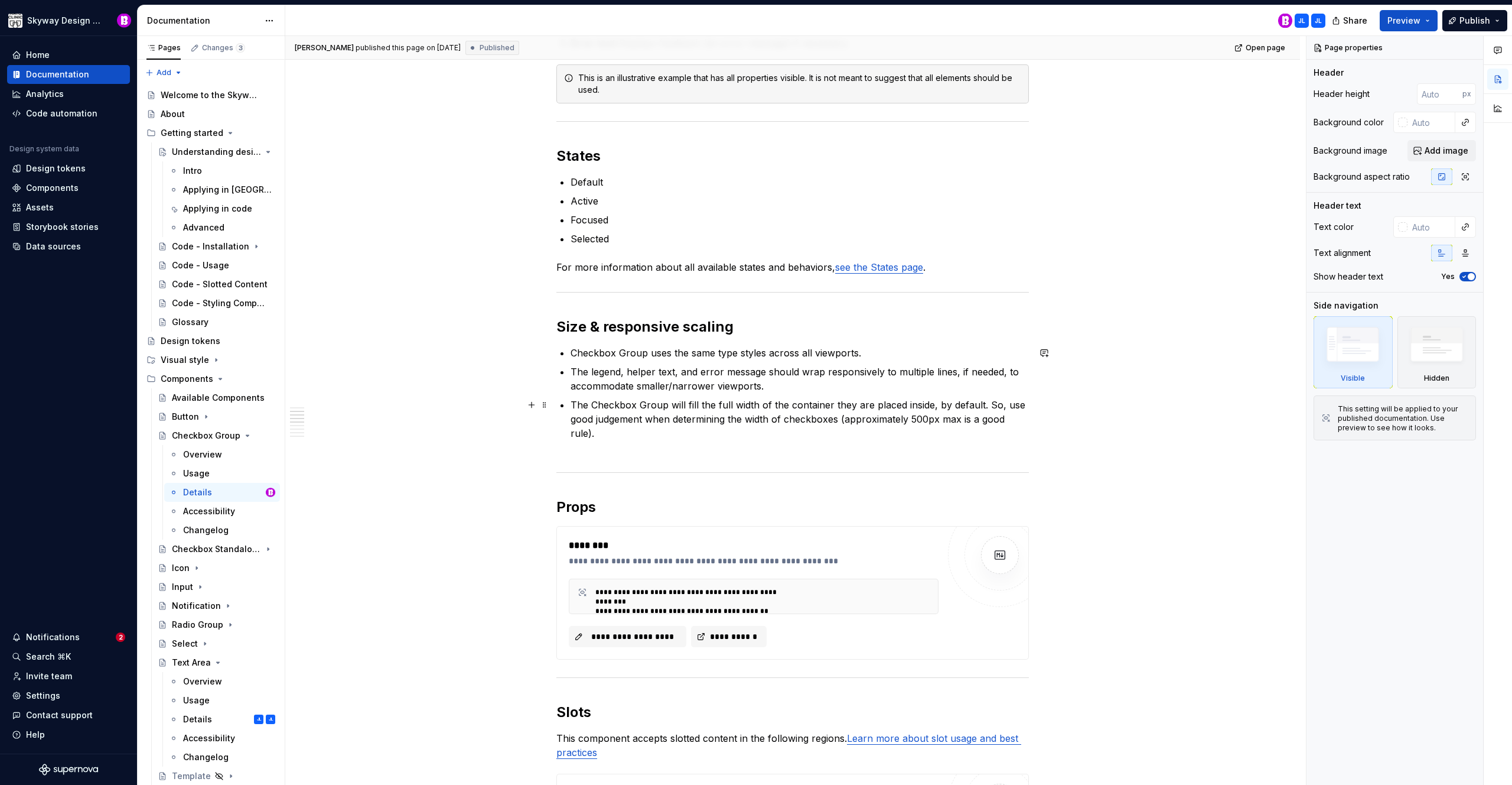
scroll to position [605, 0]
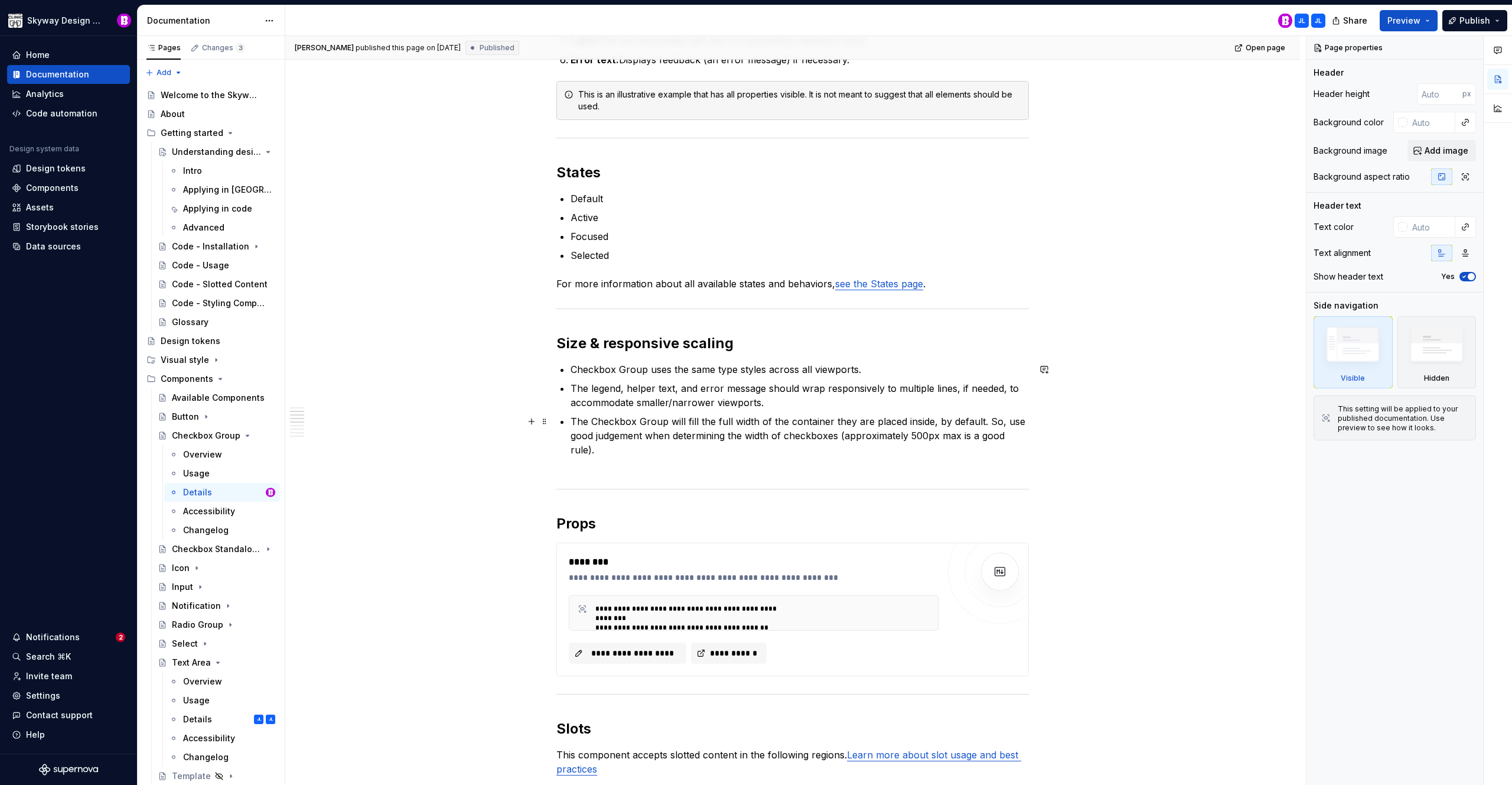
type textarea "*"
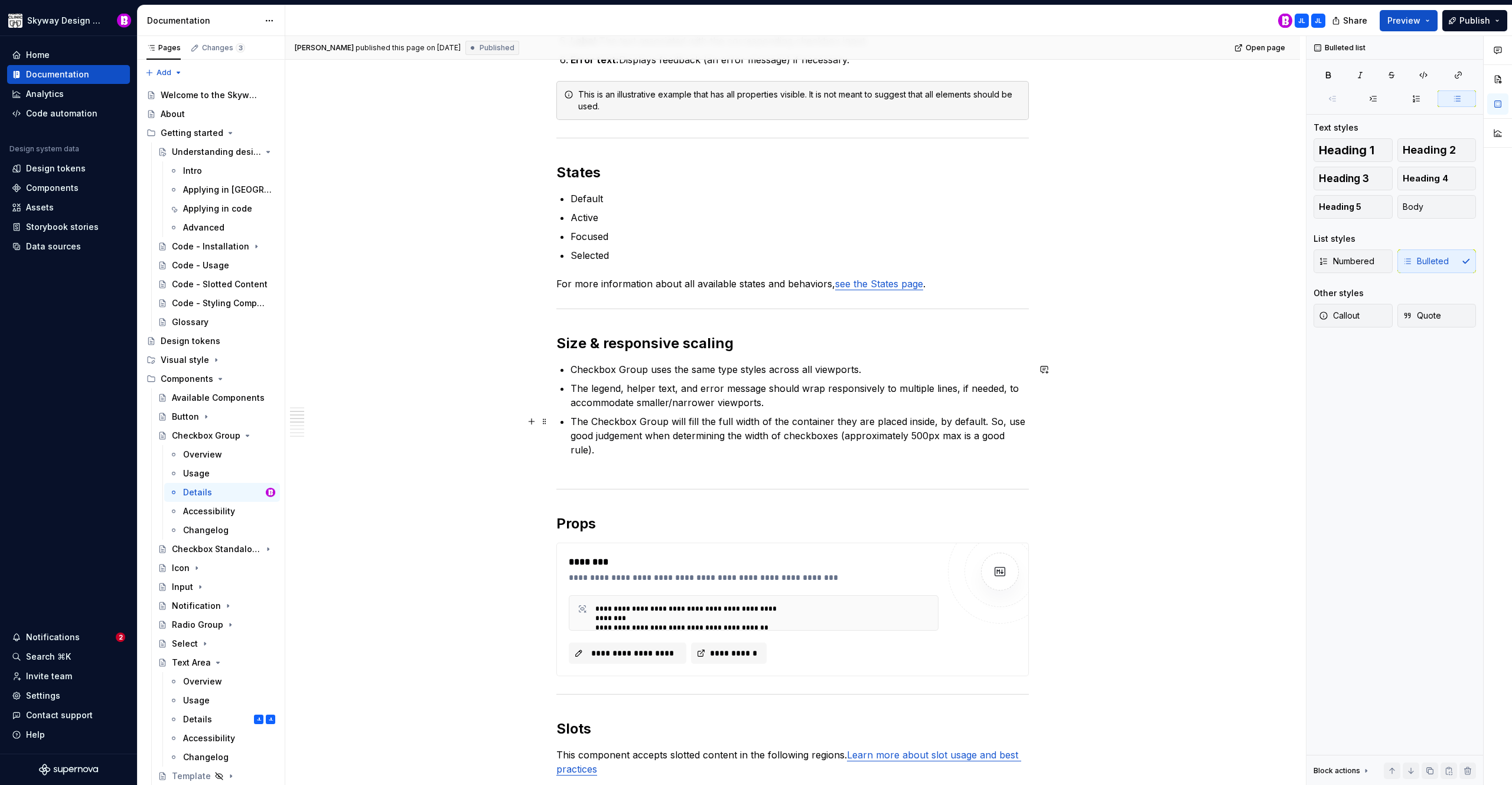
click at [942, 436] on p "The Checkbox Group will fill the full width of the container they are placed in…" at bounding box center [799, 442] width 458 height 57
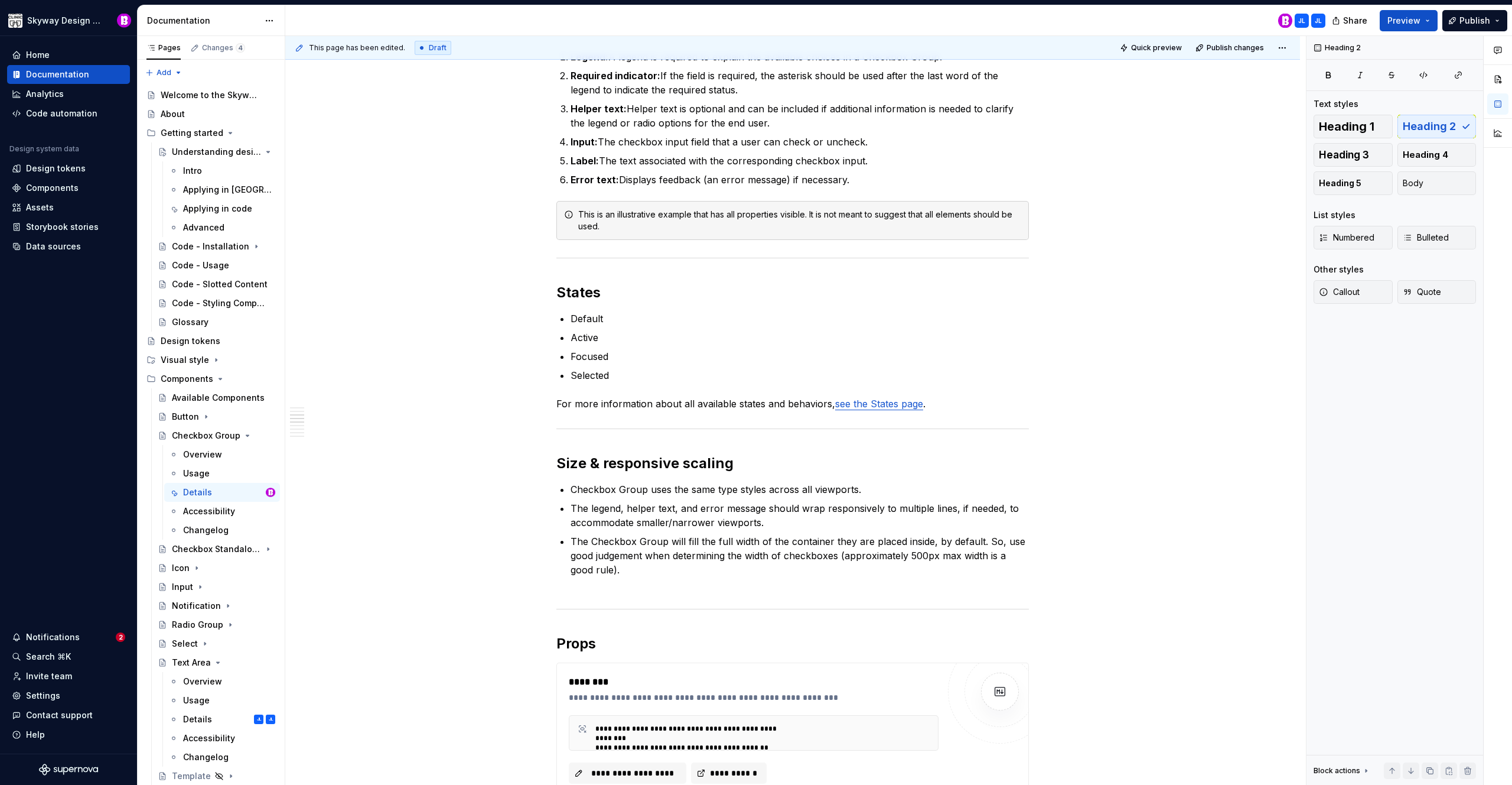
scroll to position [0, 0]
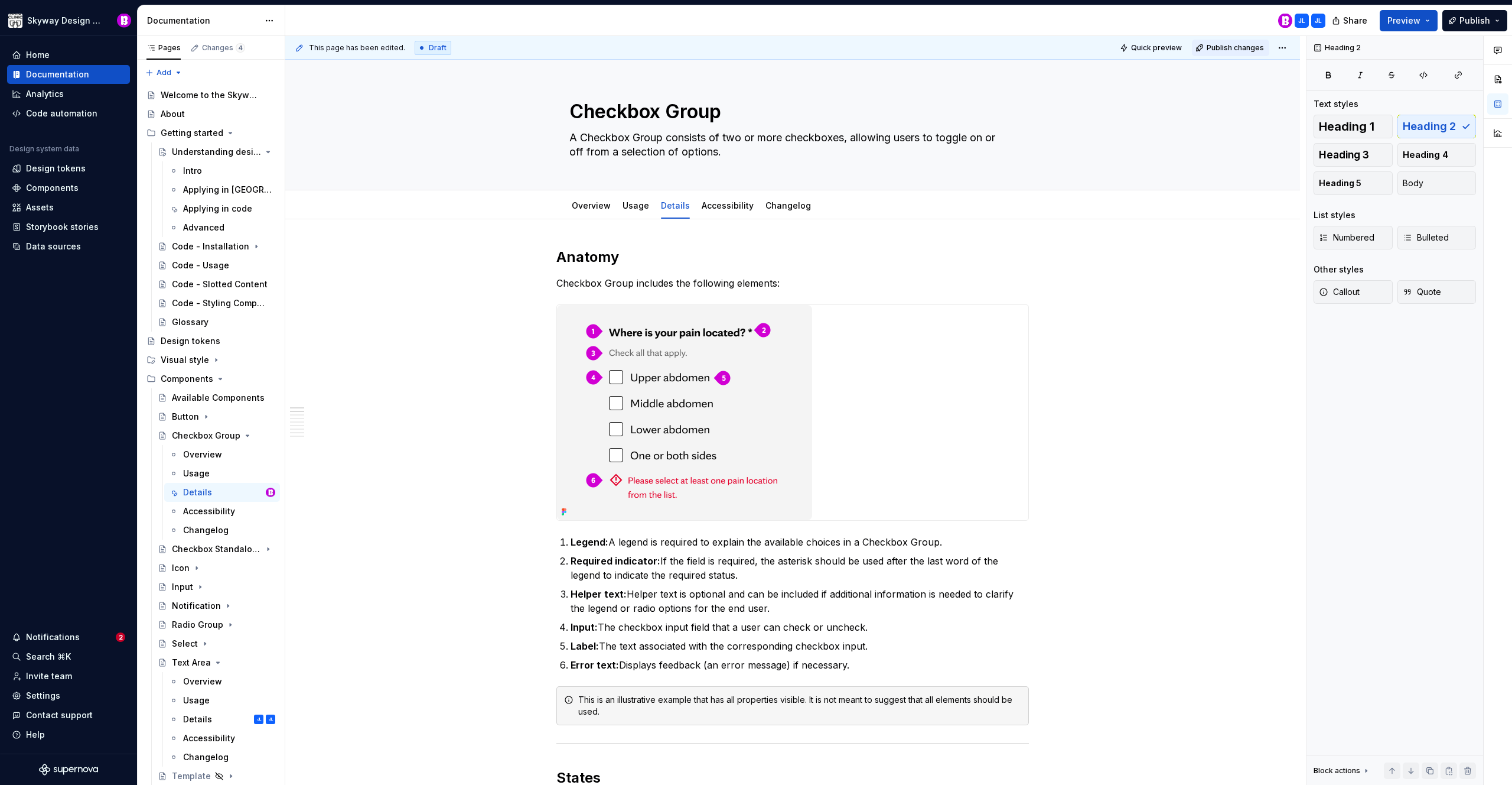
click at [1227, 46] on span "Publish changes" at bounding box center [1236, 48] width 57 height 9
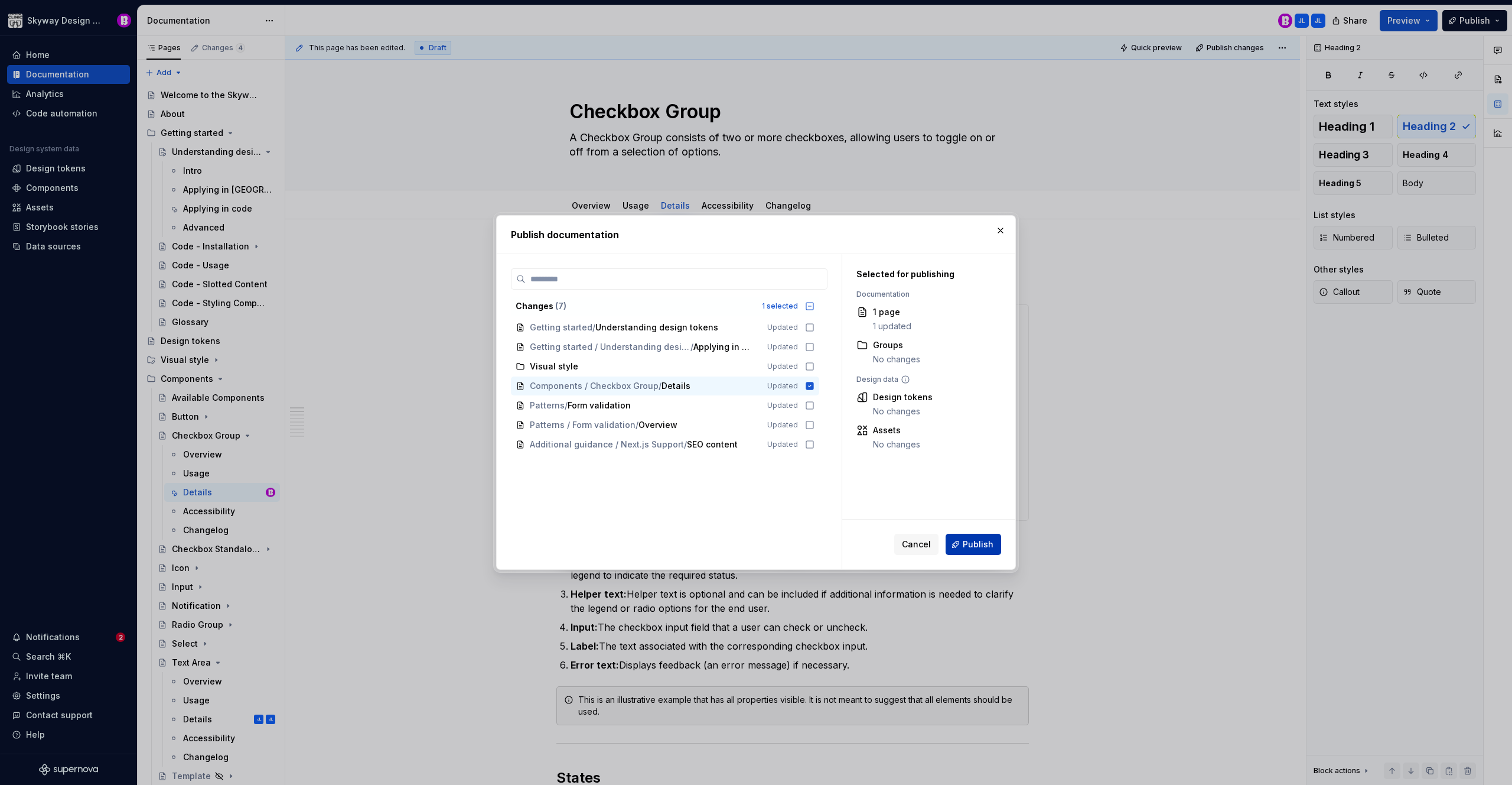
click at [973, 540] on span "Publish" at bounding box center [978, 543] width 31 height 12
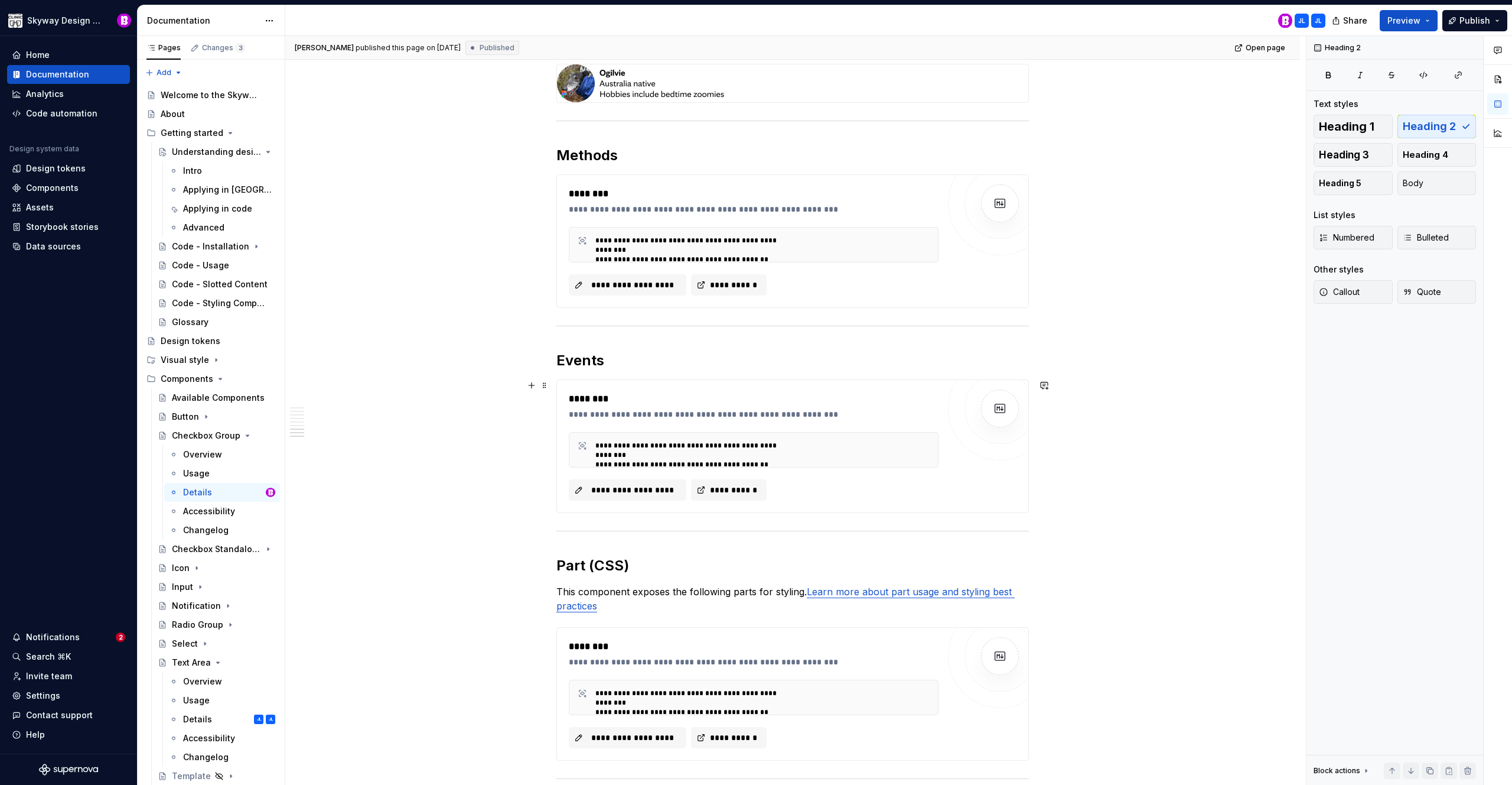
scroll to position [1069, 0]
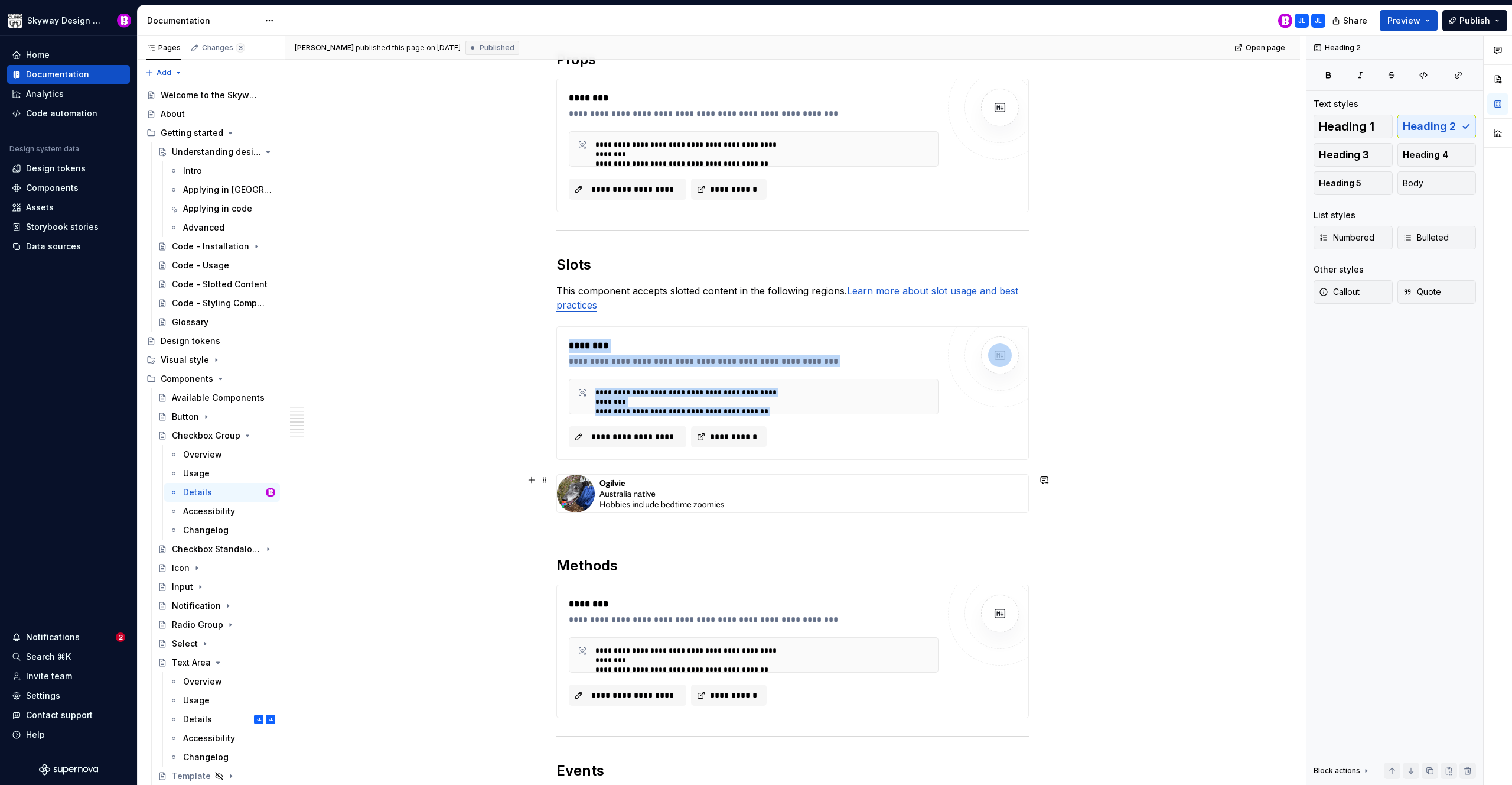
click at [658, 490] on img at bounding box center [641, 493] width 168 height 38
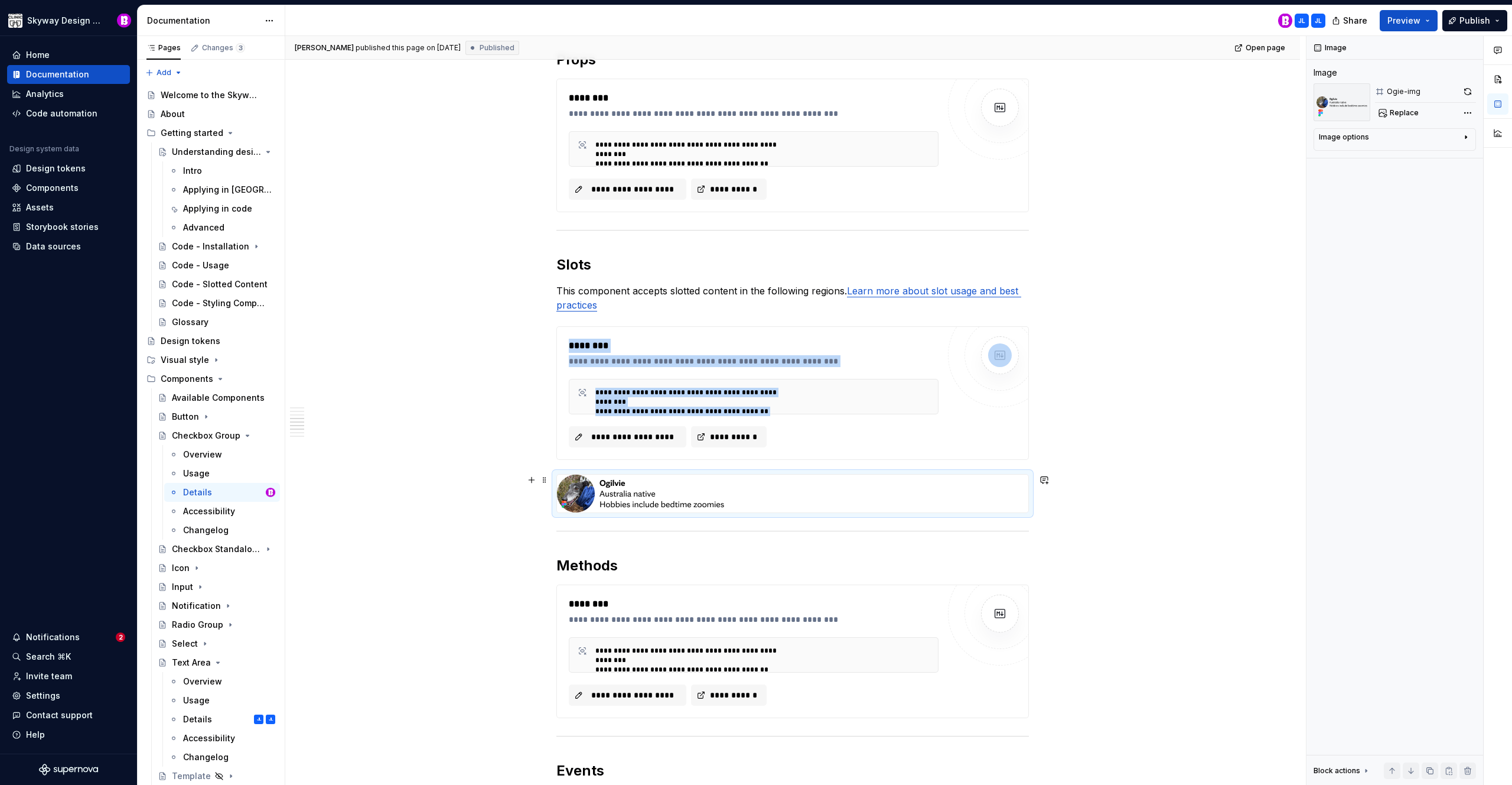
click at [653, 490] on img at bounding box center [641, 493] width 168 height 38
click at [200, 438] on div "Checkbox Group" at bounding box center [200, 435] width 56 height 12
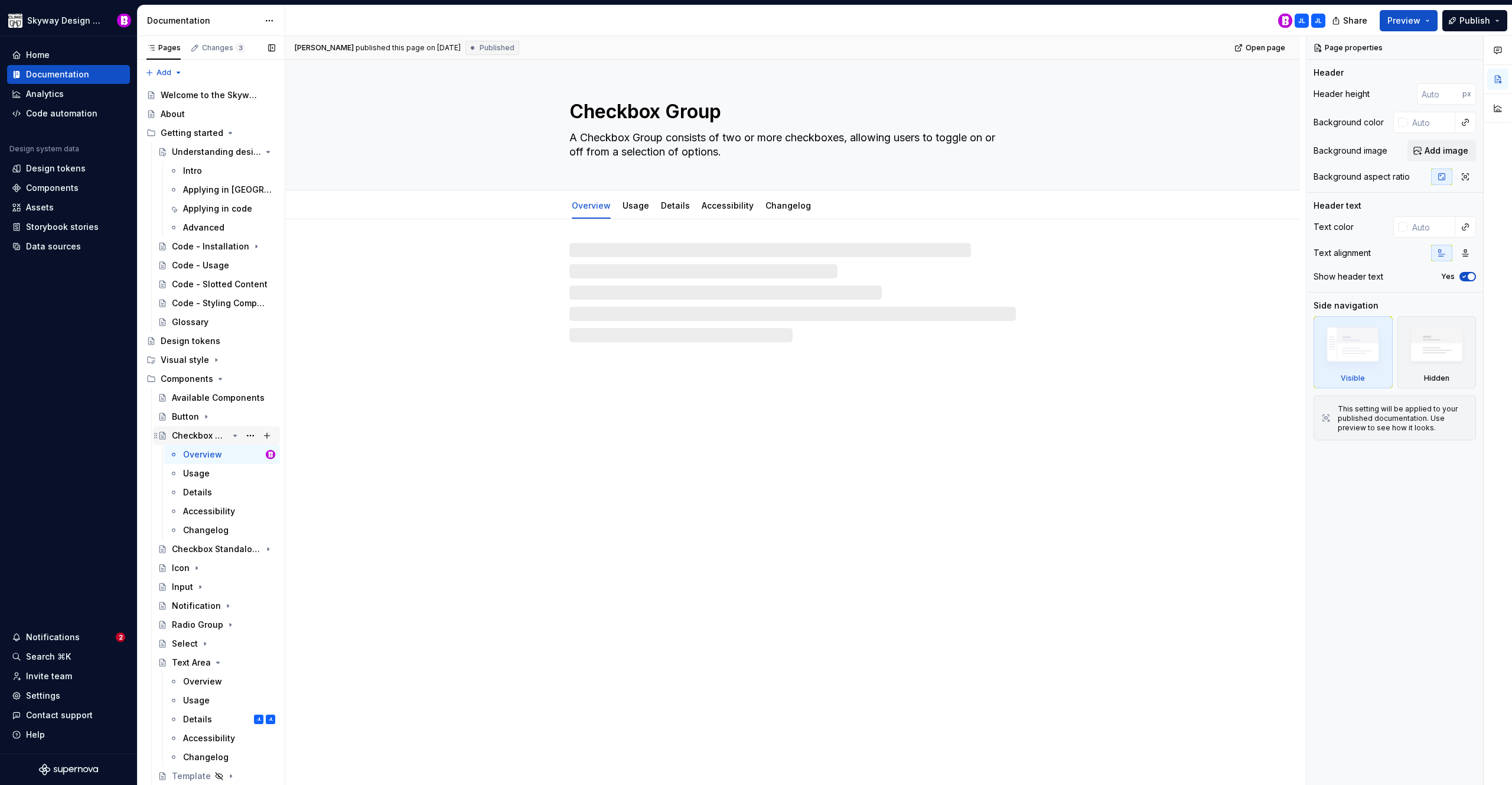
click at [234, 435] on icon "Page tree" at bounding box center [235, 436] width 3 height 2
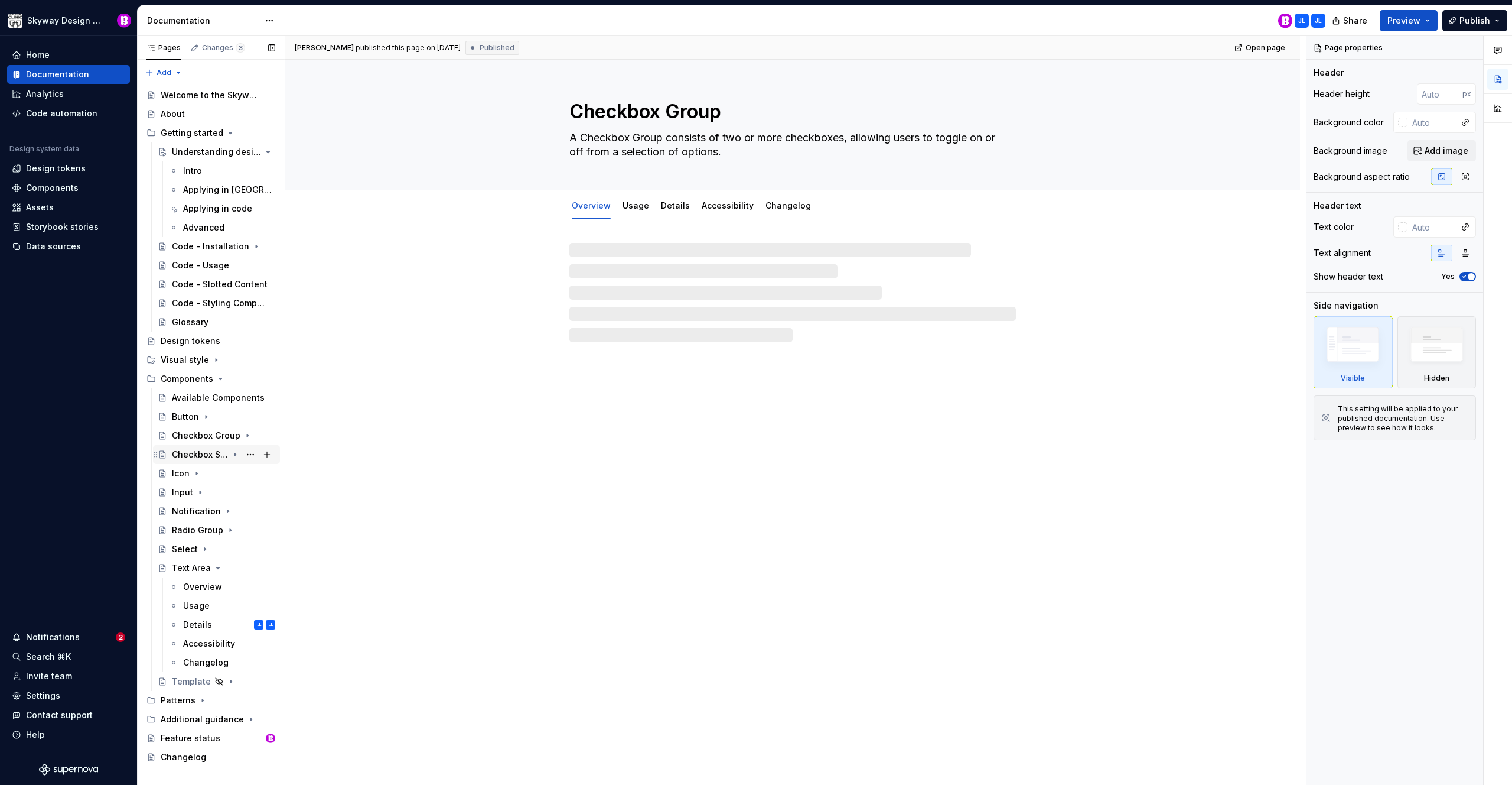
click at [226, 453] on div "Checkbox Standalone" at bounding box center [200, 454] width 56 height 12
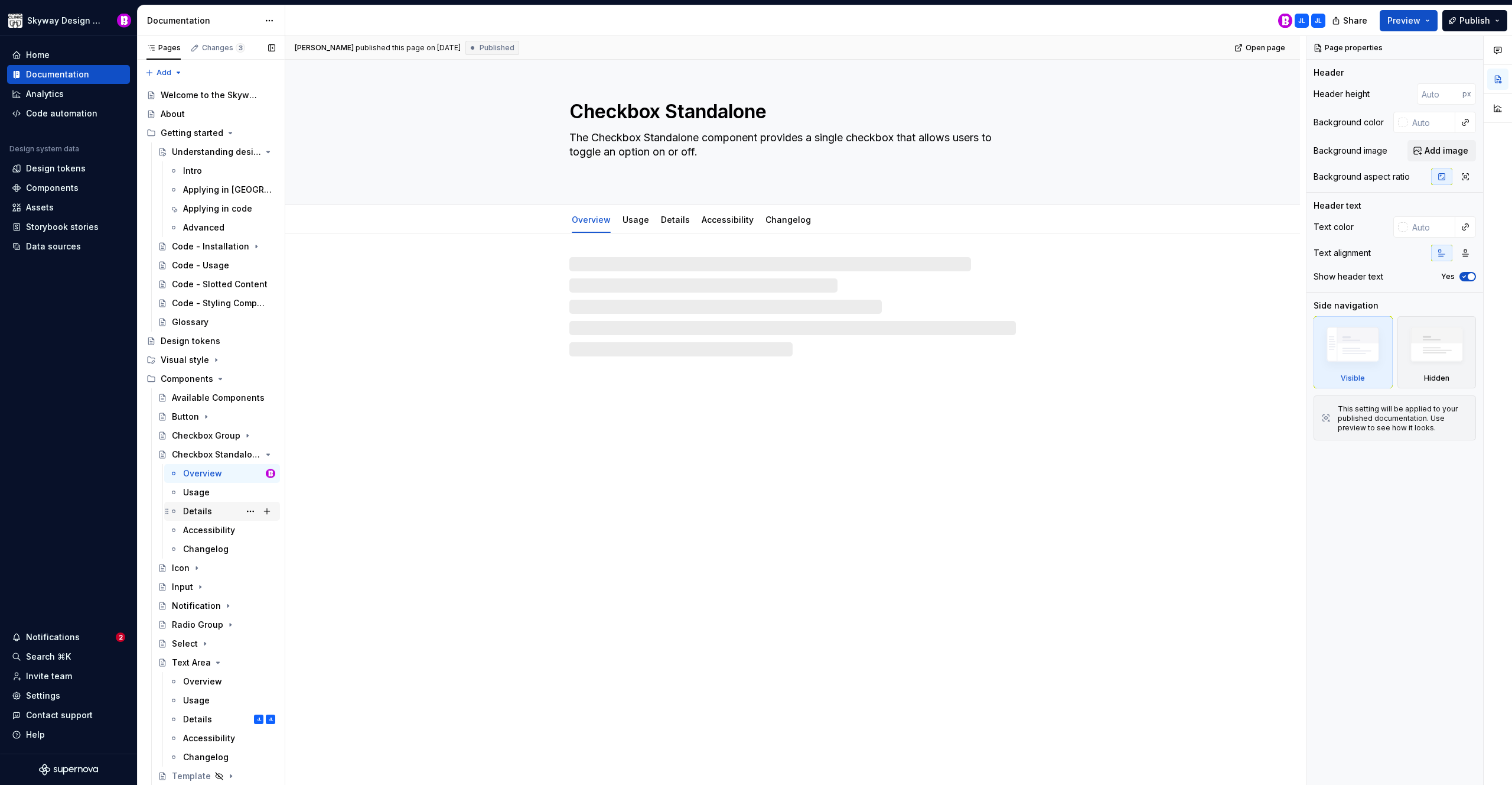
click at [195, 507] on div "Details" at bounding box center [197, 511] width 29 height 12
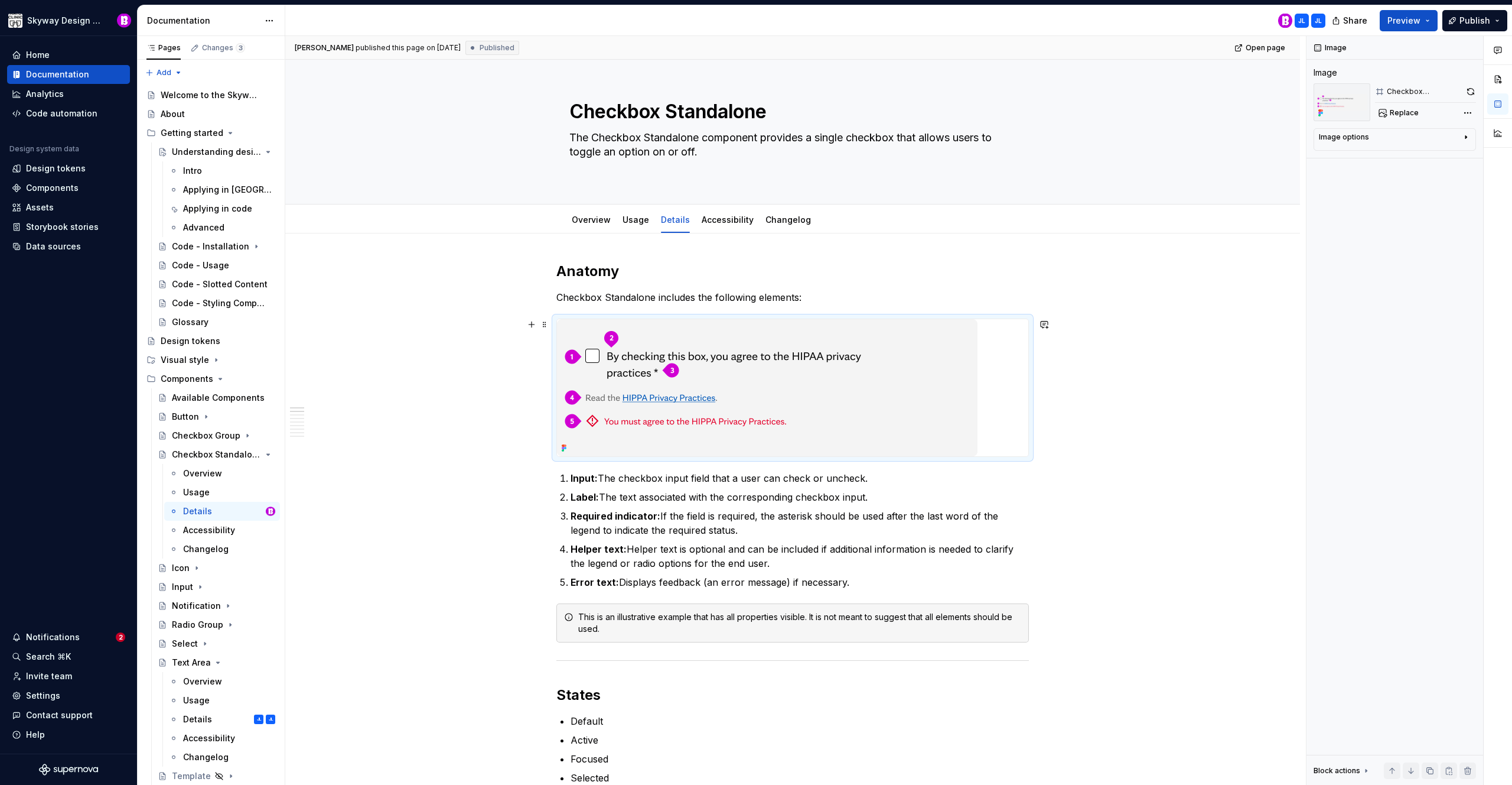
click at [720, 407] on img at bounding box center [768, 387] width 421 height 137
click at [864, 385] on img at bounding box center [768, 387] width 421 height 137
click at [1436, 91] on div "Checkbox Standalone anatomy-img" at bounding box center [1425, 91] width 76 height 9
click at [1394, 111] on span "Replace" at bounding box center [1404, 113] width 29 height 9
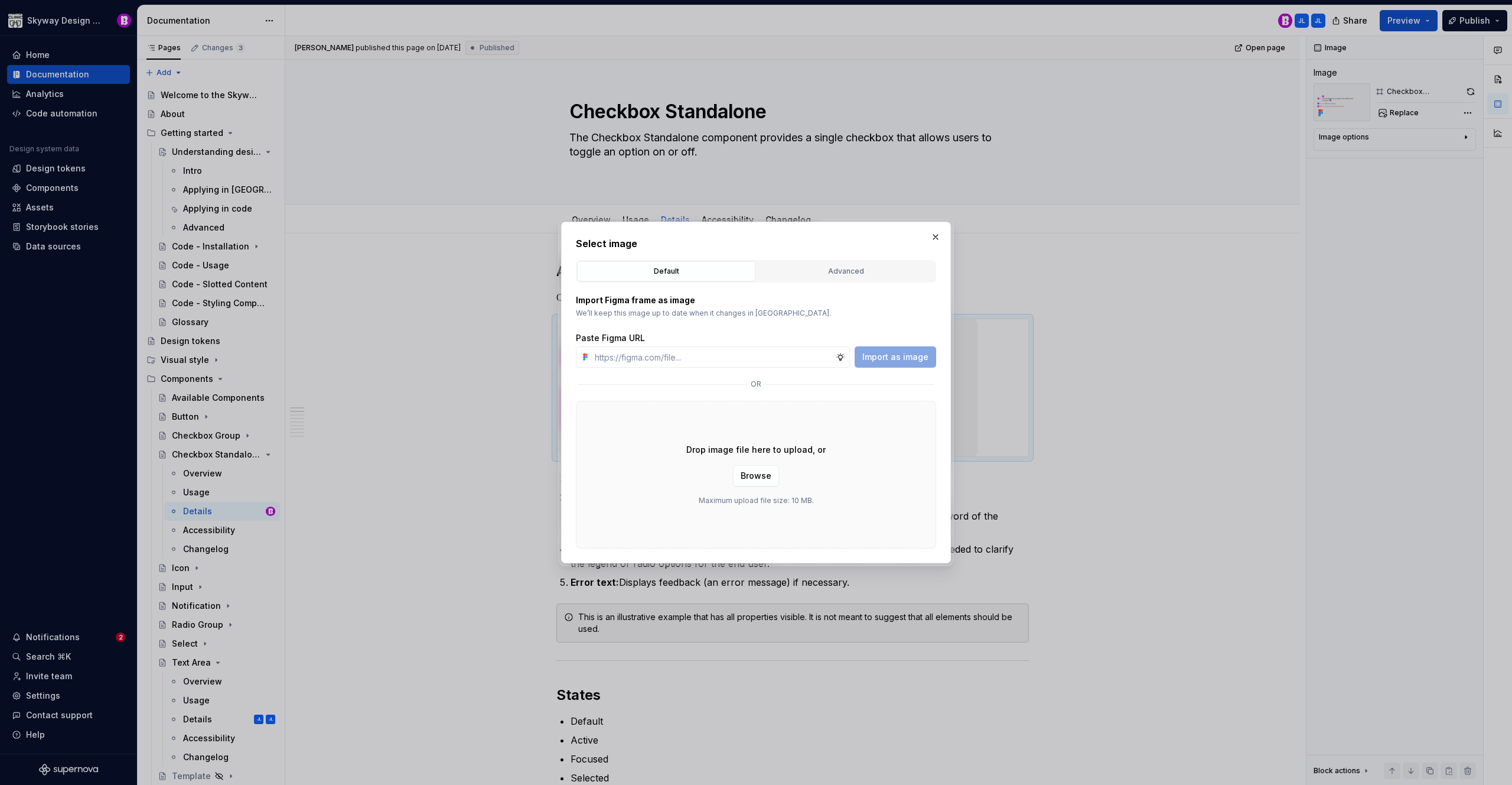
click at [864, 276] on div "Advanced" at bounding box center [846, 271] width 170 height 12
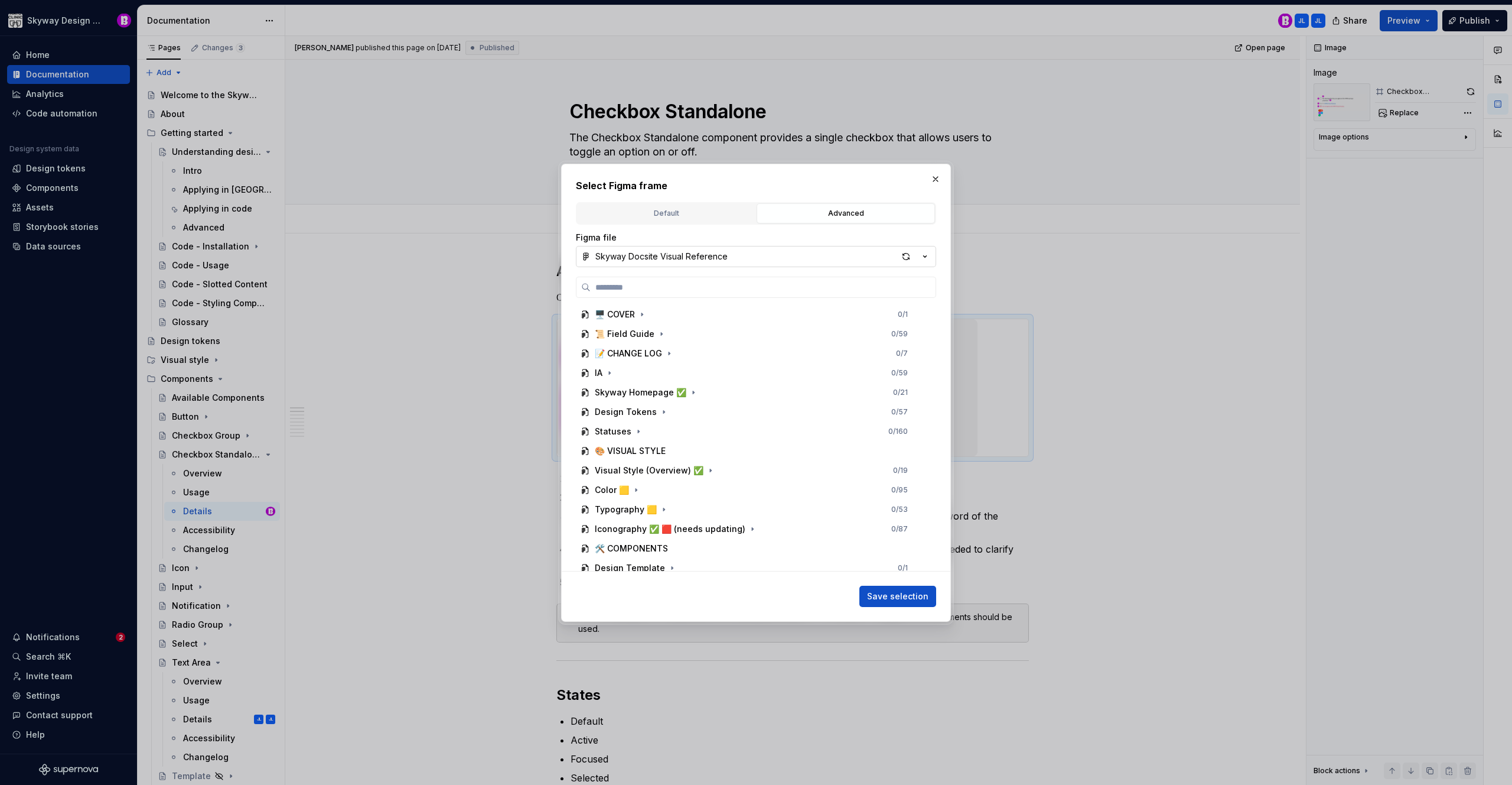
click at [776, 260] on button "Skyway Docsite Visual Reference" at bounding box center [756, 256] width 361 height 21
click at [782, 253] on div "Select Figma frame Default Advanced Import Figma frame as image We’ll keep this…" at bounding box center [756, 392] width 1512 height 785
click at [937, 177] on button "button" at bounding box center [936, 179] width 16 height 16
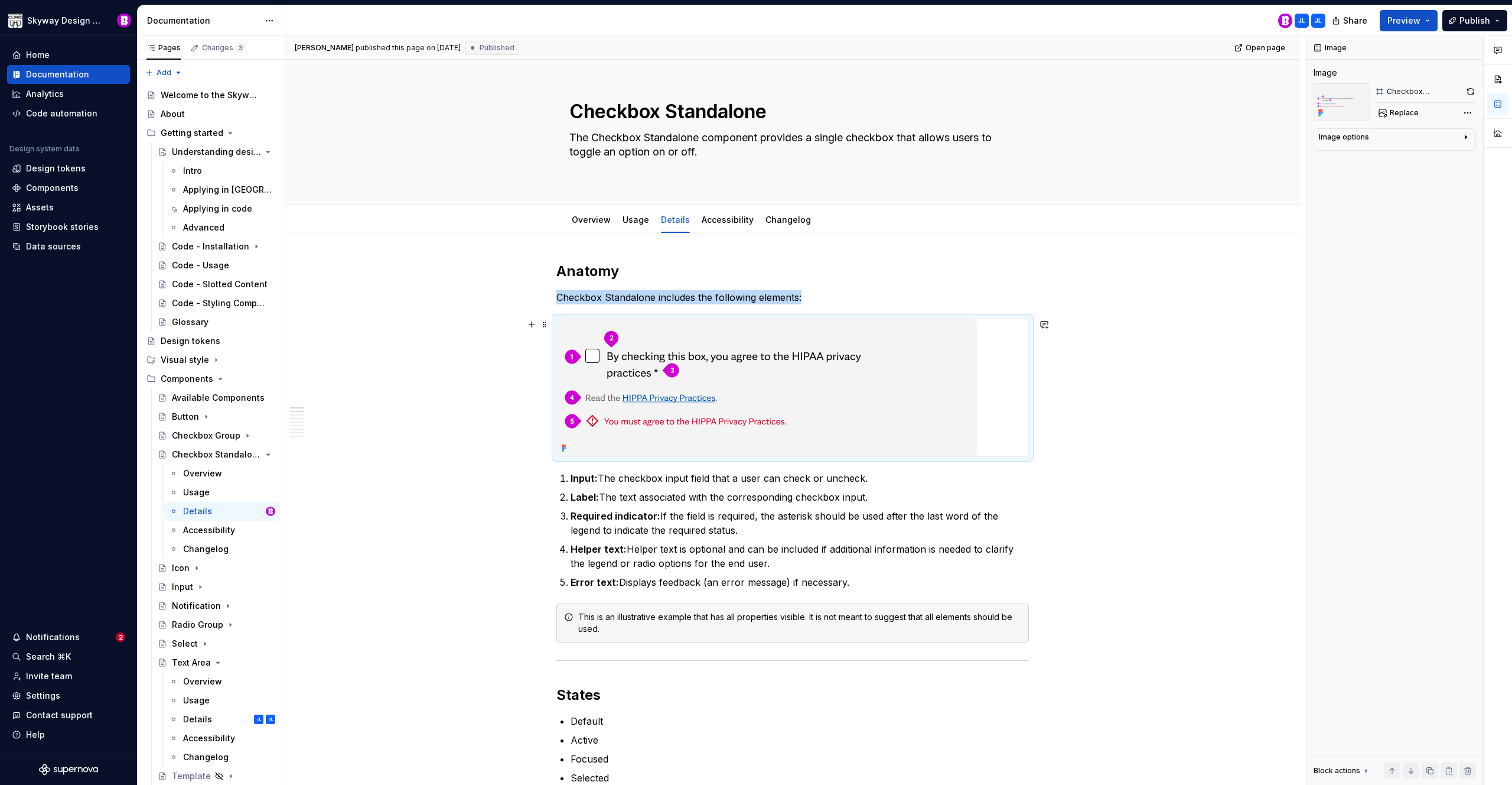
click at [923, 406] on img at bounding box center [768, 387] width 421 height 137
click at [868, 396] on img at bounding box center [768, 387] width 421 height 137
drag, startPoint x: 1469, startPoint y: 93, endPoint x: 1435, endPoint y: 120, distance: 43.4
click at [1469, 93] on button "button" at bounding box center [1471, 91] width 11 height 16
type textarea "*"
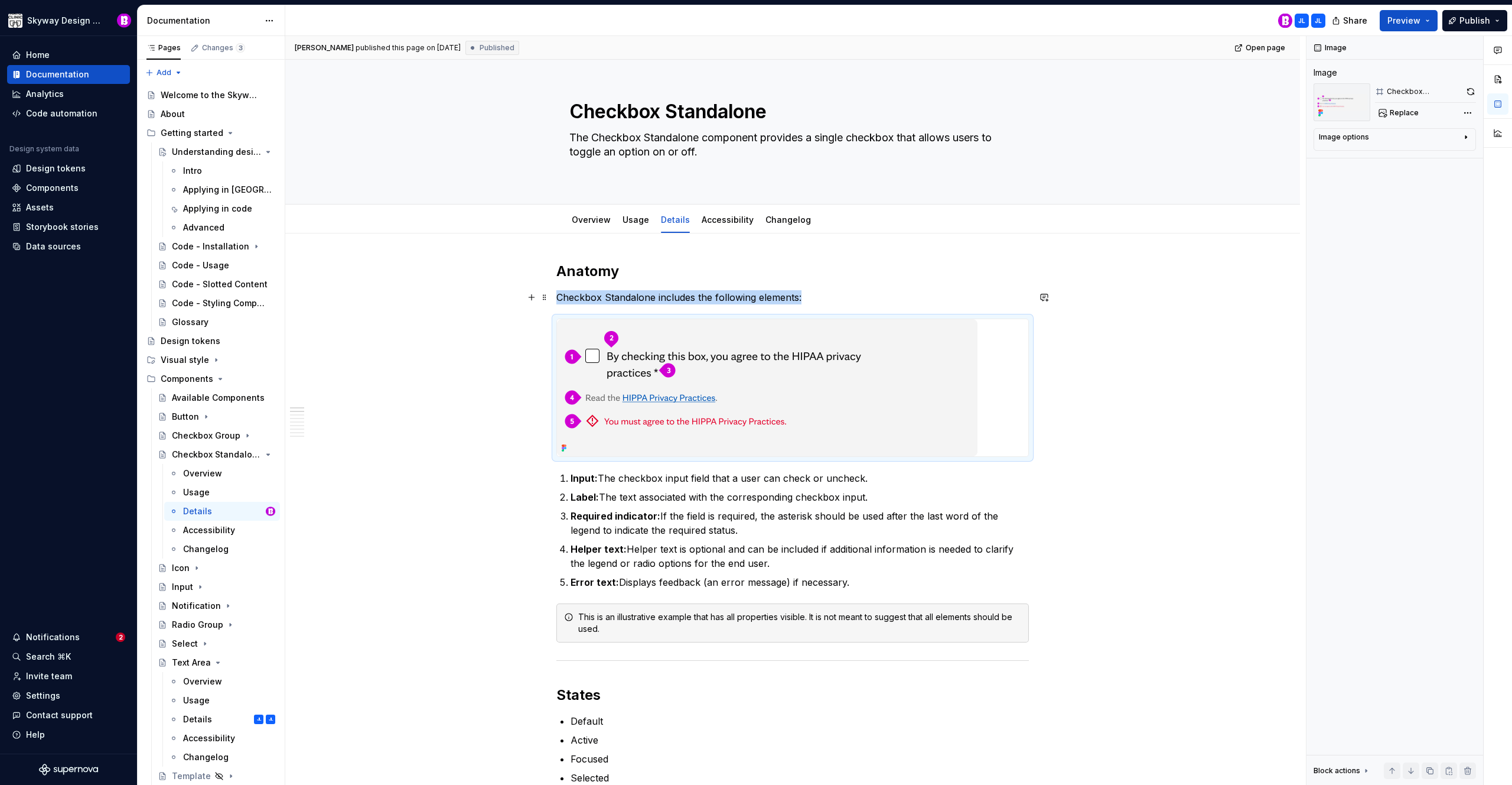
click at [830, 299] on p "Checkbox Standalone includes the following elements:" at bounding box center [792, 297] width 473 height 14
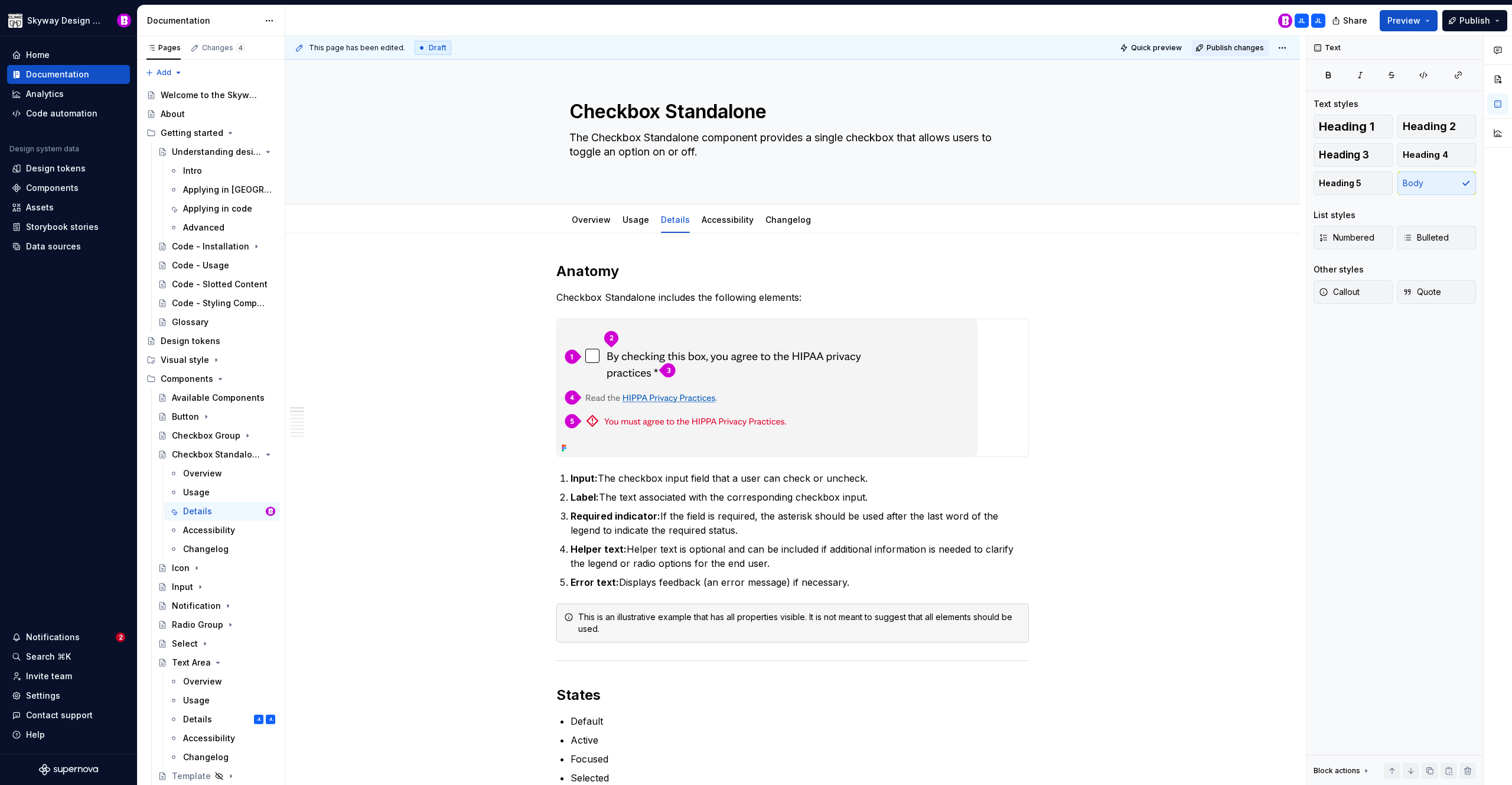
click at [1224, 50] on span "Publish changes" at bounding box center [1236, 48] width 57 height 9
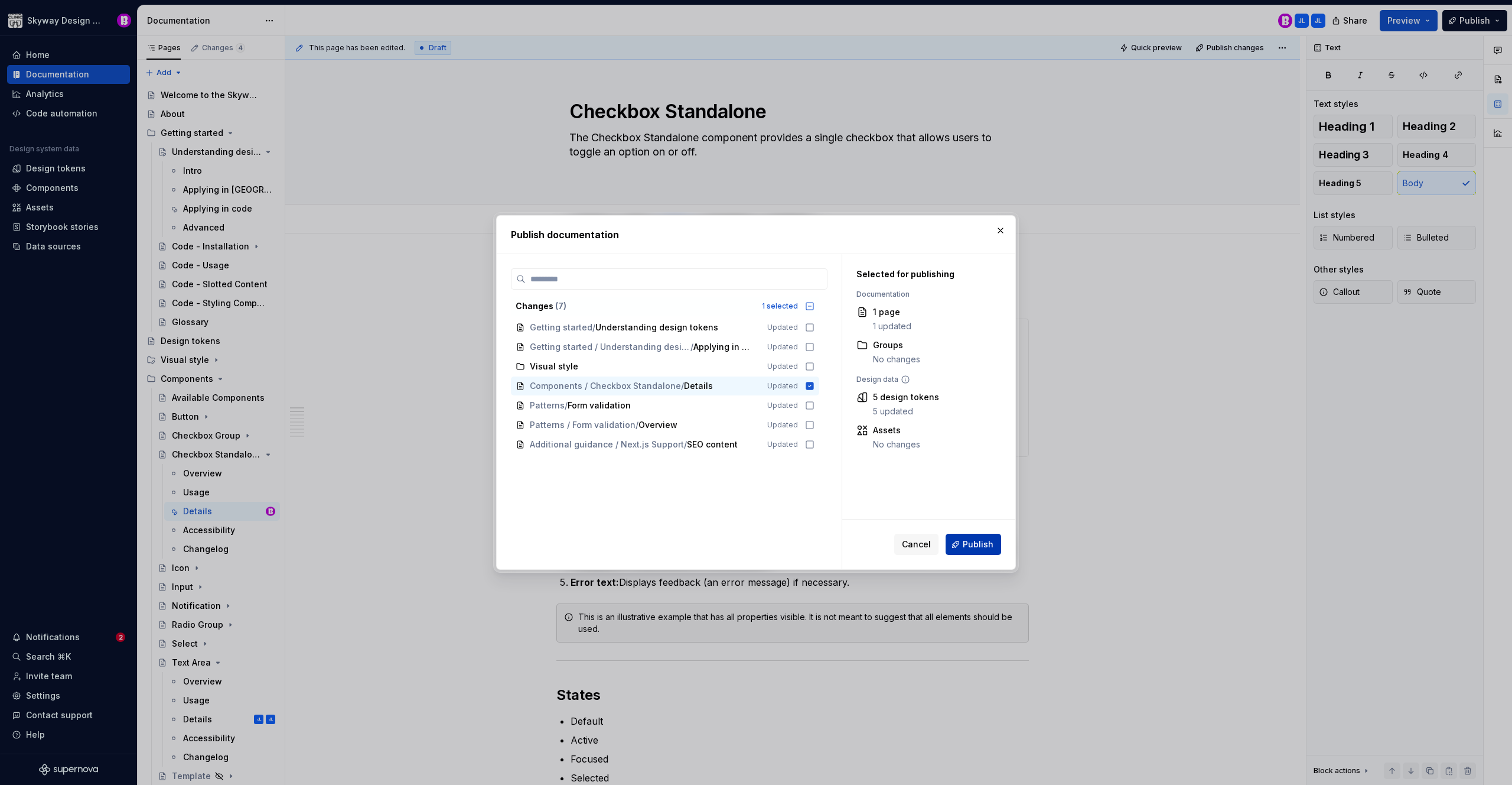
click at [978, 547] on span "Publish" at bounding box center [978, 543] width 31 height 12
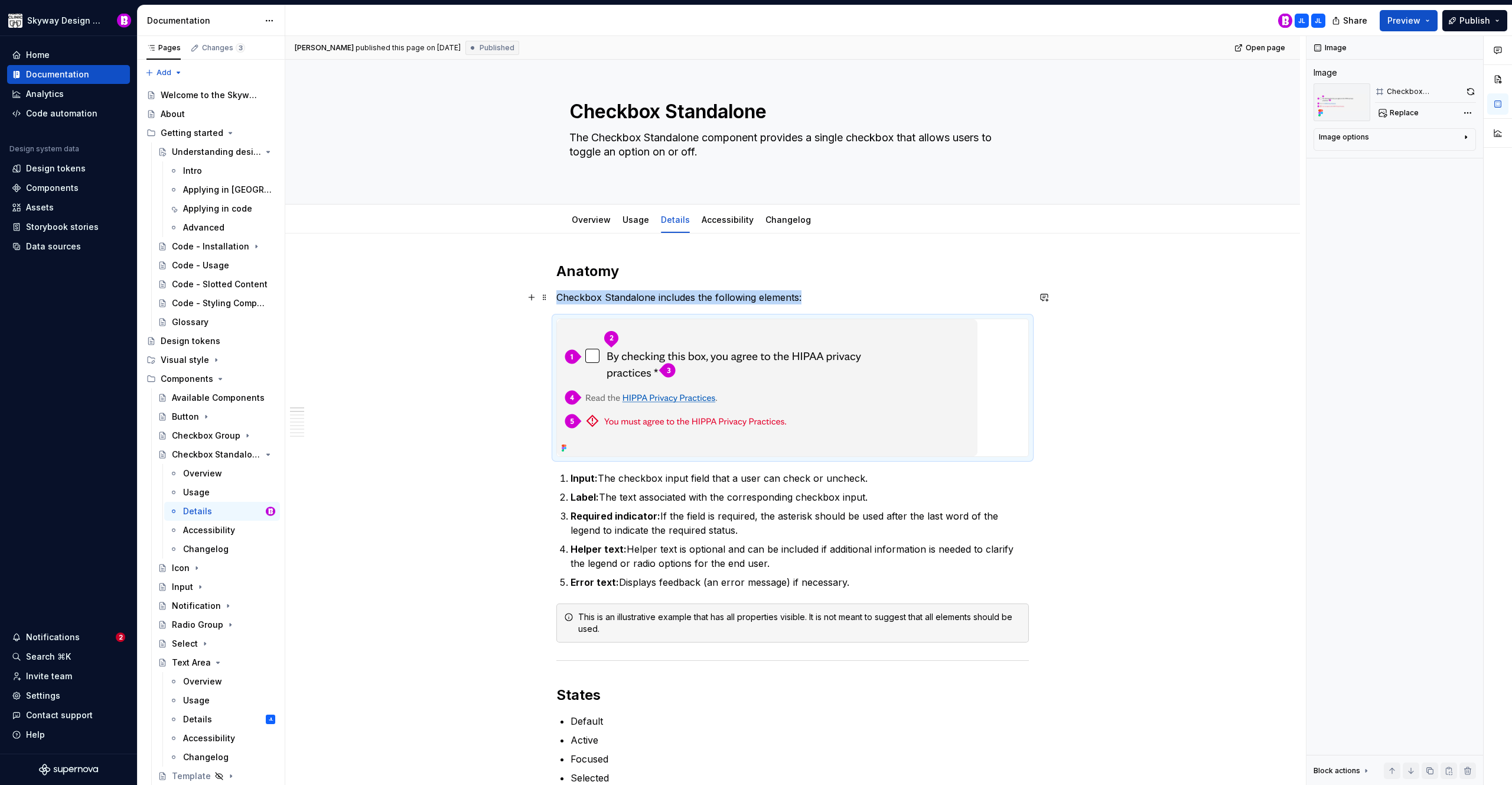
click at [897, 303] on p "Checkbox Standalone includes the following elements:" at bounding box center [792, 297] width 473 height 14
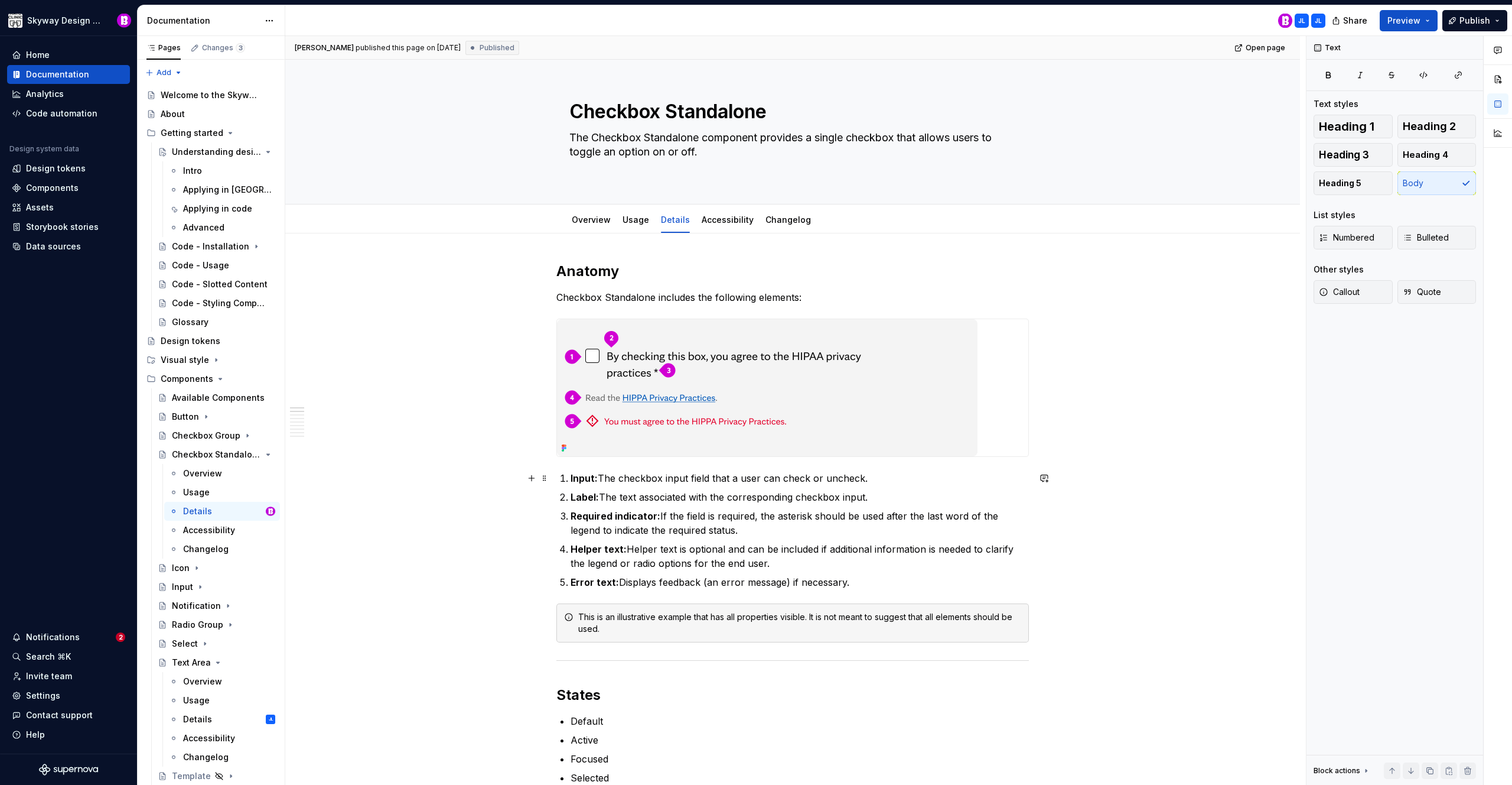
click at [899, 479] on p "Input: The checkbox input field that a user can check or uncheck." at bounding box center [799, 478] width 458 height 14
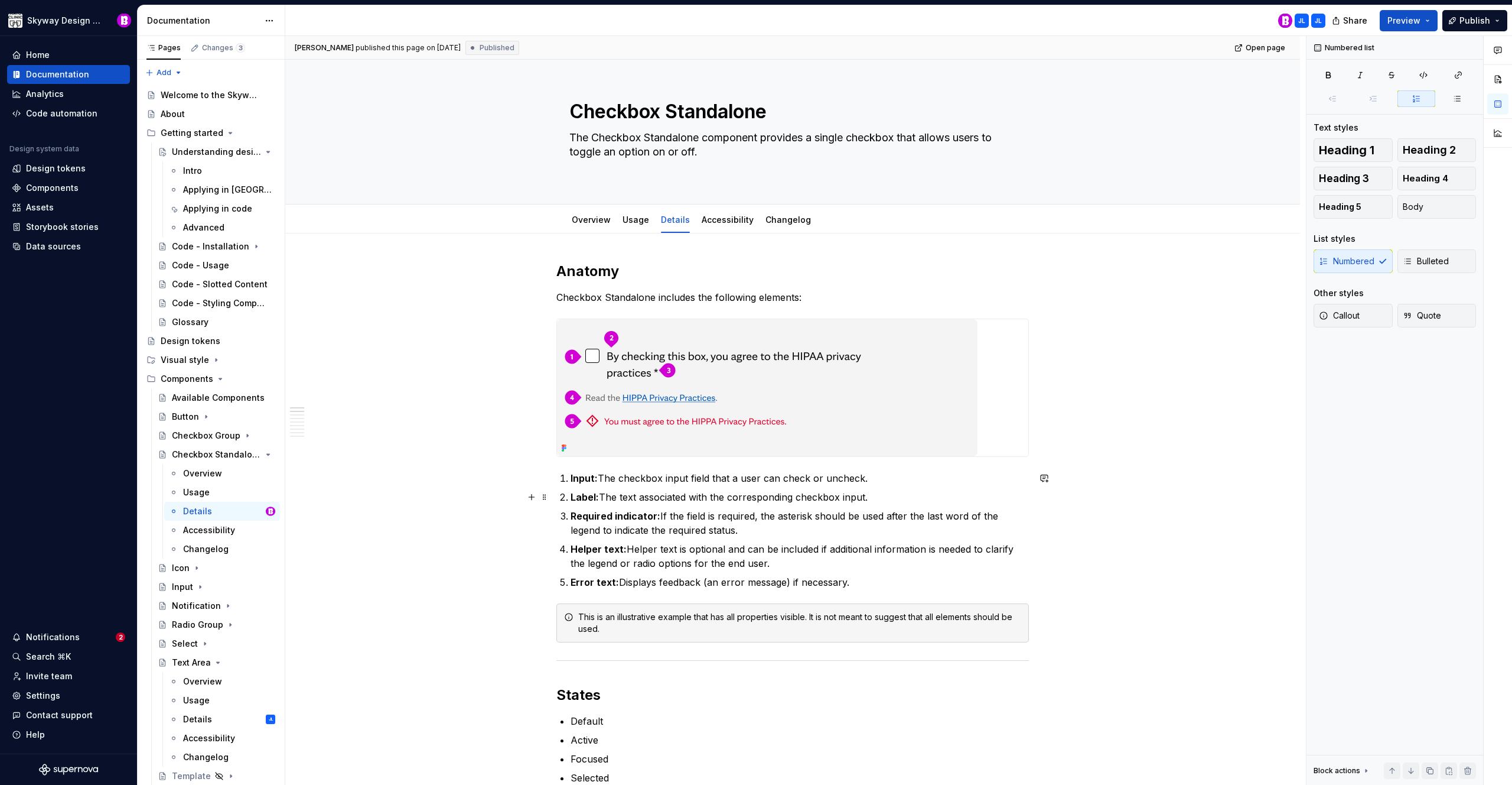
click at [912, 501] on p "Label: The text associated with the corresponding checkbox input." at bounding box center [799, 497] width 458 height 14
click at [1003, 526] on p "Required indicator: If the field is required, the asterisk should be used after…" at bounding box center [799, 523] width 458 height 29
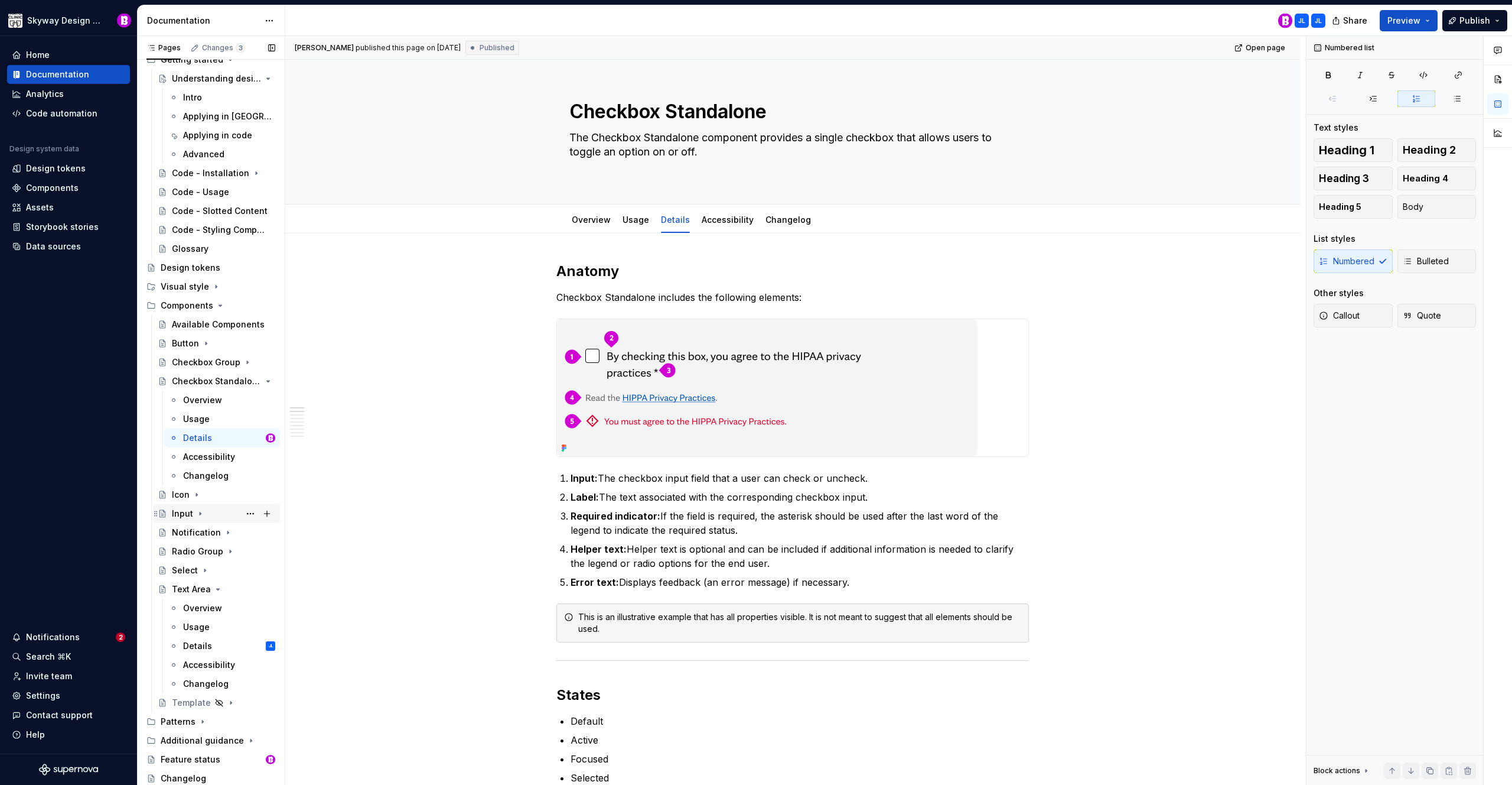
click at [216, 586] on icon "Page tree" at bounding box center [218, 589] width 9 height 9
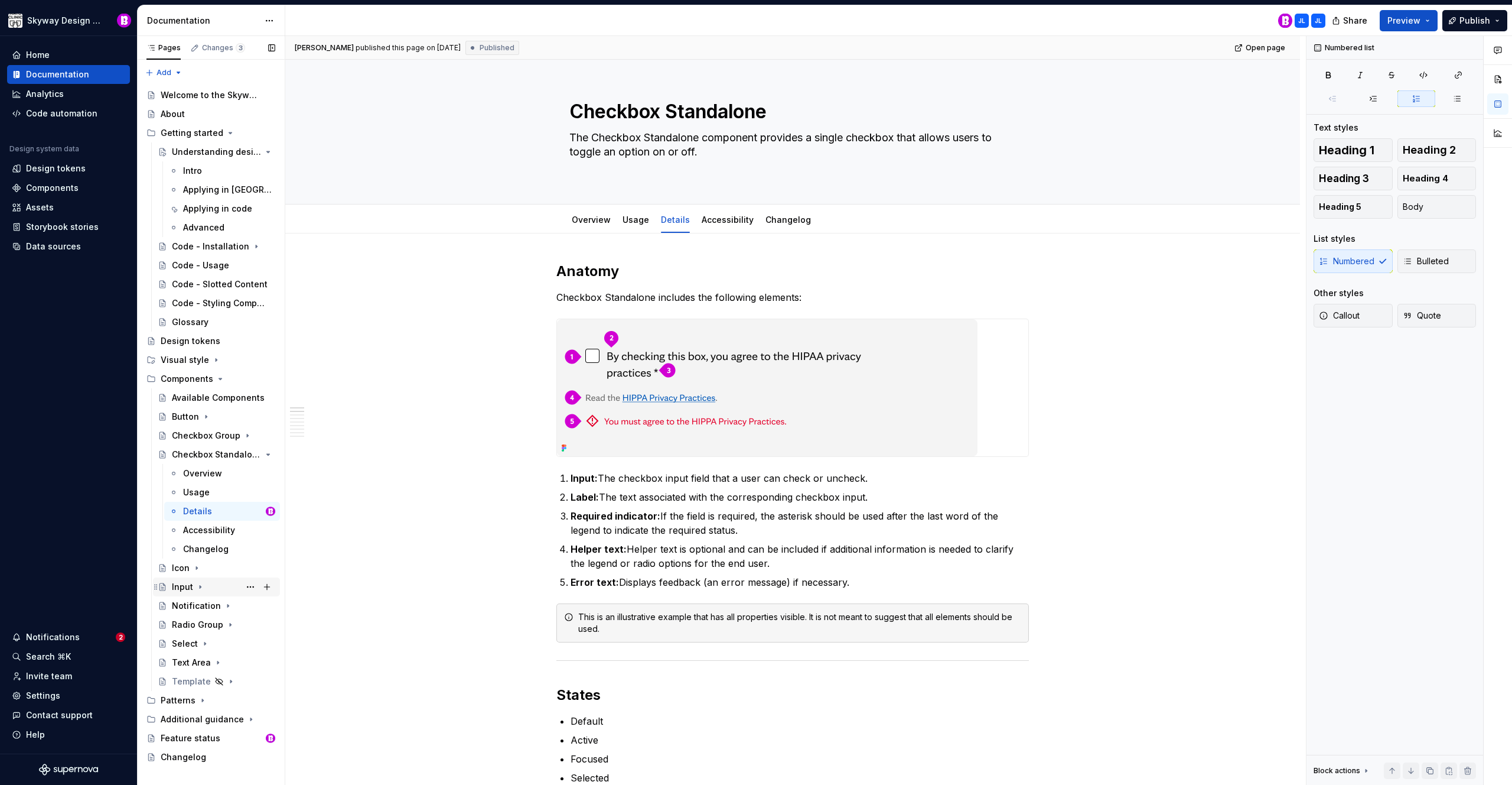
scroll to position [0, 0]
click at [235, 453] on icon "Page tree" at bounding box center [235, 454] width 9 height 9
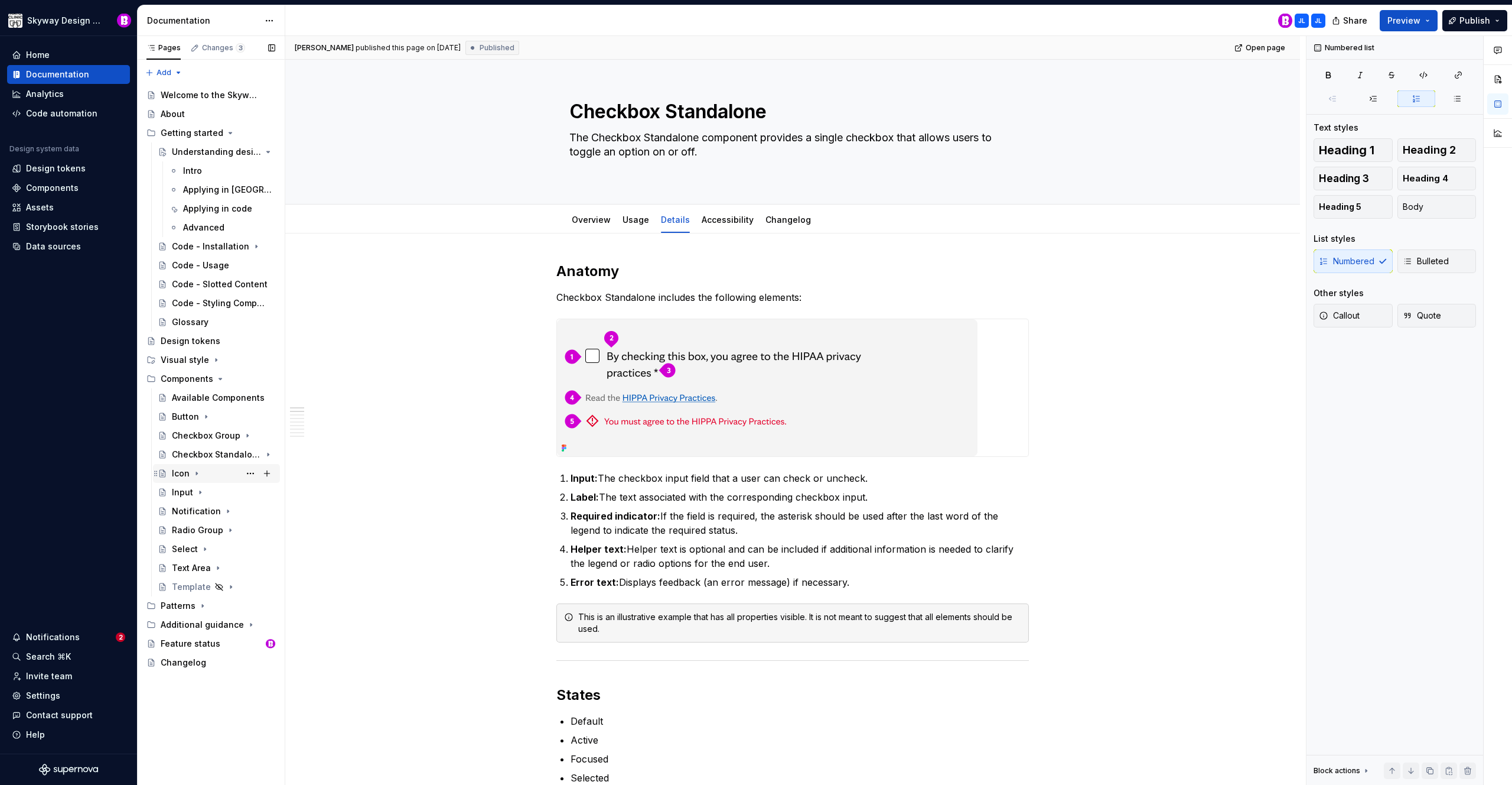
click at [197, 471] on icon "Page tree" at bounding box center [197, 473] width 9 height 9
click at [197, 532] on div "Details" at bounding box center [197, 530] width 29 height 12
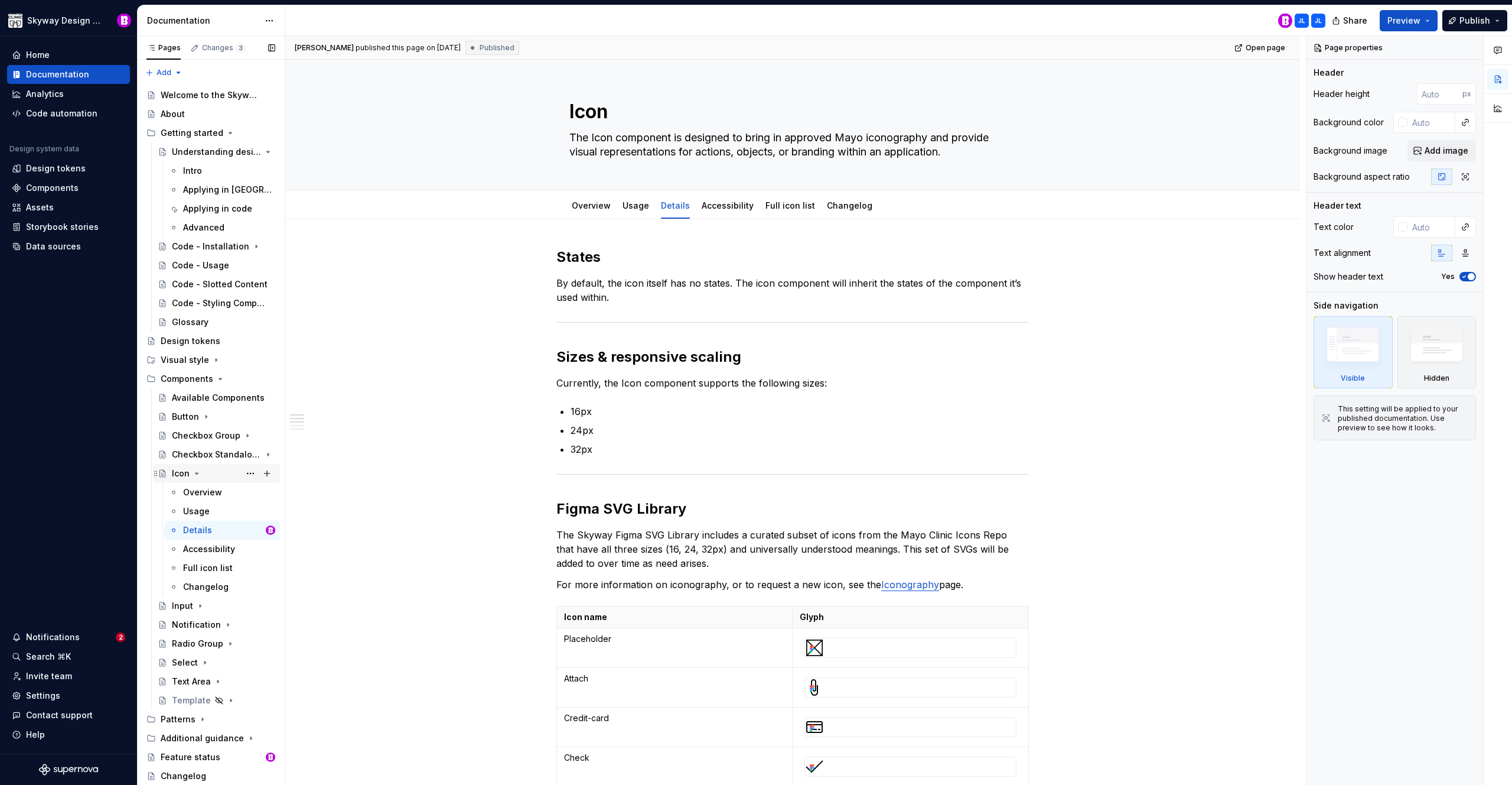
click at [196, 473] on icon "Page tree" at bounding box center [197, 474] width 3 height 2
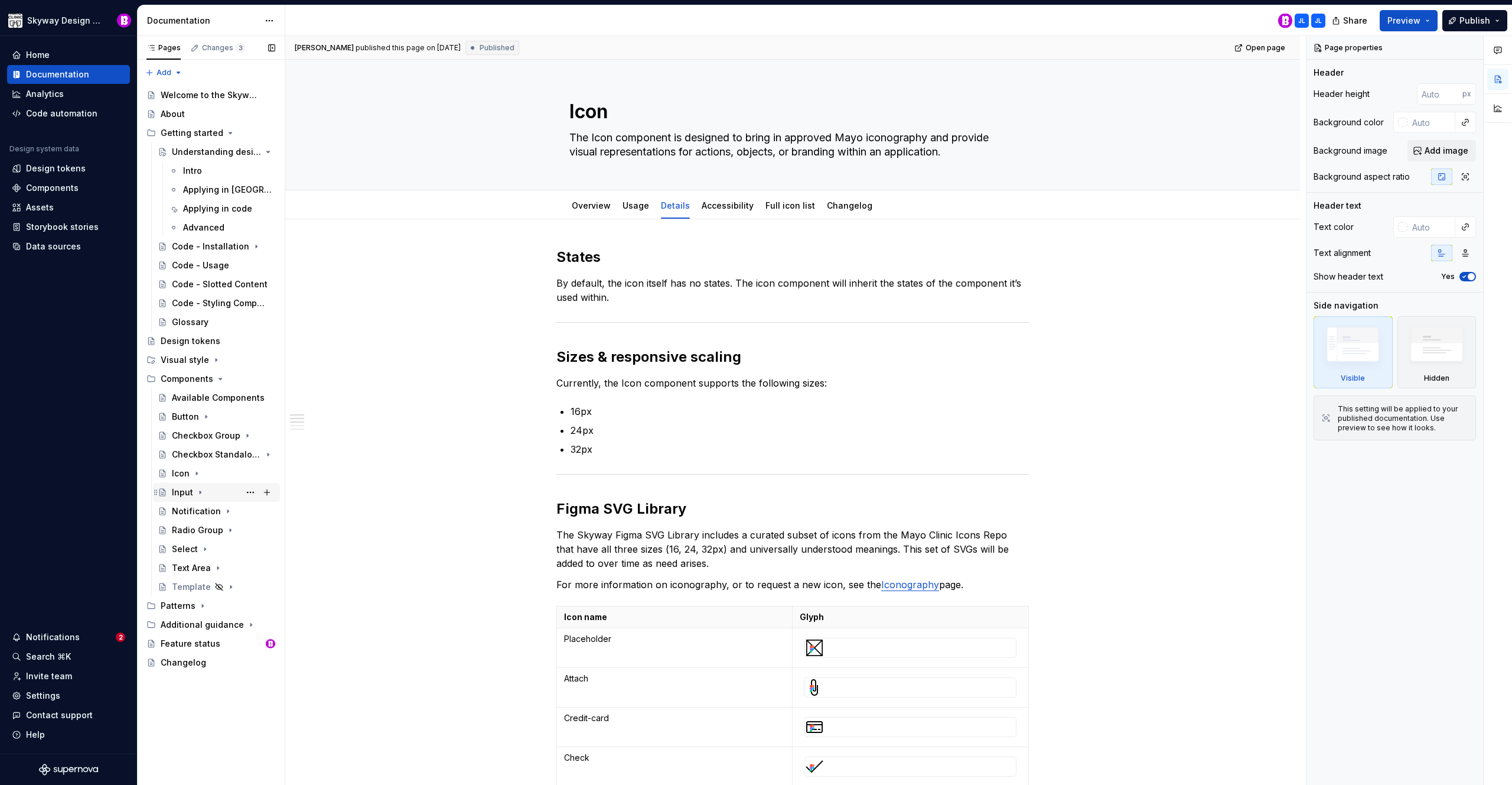
click at [198, 489] on icon "Page tree" at bounding box center [200, 492] width 9 height 9
click at [204, 547] on div "Details" at bounding box center [197, 549] width 29 height 12
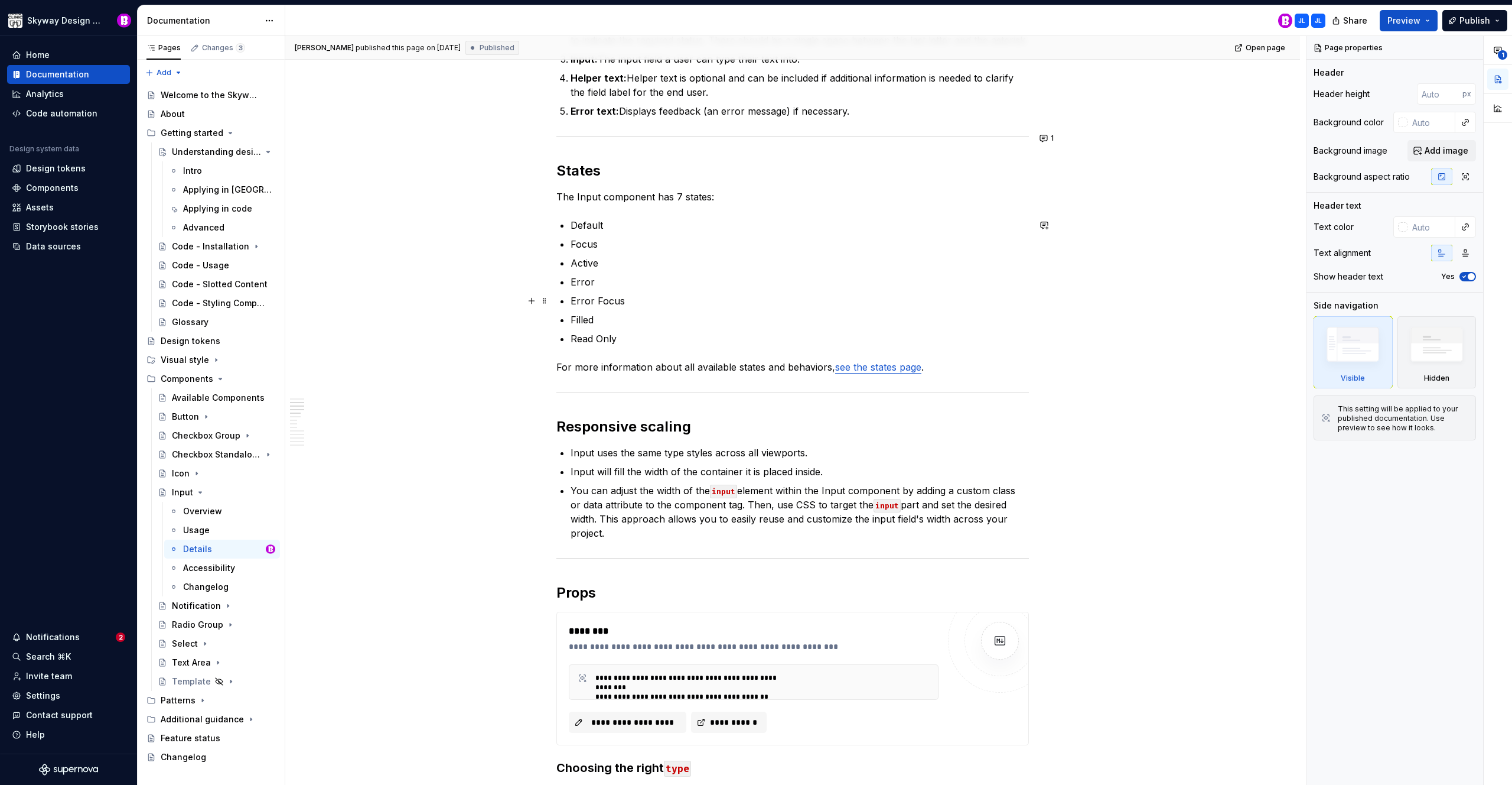
scroll to position [472, 0]
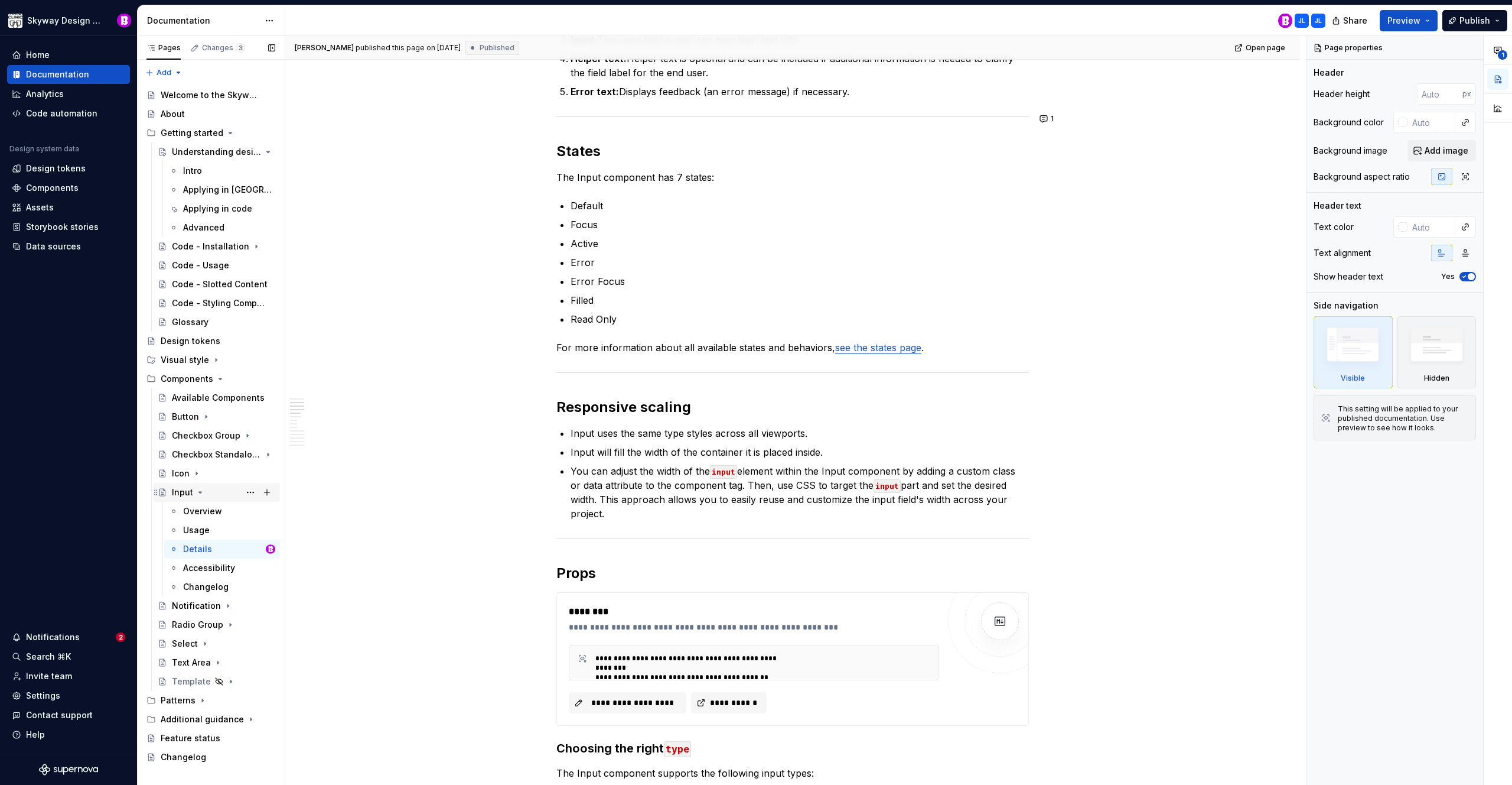
click at [201, 491] on icon "Page tree" at bounding box center [200, 492] width 9 height 9
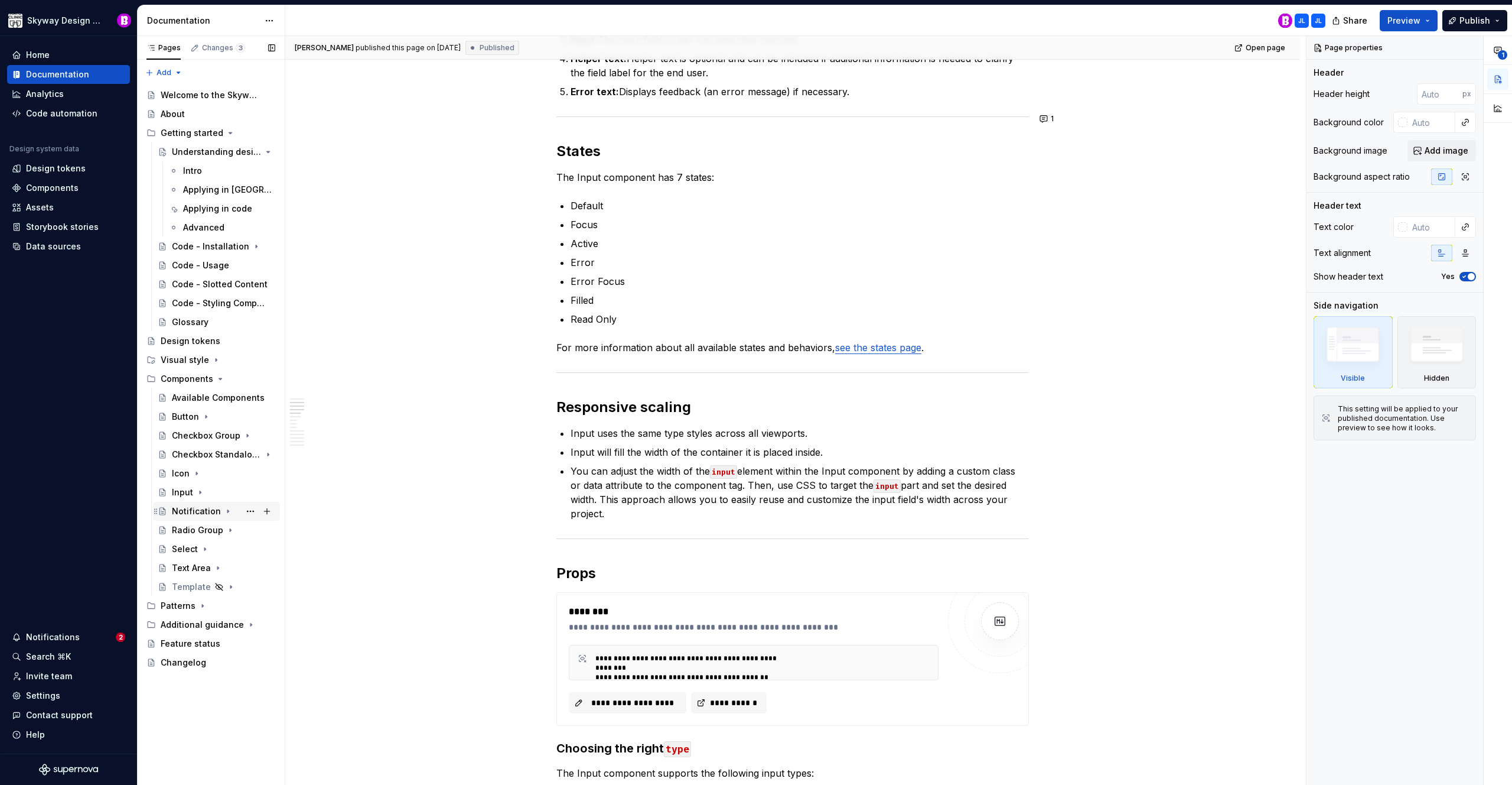
click at [199, 511] on div "Notification" at bounding box center [196, 511] width 49 height 12
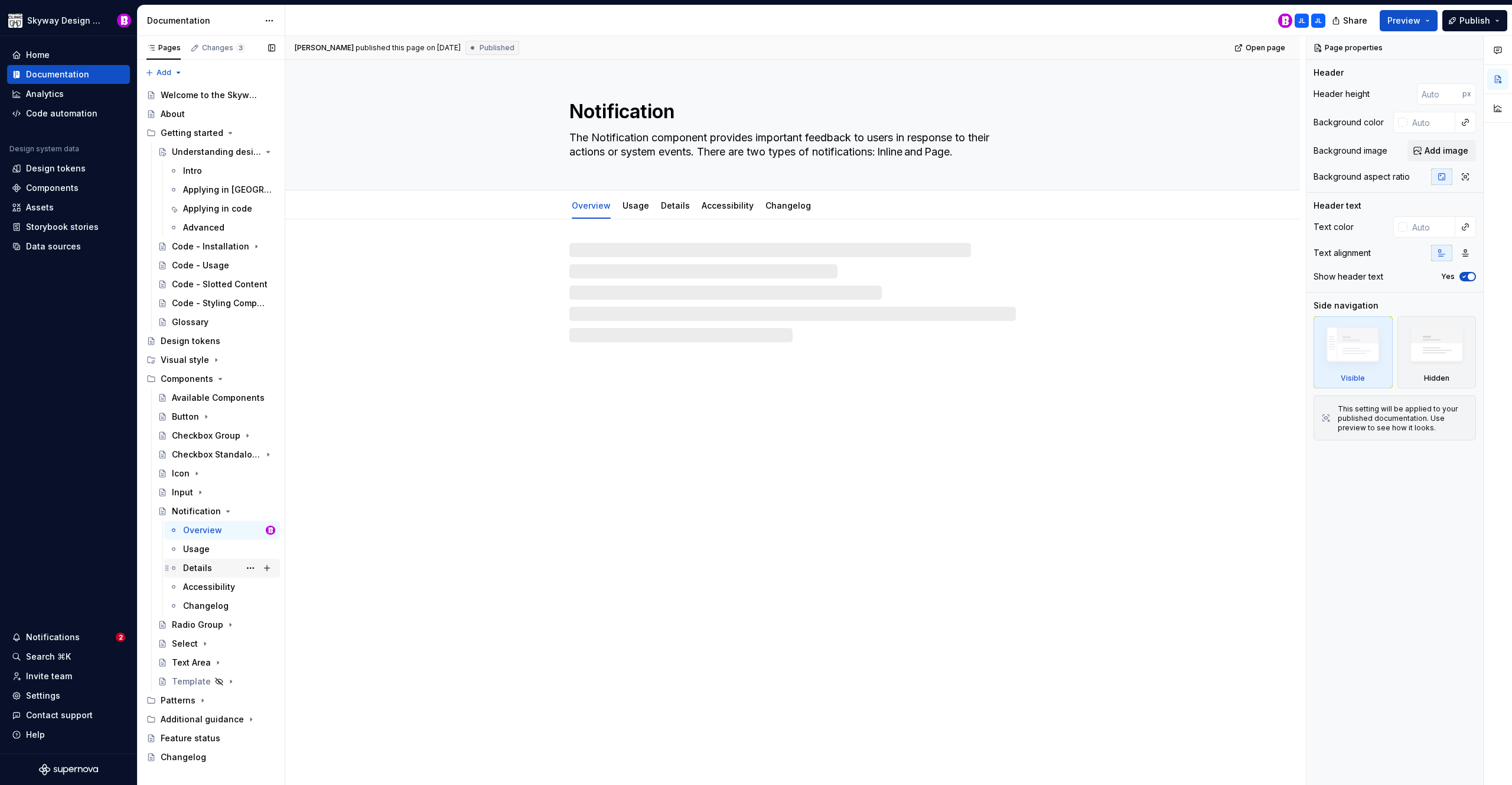
click at [207, 566] on div "Details" at bounding box center [197, 567] width 29 height 12
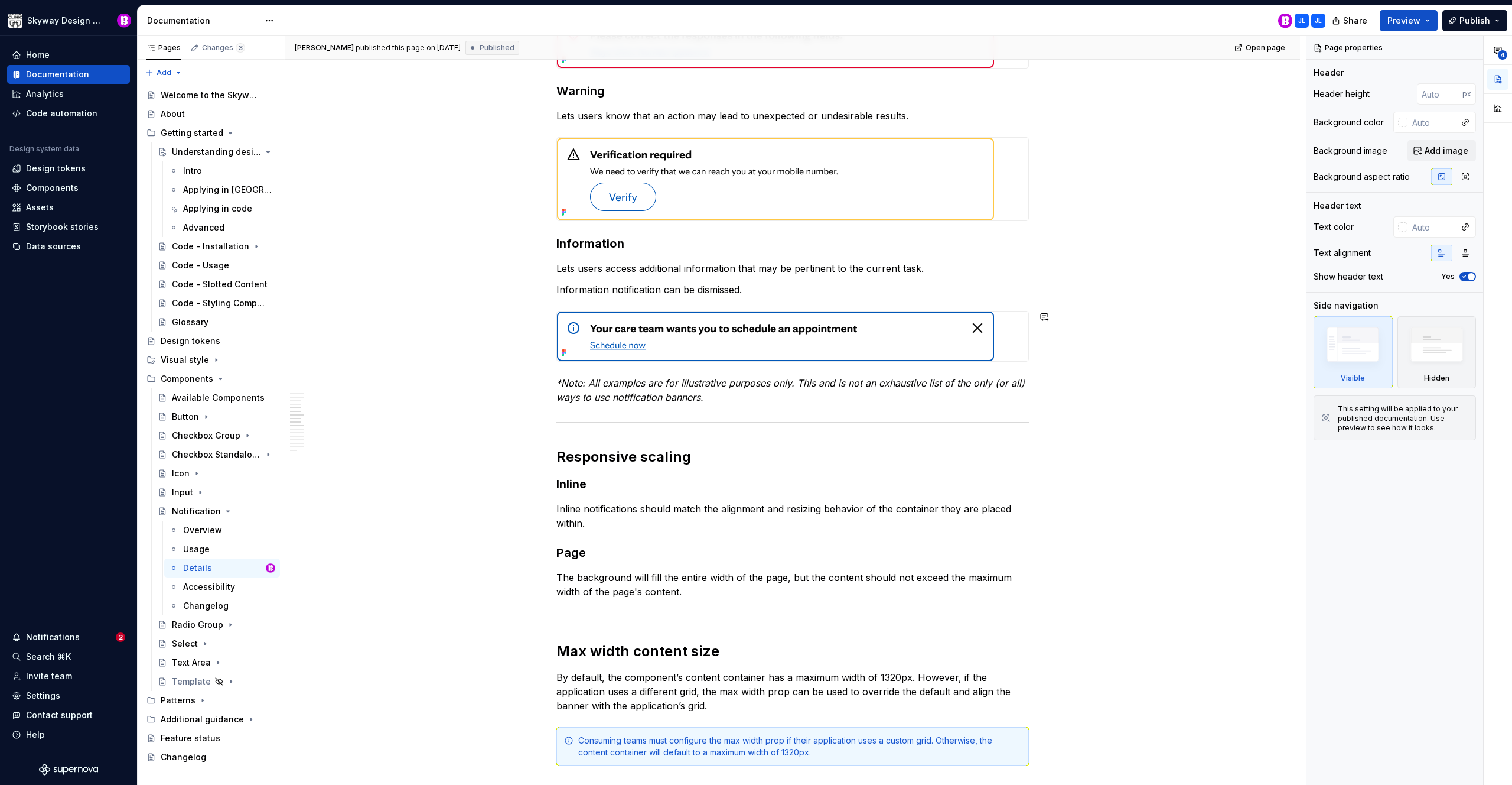
scroll to position [1192, 0]
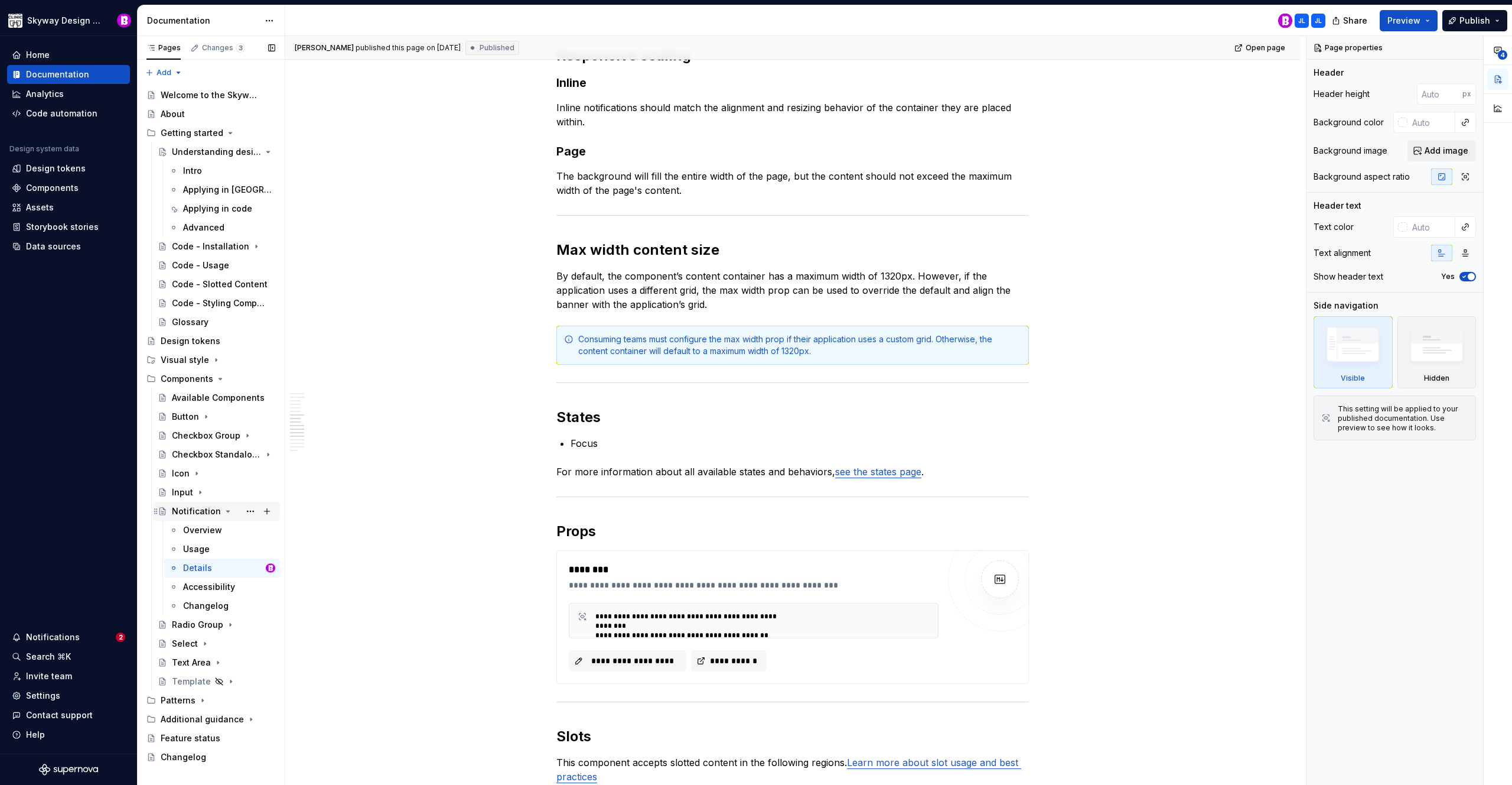
click at [224, 506] on icon "Page tree" at bounding box center [228, 511] width 9 height 9
click at [226, 528] on icon "Page tree" at bounding box center [231, 530] width 9 height 9
click at [199, 588] on div "Details" at bounding box center [197, 586] width 29 height 12
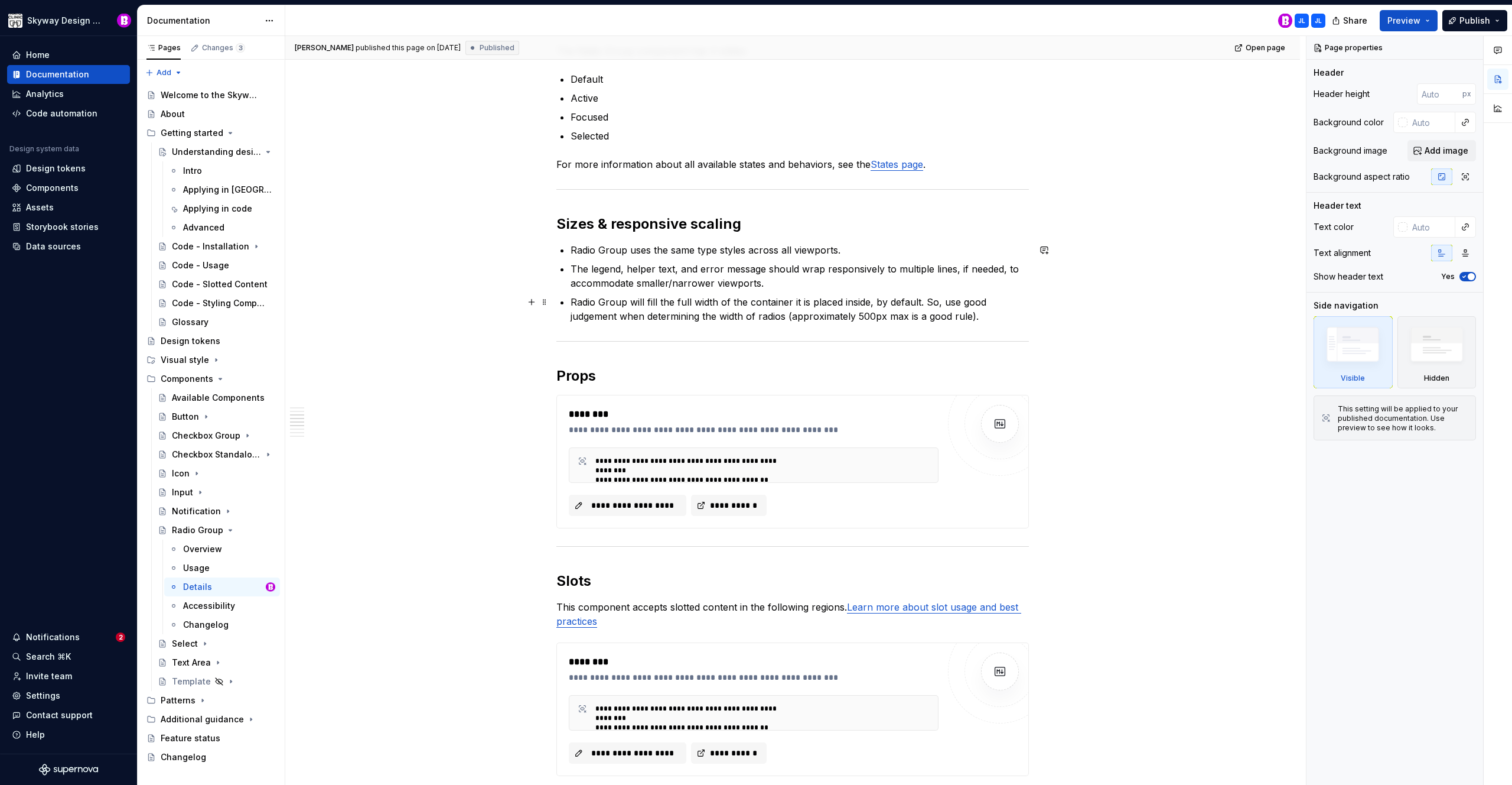
scroll to position [866, 0]
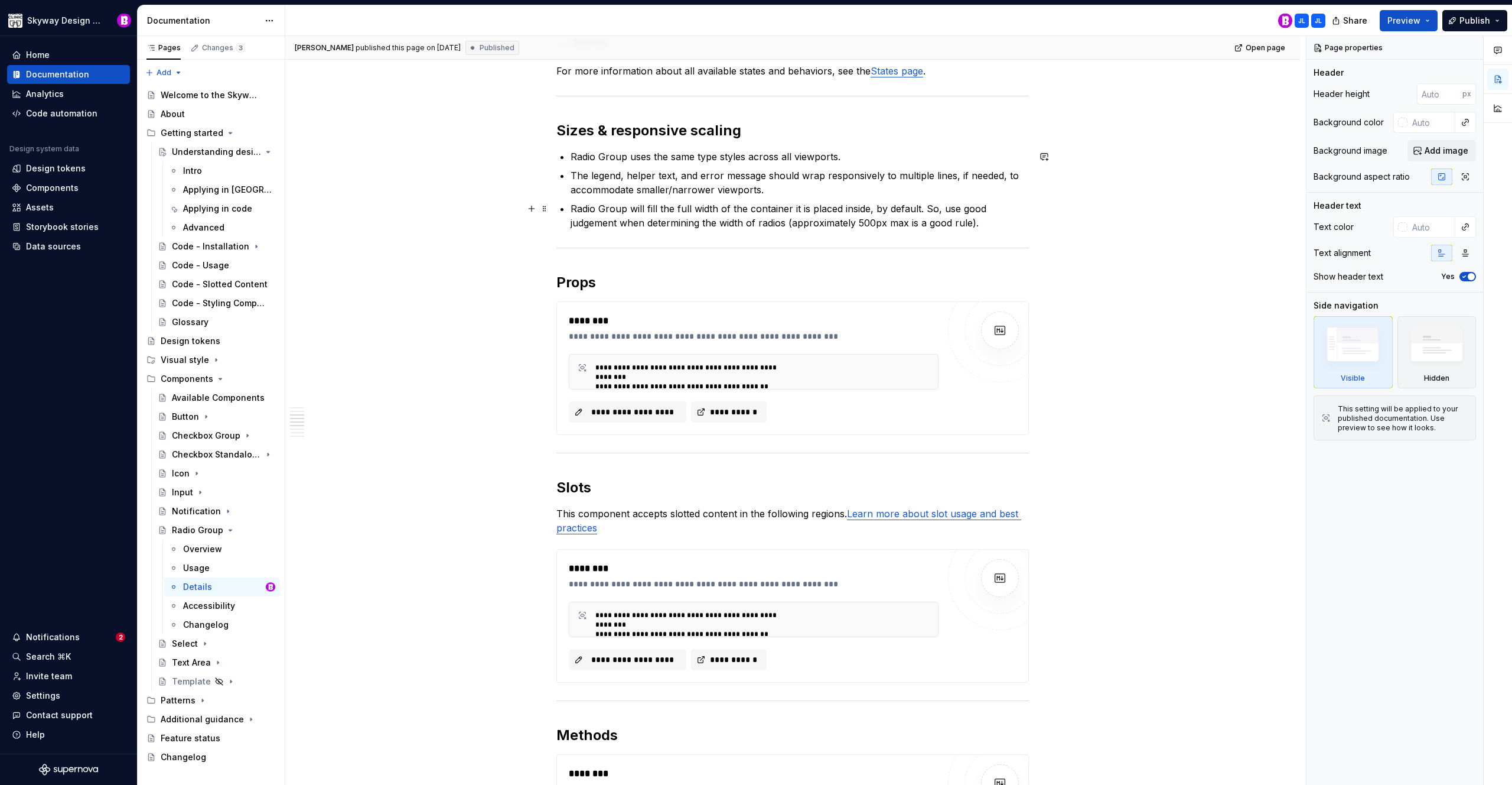
type textarea "*"
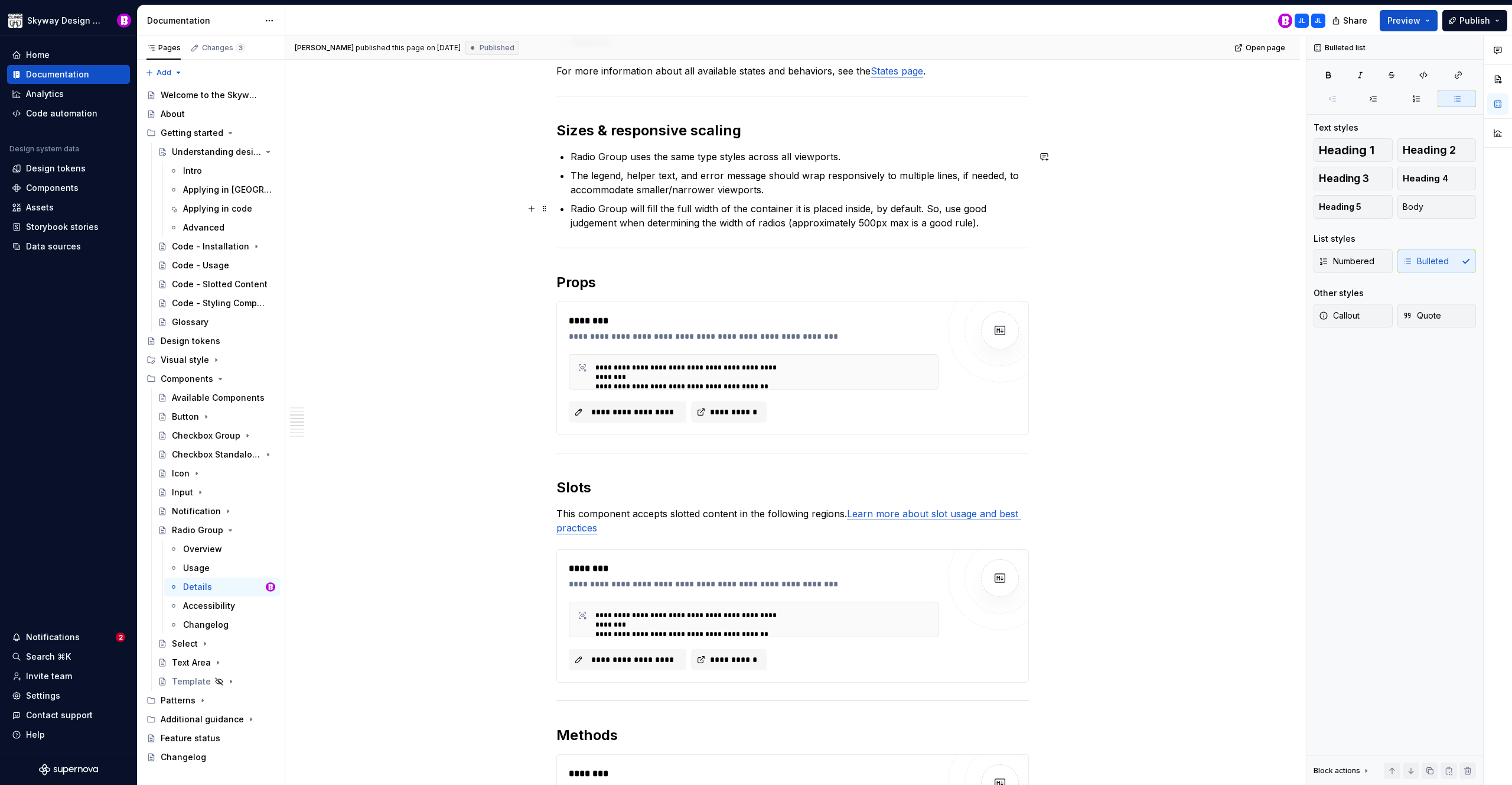
click at [908, 223] on p "Radio Group will fill the full width of the container it is placed inside, by d…" at bounding box center [799, 215] width 458 height 29
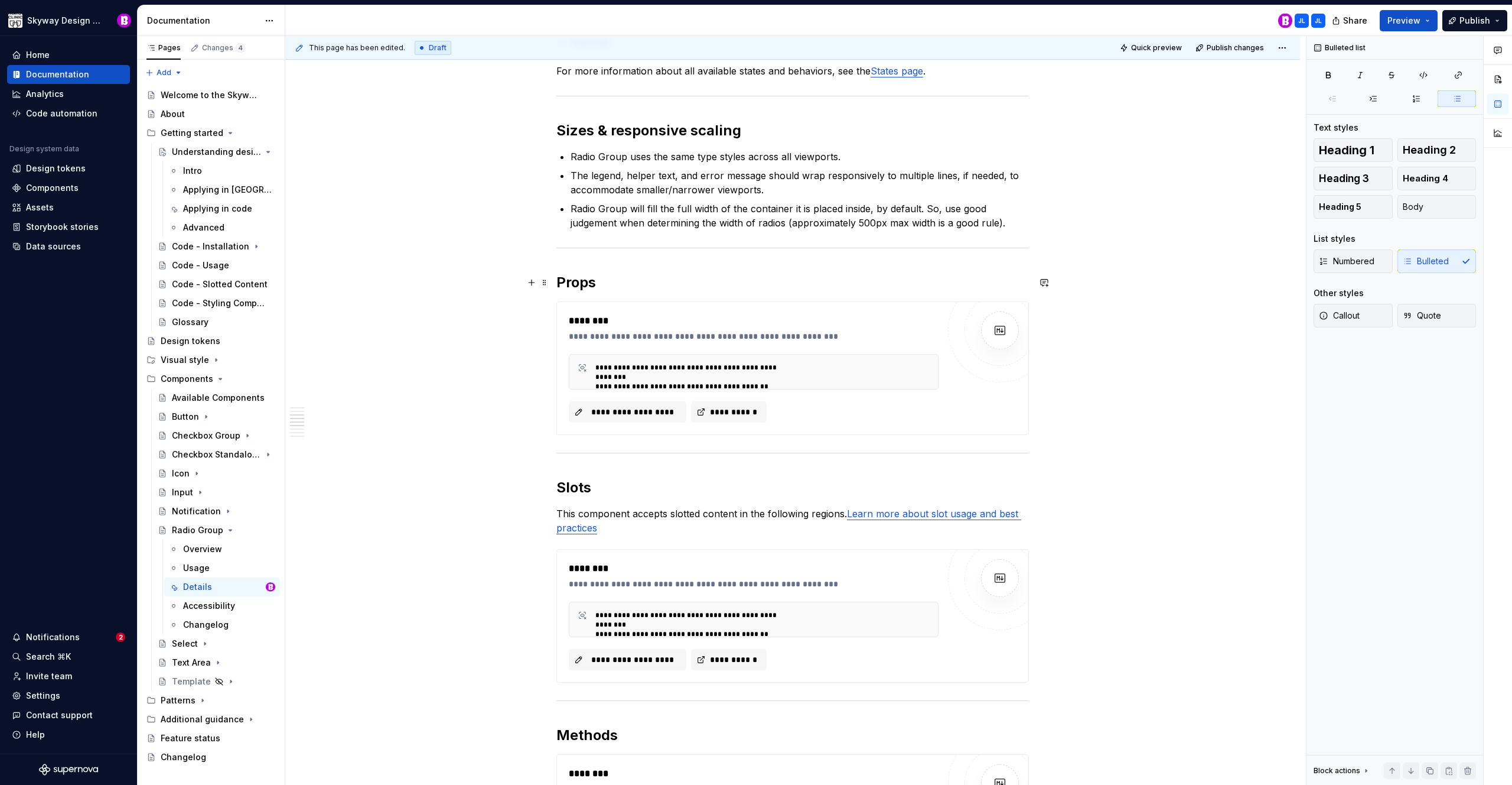
click at [1141, 285] on div "**********" at bounding box center [792, 532] width 1014 height 2357
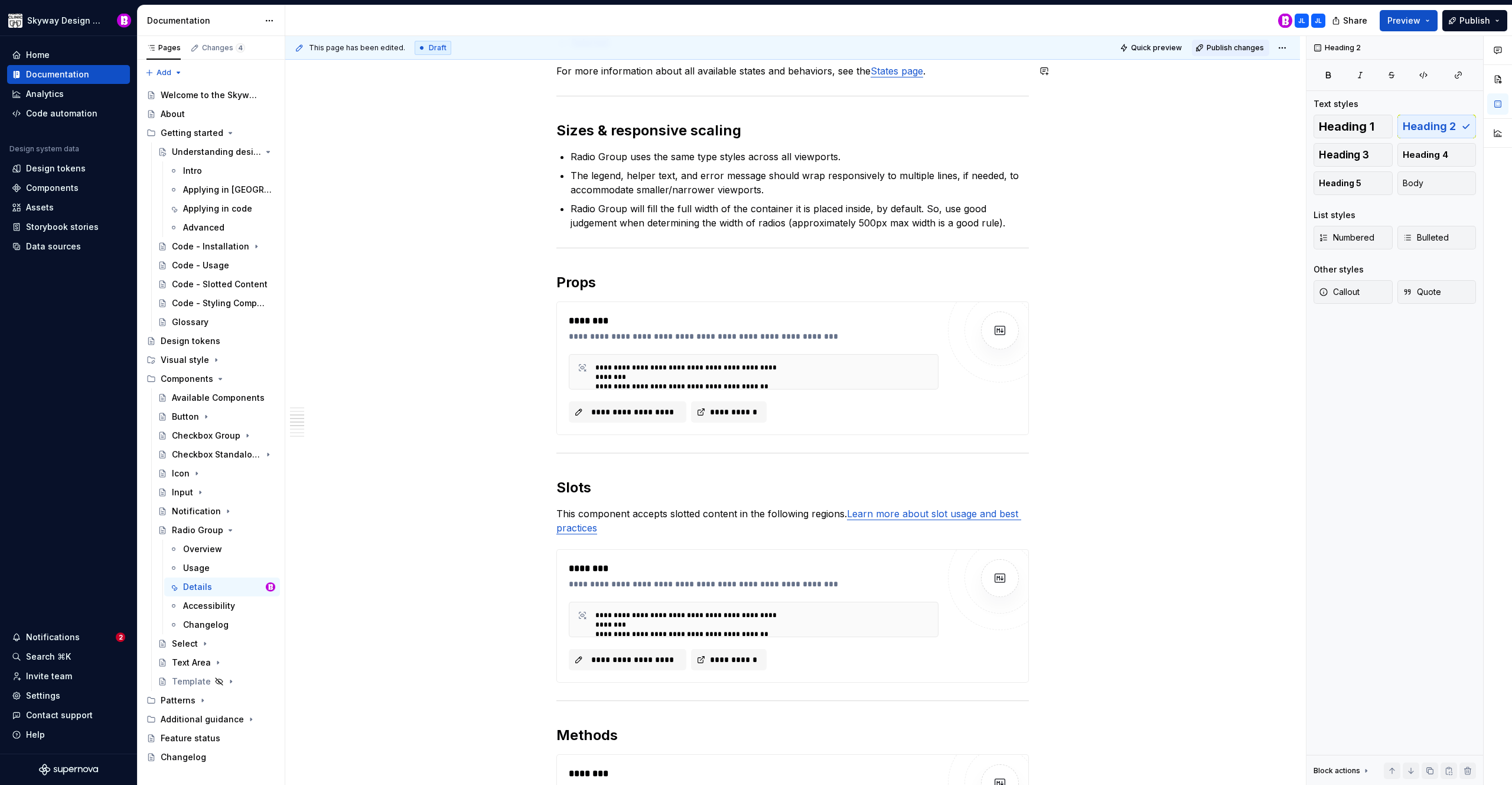
click at [1241, 46] on span "Publish changes" at bounding box center [1236, 48] width 57 height 9
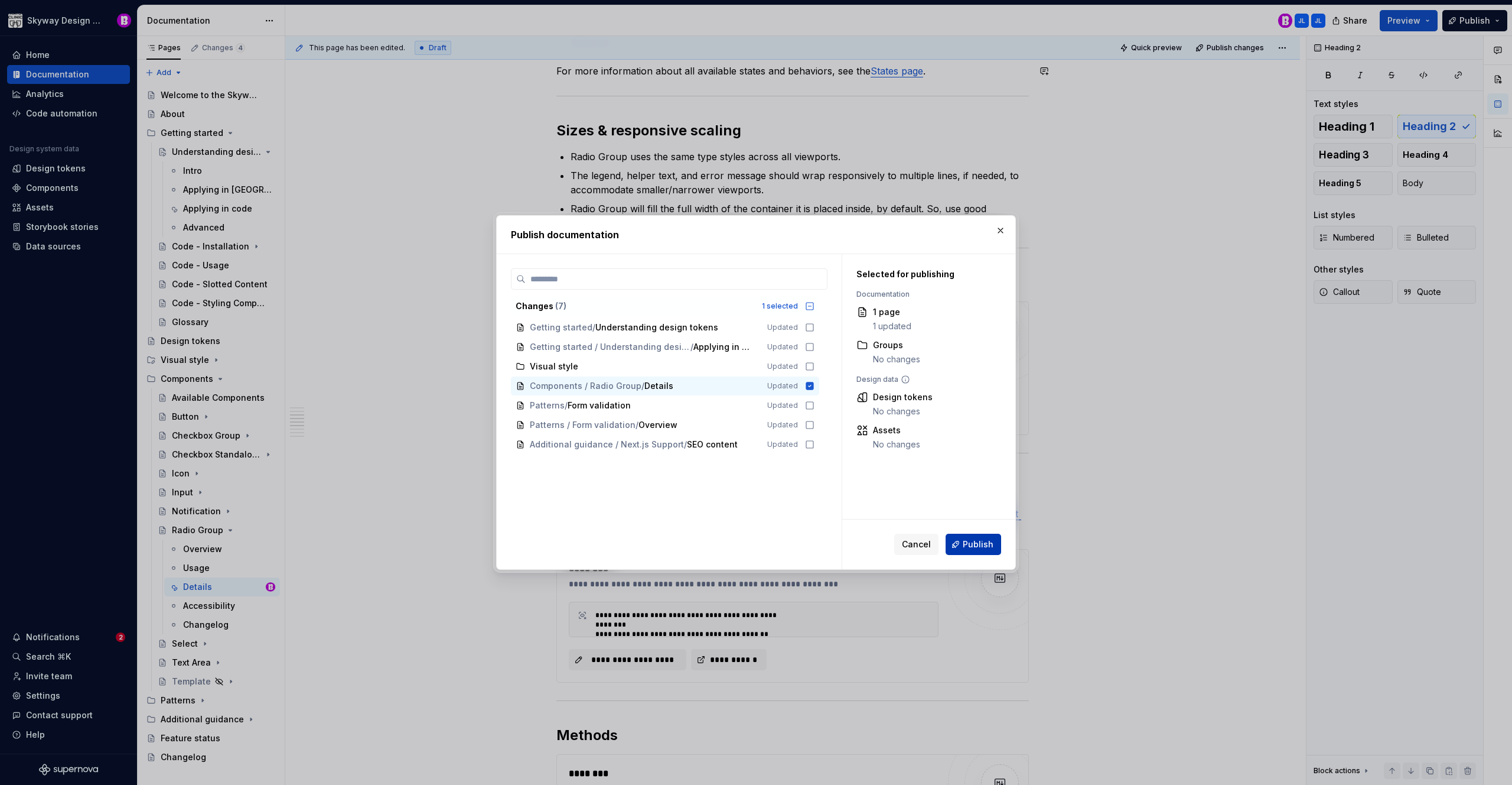
click at [978, 543] on span "Publish" at bounding box center [978, 543] width 31 height 12
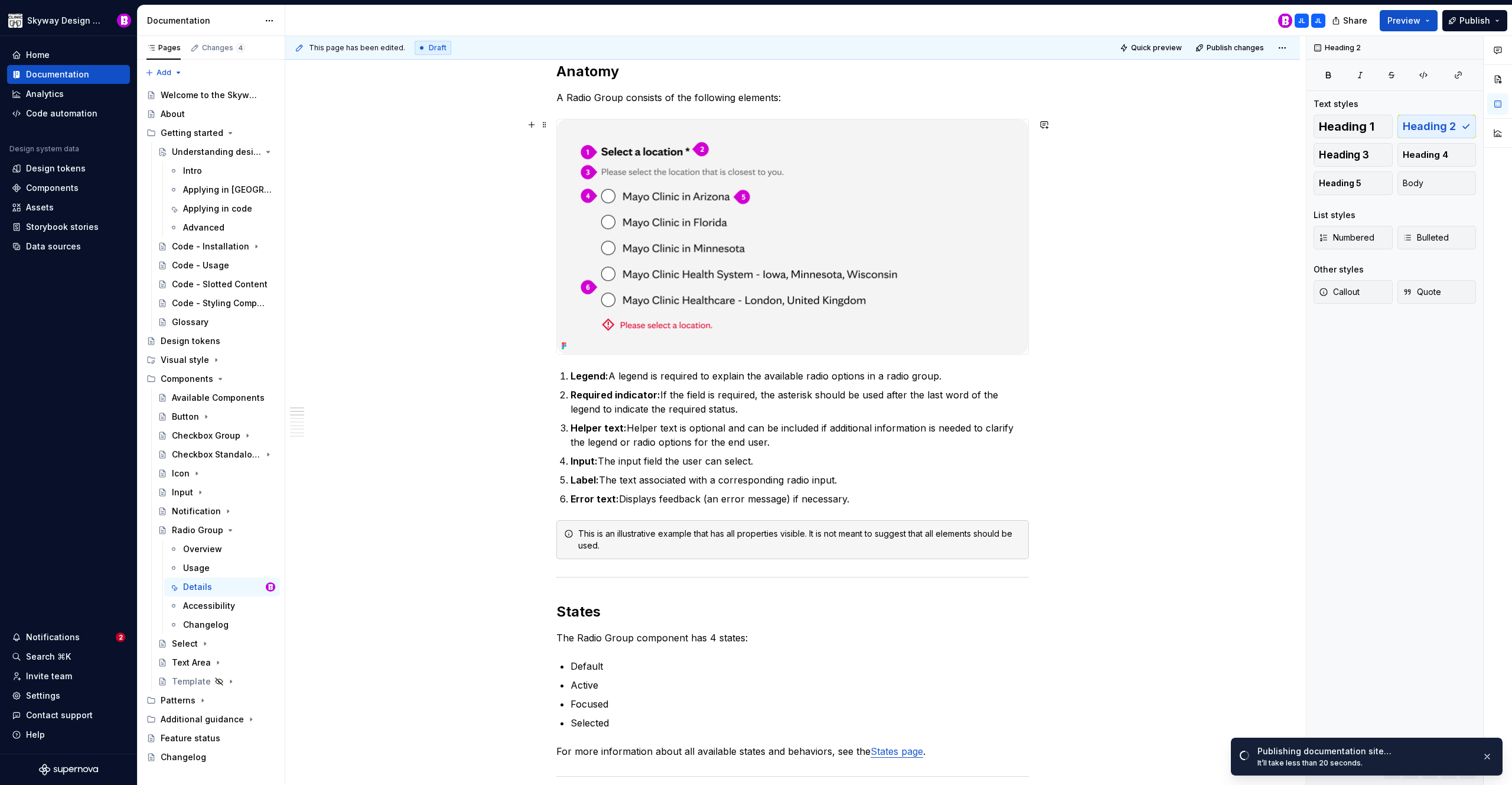
scroll to position [216, 0]
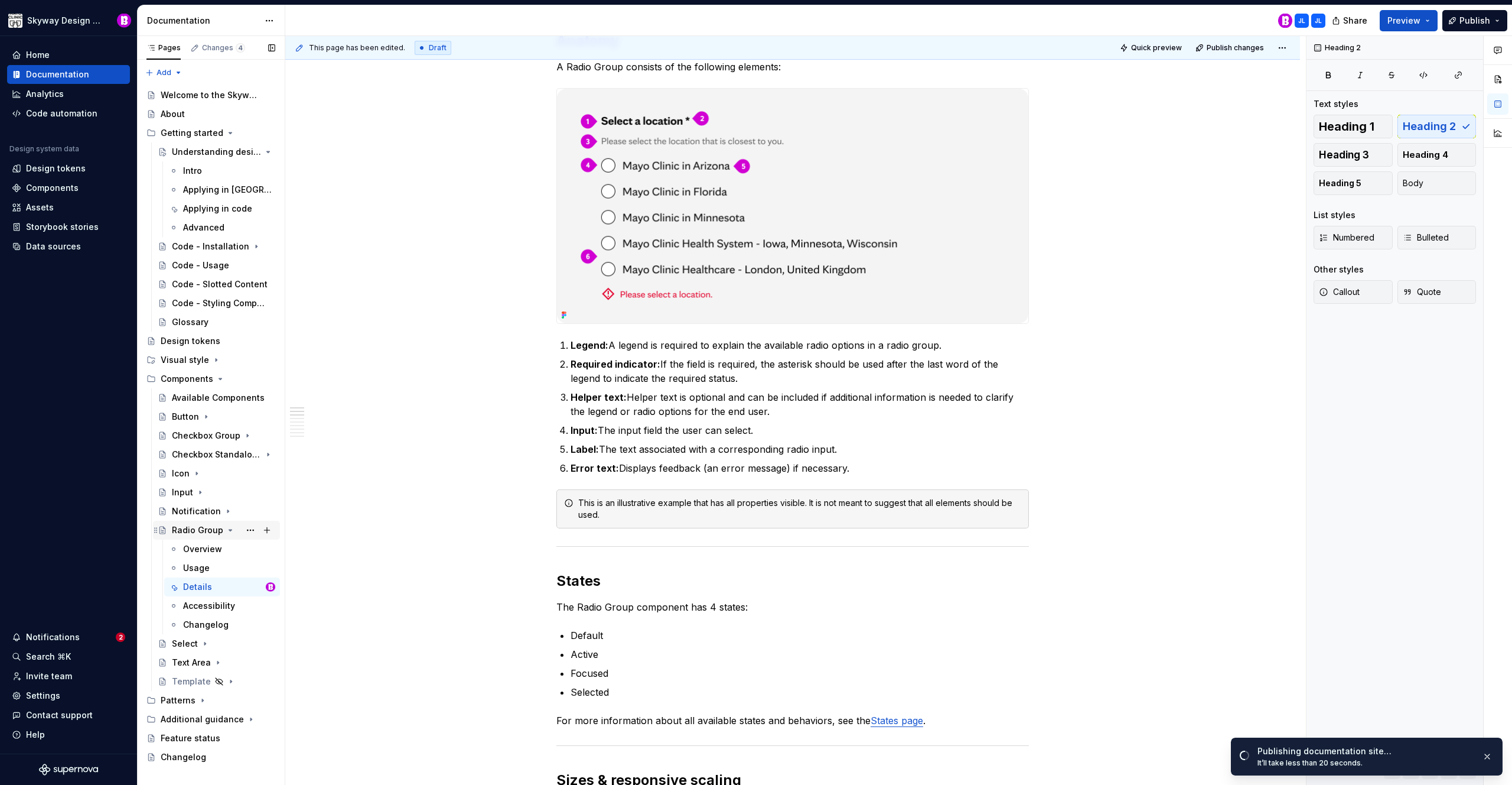
click at [228, 529] on icon "Page tree" at bounding box center [231, 530] width 9 height 9
click at [204, 546] on icon "Page tree" at bounding box center [205, 549] width 9 height 9
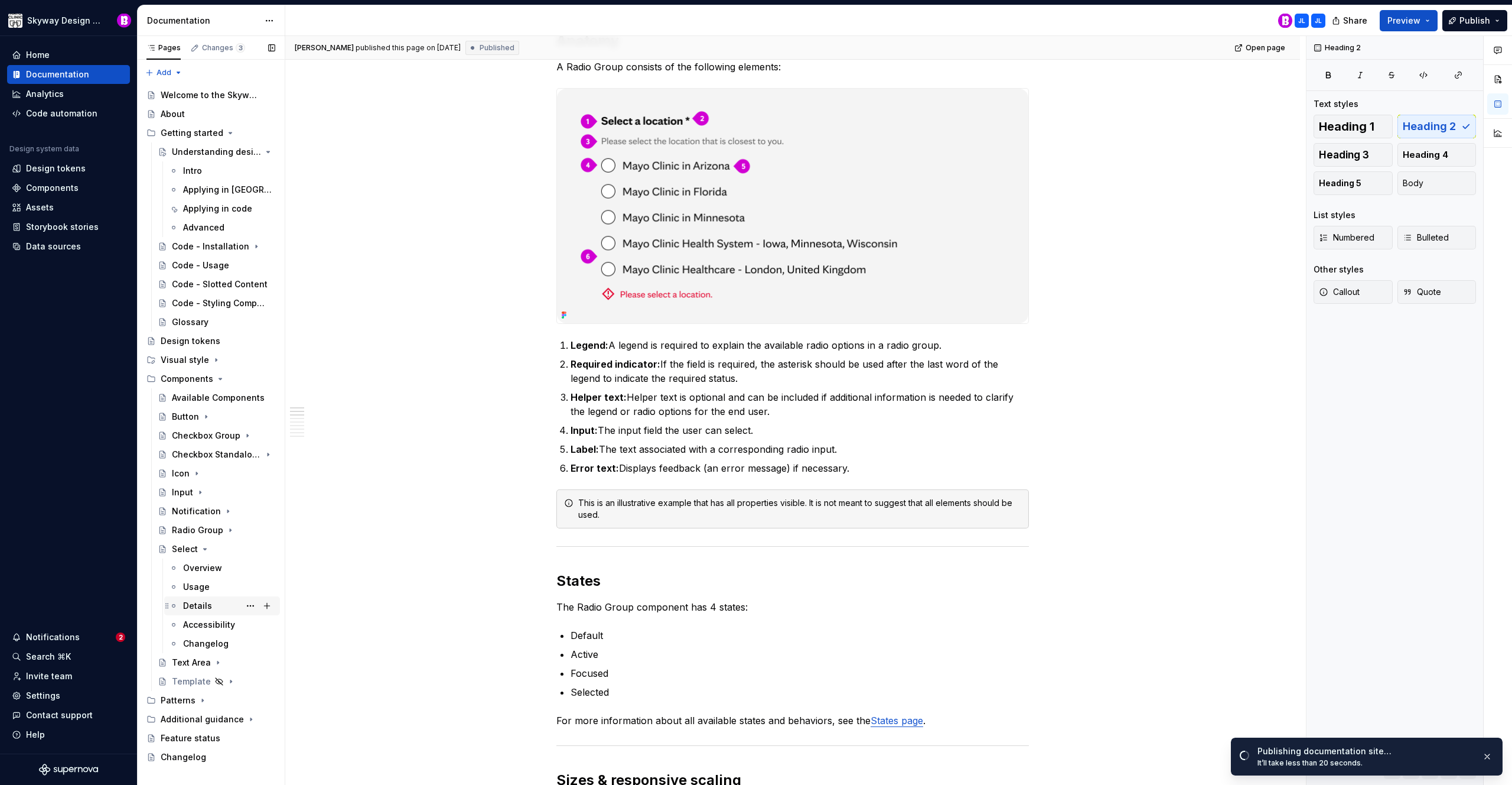
click at [201, 606] on div "Details" at bounding box center [197, 605] width 29 height 12
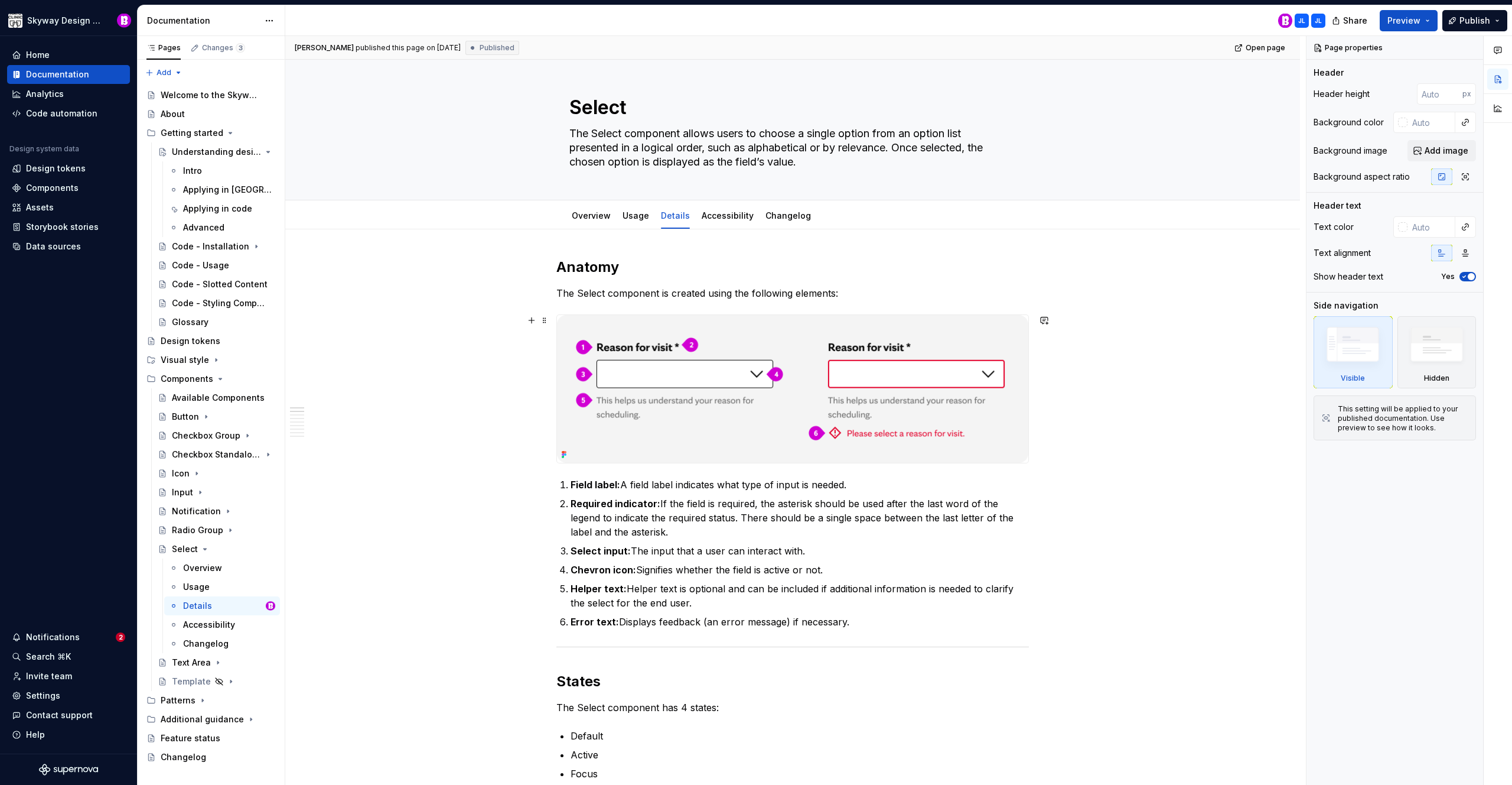
scroll to position [60, 0]
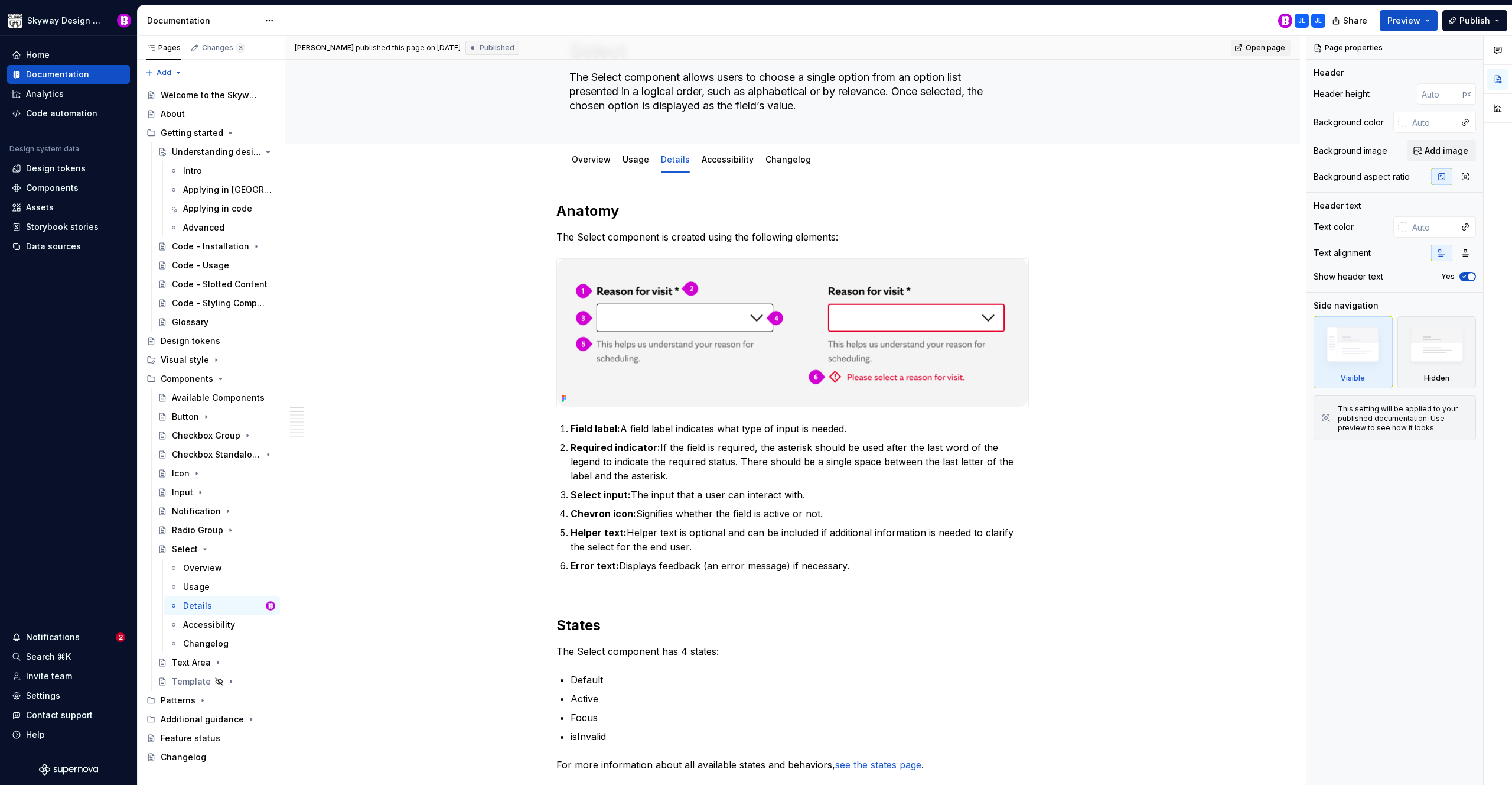
click at [1254, 53] on link "Open page" at bounding box center [1261, 47] width 60 height 16
click at [204, 548] on icon "Page tree" at bounding box center [205, 549] width 3 height 2
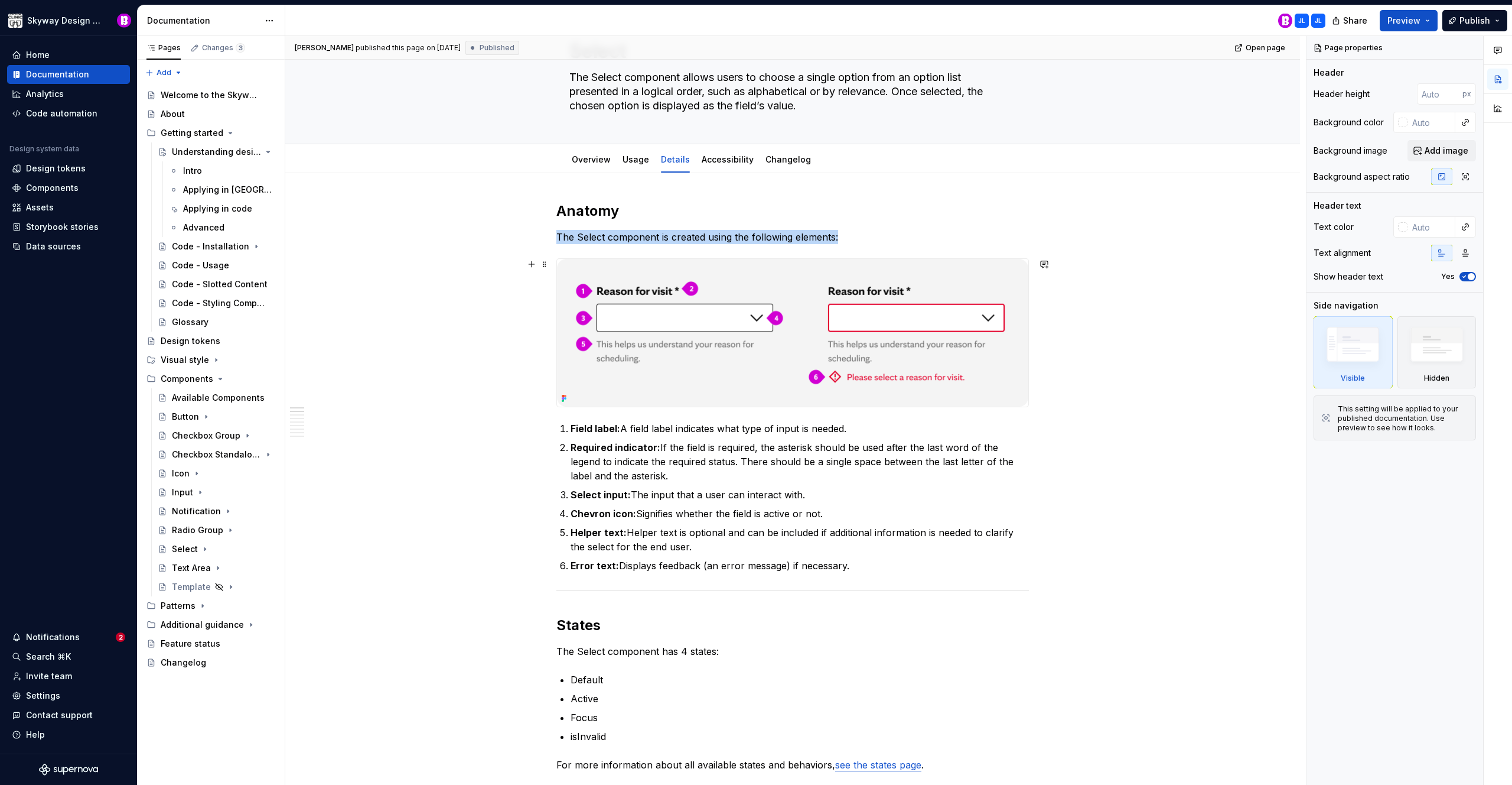
click at [953, 381] on img at bounding box center [792, 332] width 471 height 148
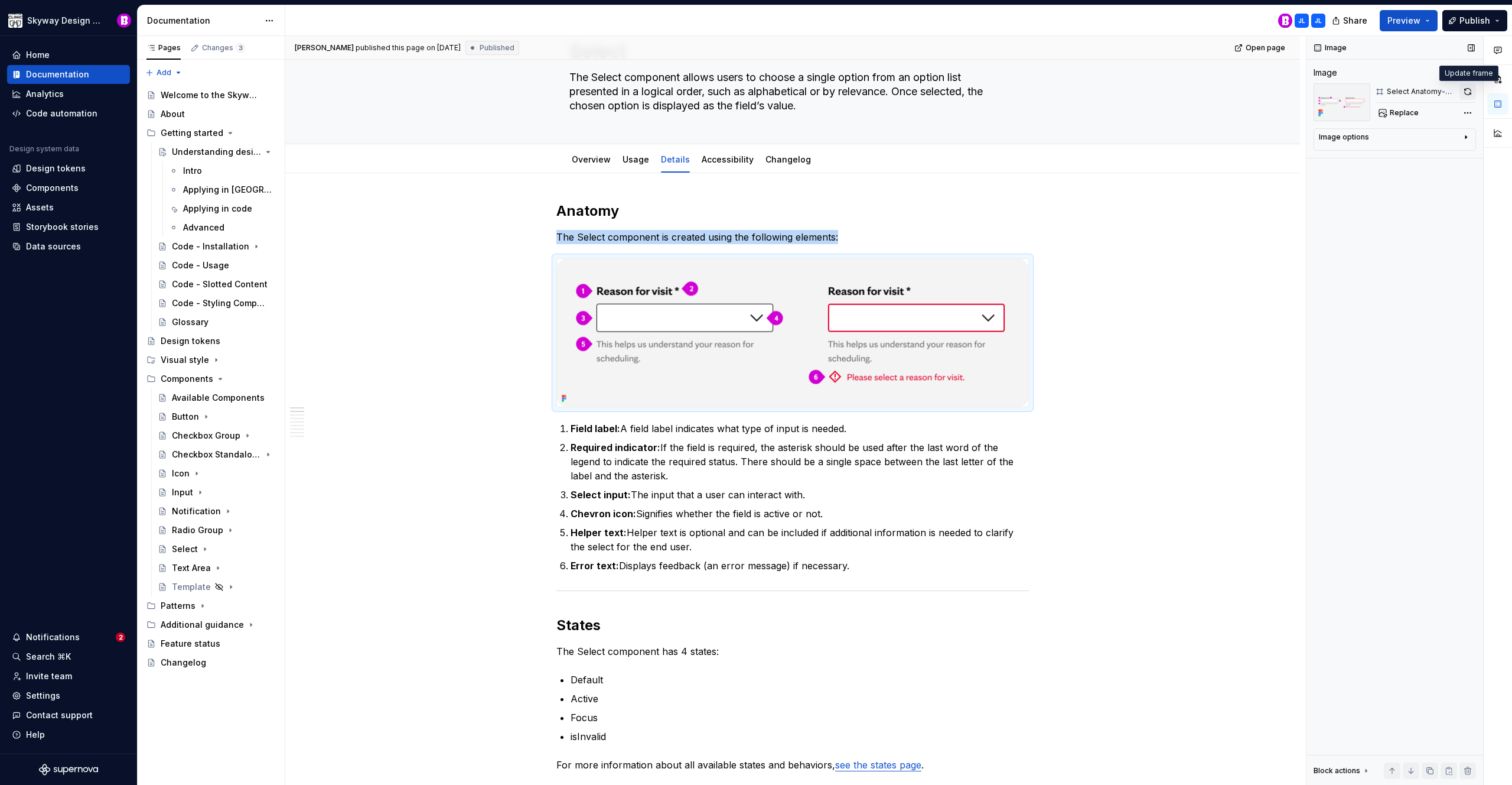
click at [1468, 94] on button "button" at bounding box center [1467, 91] width 16 height 16
type textarea "*"
